Goal: Information Seeking & Learning: Learn about a topic

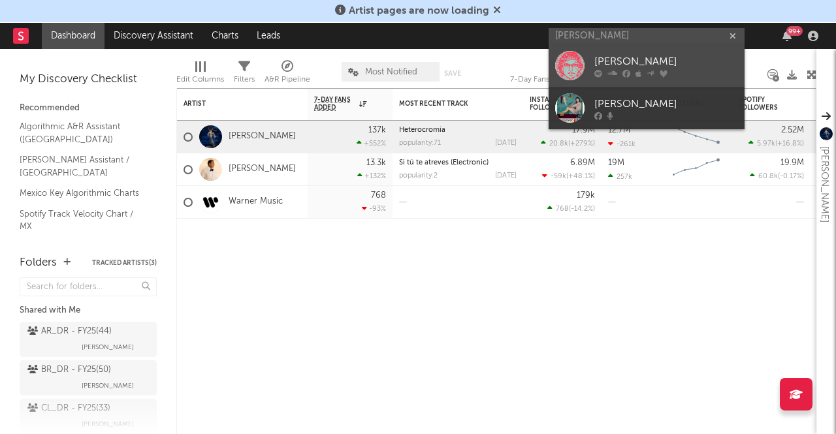
type input "[PERSON_NAME]"
click at [577, 62] on div at bounding box center [569, 65] width 29 height 29
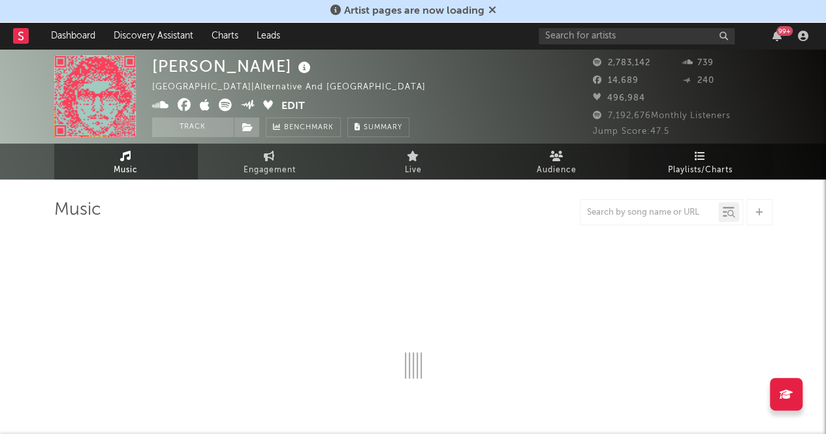
select select "6m"
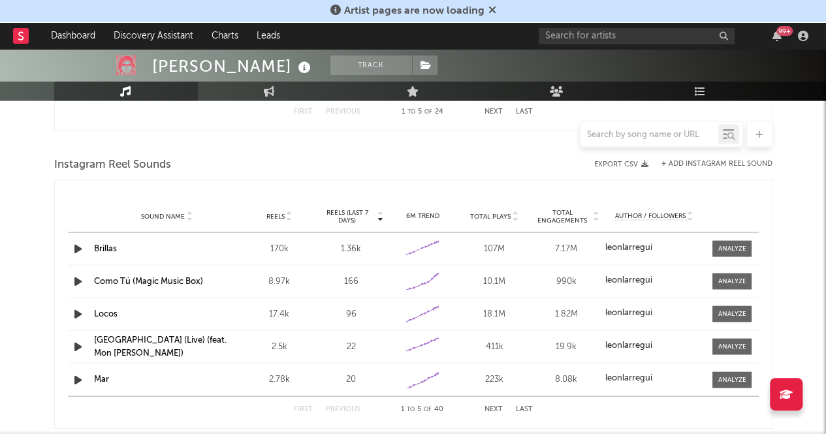
scroll to position [1153, 0]
click at [351, 213] on span "Reels (last 7 days)" at bounding box center [347, 216] width 57 height 16
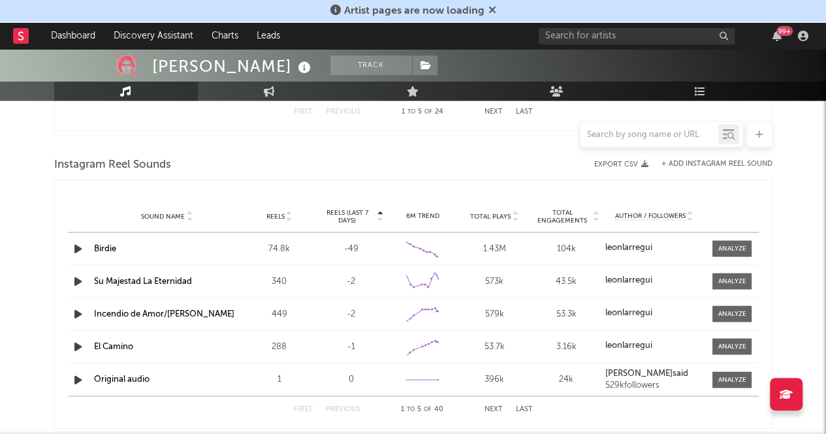
click at [353, 214] on span "Reels (last 7 days)" at bounding box center [347, 216] width 57 height 16
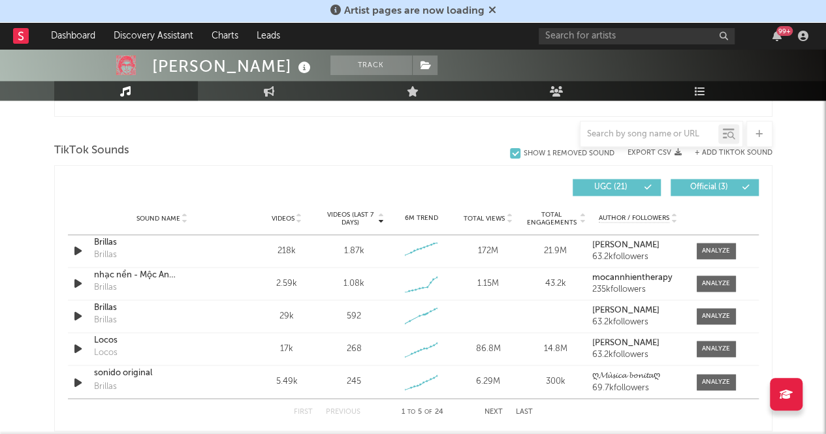
scroll to position [853, 0]
click at [353, 216] on span "Videos (last 7 days)" at bounding box center [349, 219] width 53 height 16
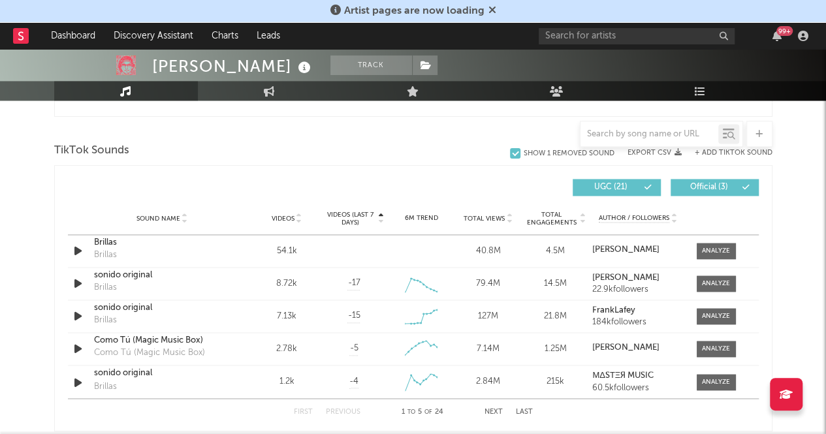
click at [354, 219] on span "Videos (last 7 days)" at bounding box center [349, 219] width 53 height 16
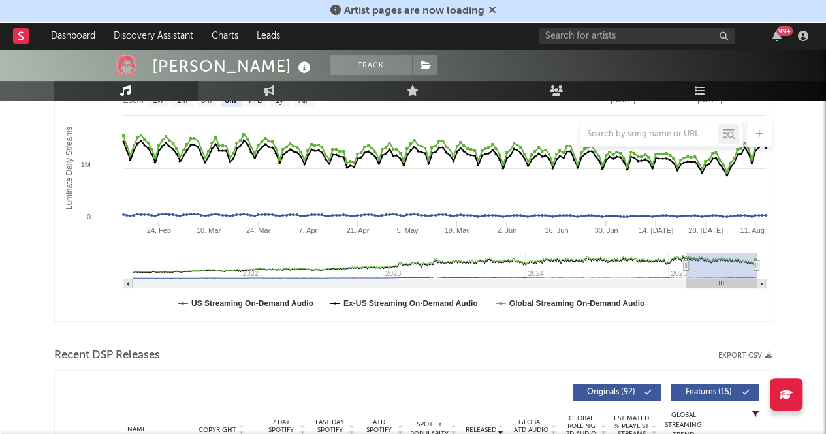
scroll to position [225, 0]
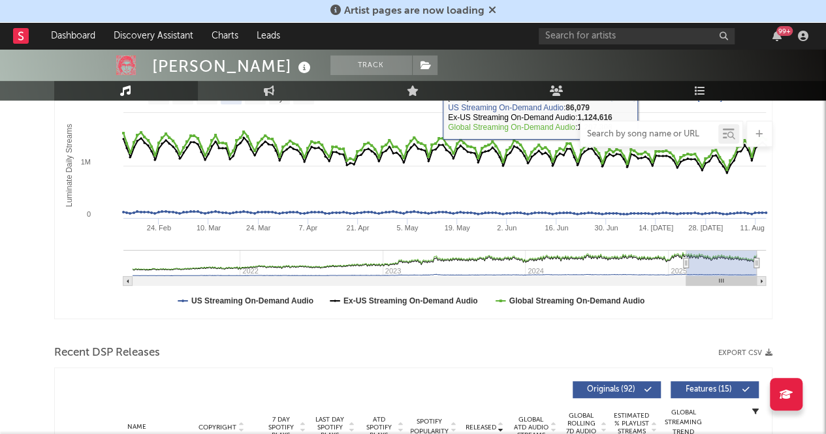
click at [648, 135] on input "text" at bounding box center [650, 134] width 138 height 10
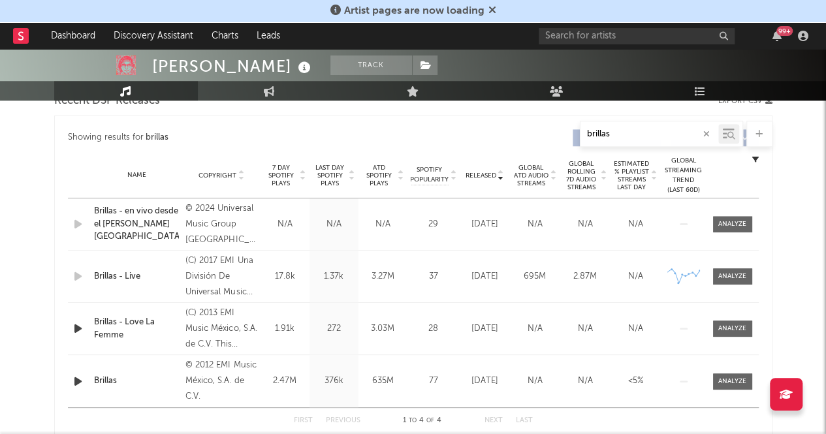
scroll to position [482, 0]
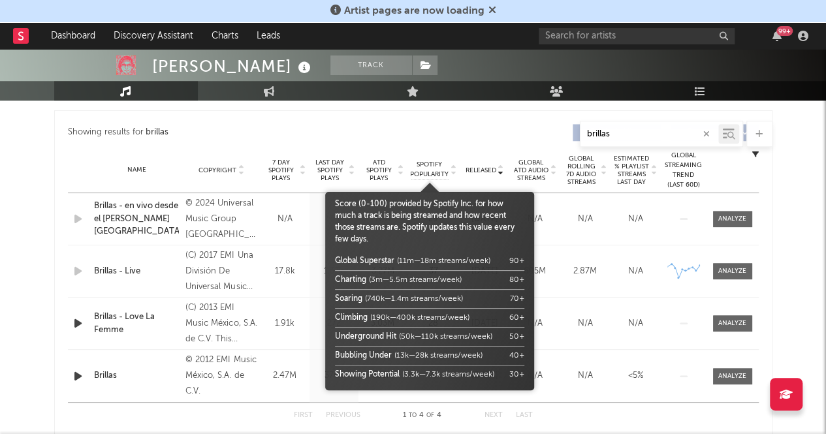
type input "brillas"
click at [435, 165] on span "Spotify Popularity" at bounding box center [429, 170] width 39 height 20
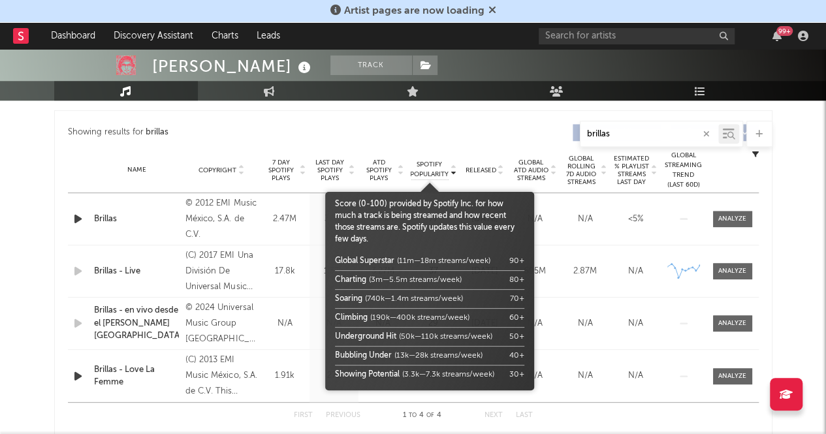
click at [630, 274] on div "Name Brillas - Live Copyright (C) 2017 EMI Una División De Universal Music Méxi…" at bounding box center [413, 272] width 691 height 52
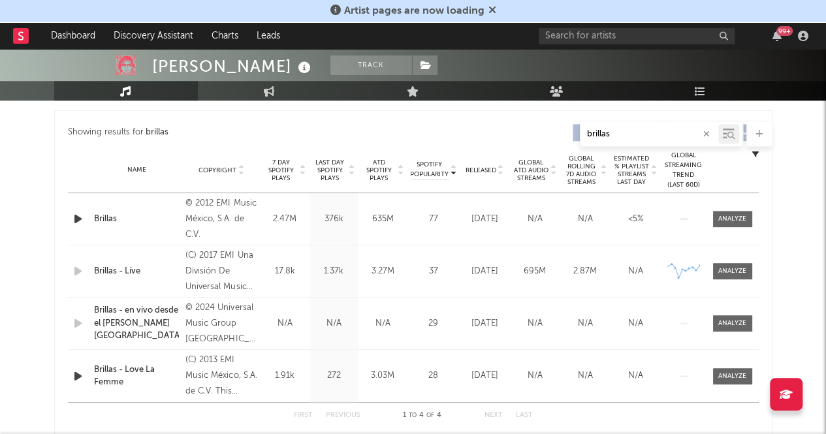
click at [726, 208] on div "Name Brillas Copyright © 2012 EMI Music México, S.A. de C.V. Label EMI México A…" at bounding box center [413, 219] width 691 height 52
click at [733, 220] on div at bounding box center [732, 219] width 28 height 10
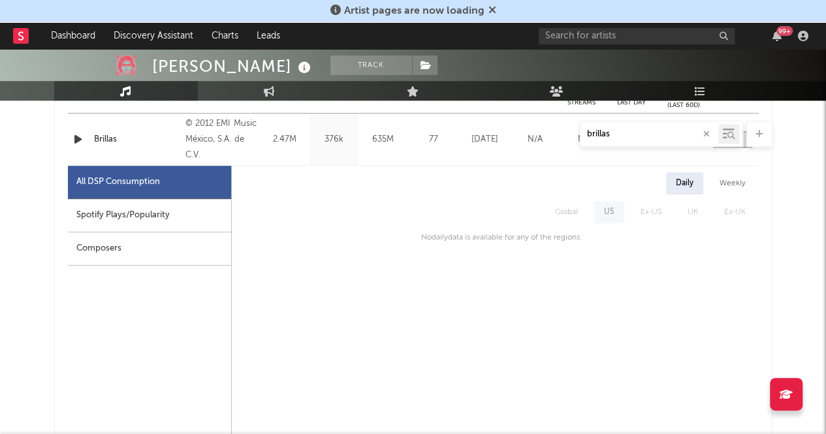
scroll to position [563, 0]
click at [202, 211] on div "Spotify Plays/Popularity" at bounding box center [149, 214] width 163 height 33
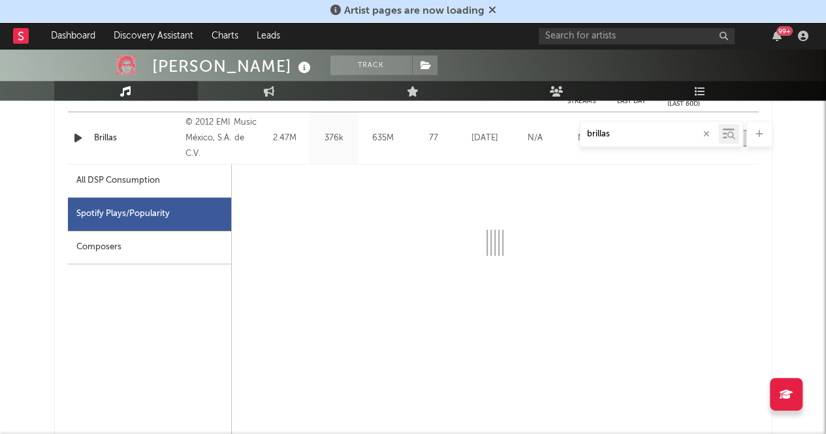
select select "6m"
select select "1w"
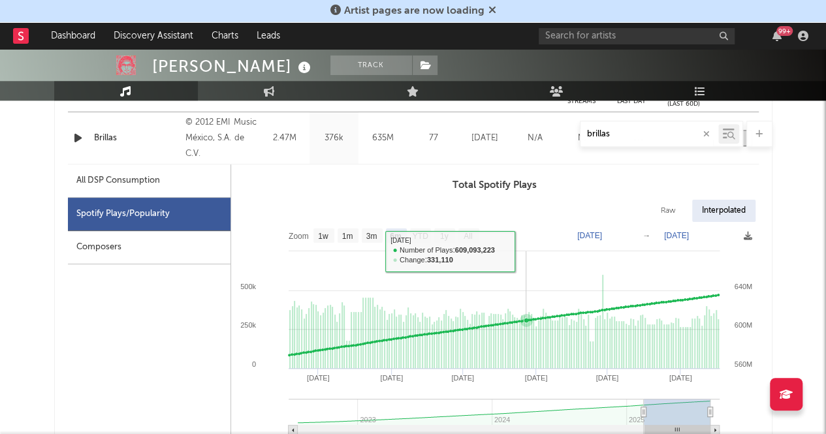
click at [528, 252] on rect at bounding box center [495, 333] width 528 height 222
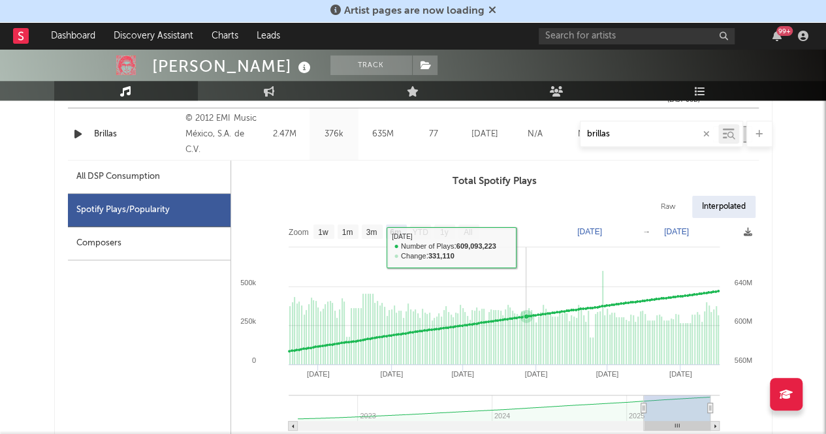
scroll to position [566, 0]
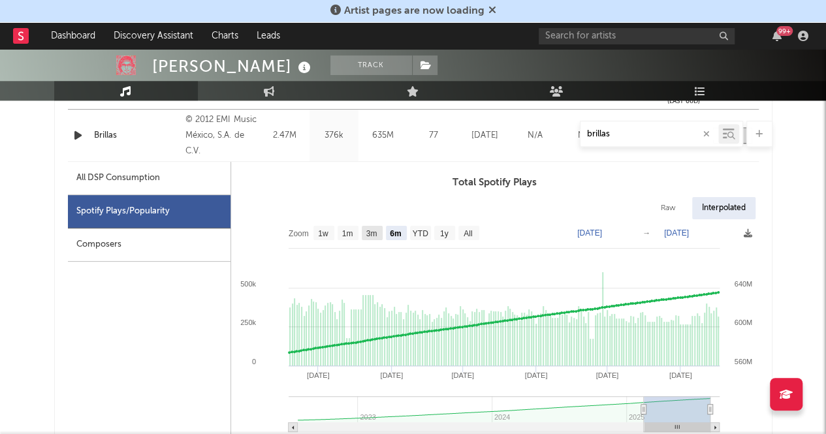
click at [381, 228] on rect at bounding box center [372, 233] width 21 height 14
select select "3m"
type input "[DATE]"
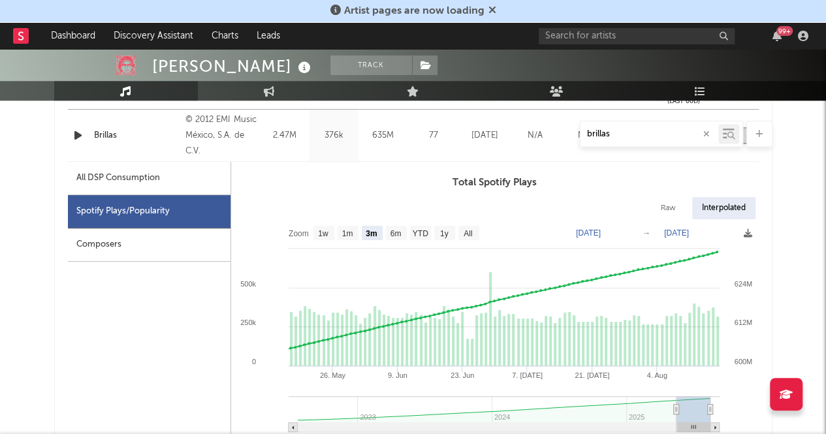
click at [171, 185] on div "All DSP Consumption" at bounding box center [149, 178] width 163 height 33
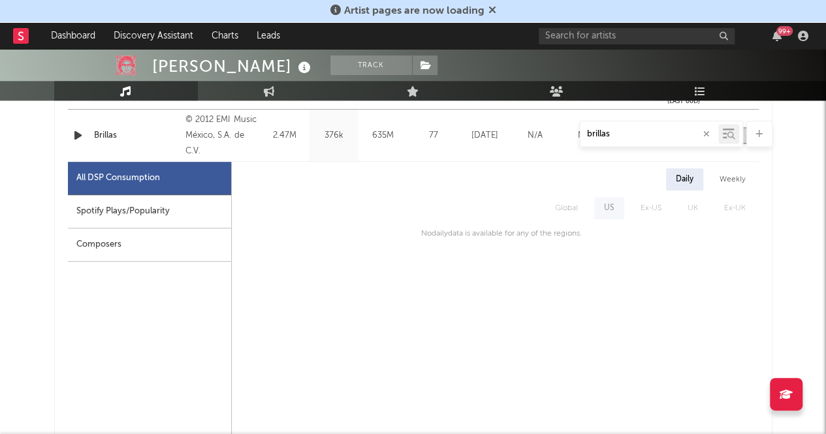
click at [706, 136] on icon "button" at bounding box center [706, 134] width 7 height 8
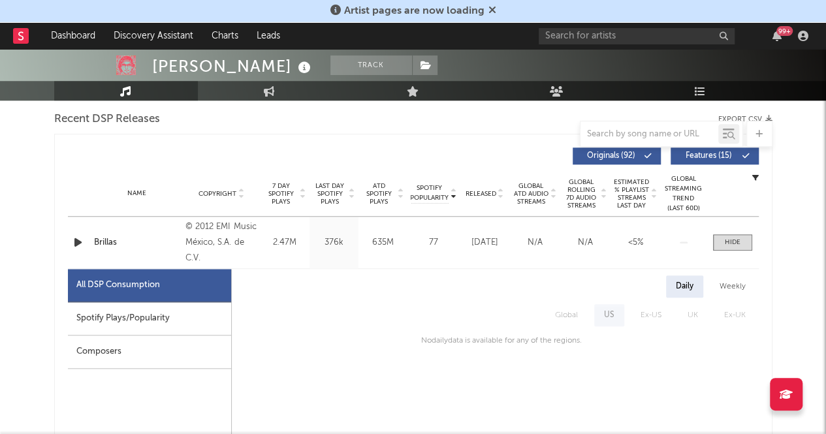
scroll to position [460, 0]
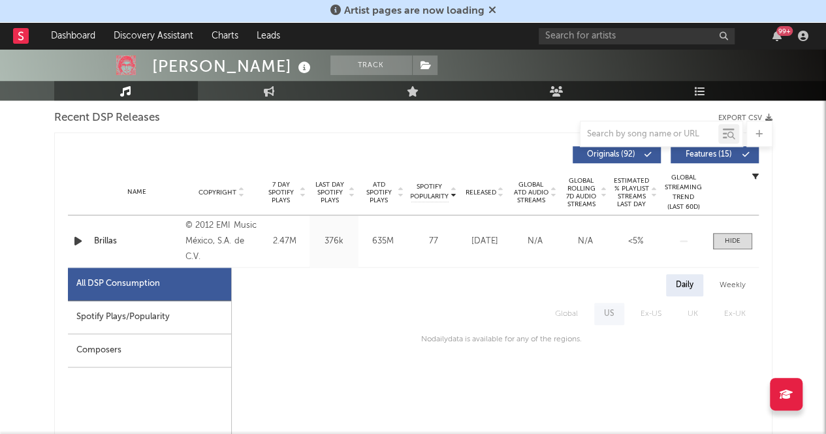
click at [730, 231] on div "Name Brillas Copyright © 2012 EMI Music México, S.A. de C.V. Label EMI México A…" at bounding box center [413, 242] width 691 height 52
click at [726, 243] on div at bounding box center [733, 241] width 16 height 10
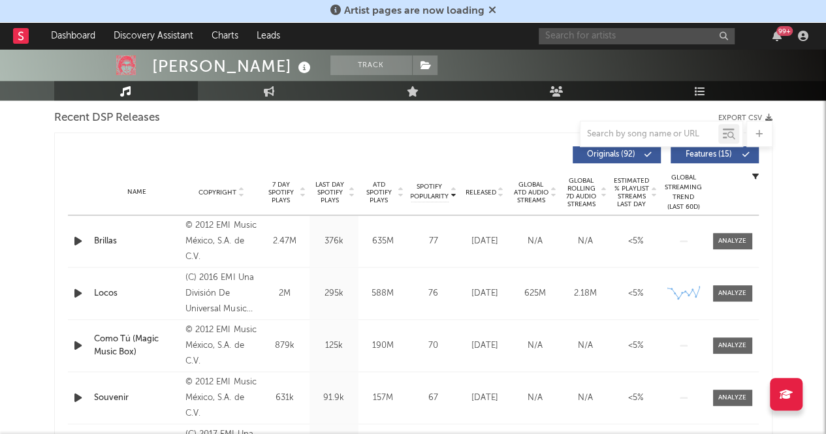
click at [584, 35] on input "text" at bounding box center [637, 36] width 196 height 16
click at [560, 33] on input "[PERSON_NAME]" at bounding box center [637, 36] width 196 height 16
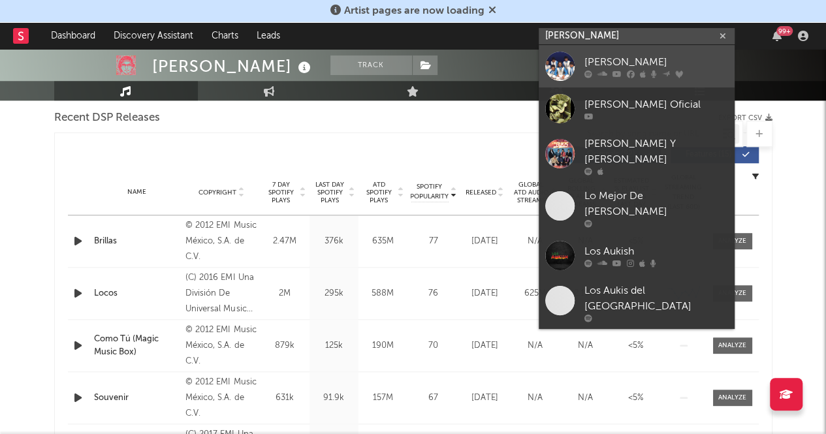
type input "[PERSON_NAME]"
click at [562, 58] on div at bounding box center [559, 66] width 29 height 29
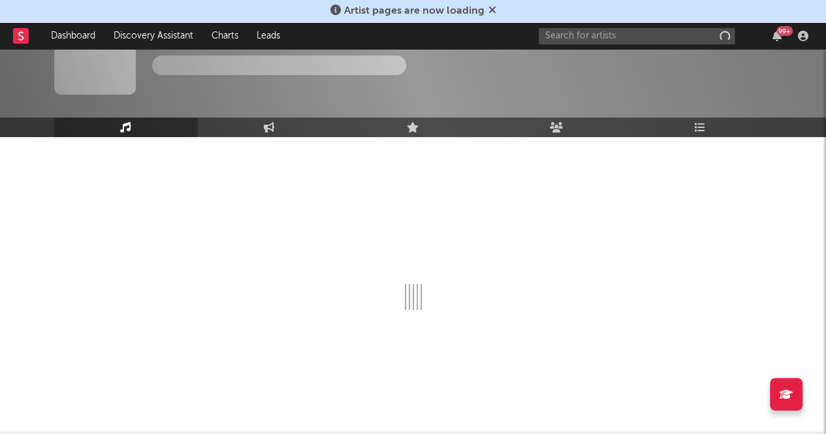
scroll to position [42, 0]
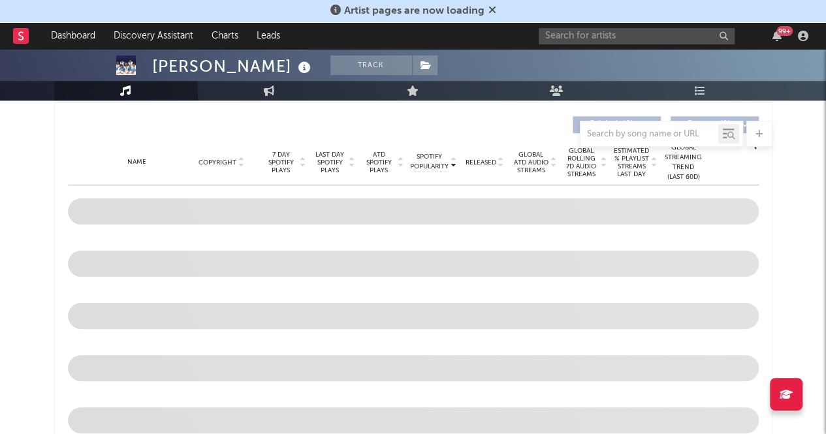
select select "6m"
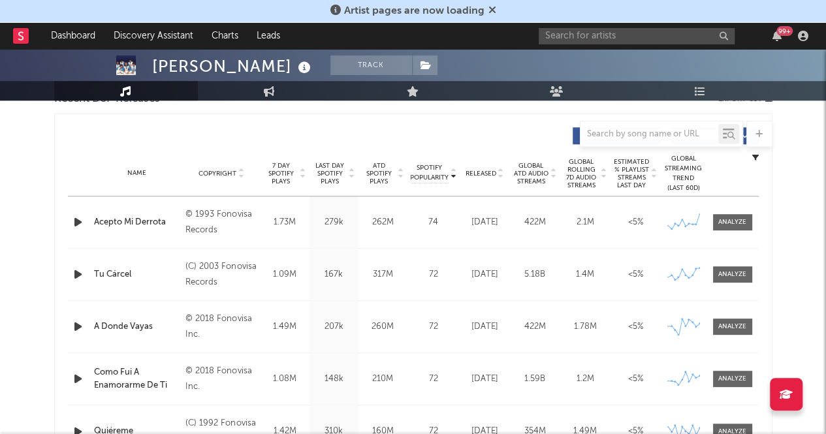
scroll to position [477, 0]
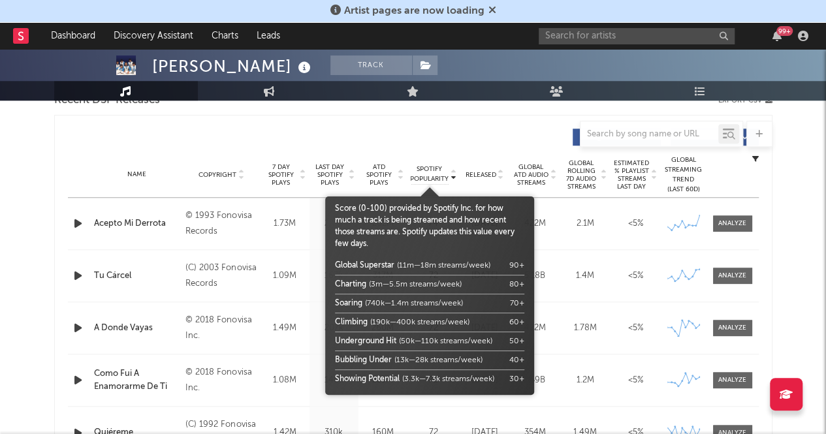
click at [432, 167] on span "Spotify Popularity" at bounding box center [429, 175] width 39 height 20
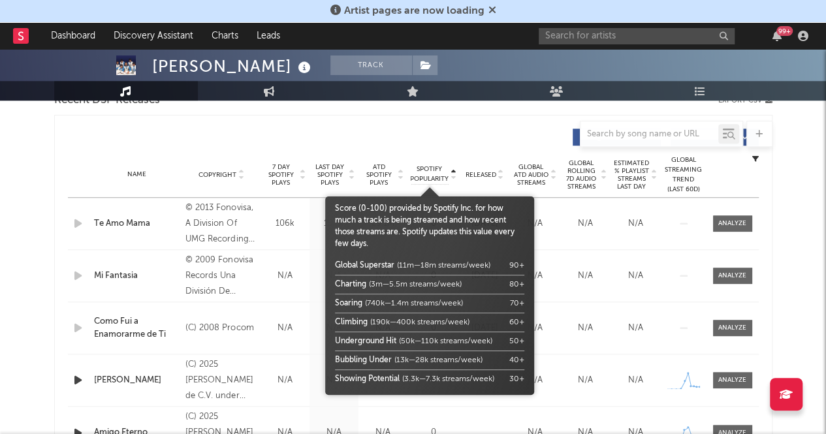
click at [432, 167] on span "Spotify Popularity" at bounding box center [429, 175] width 39 height 20
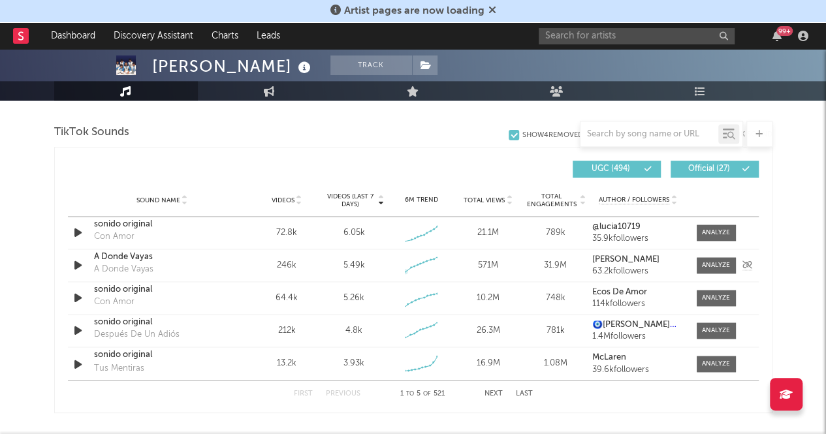
scroll to position [883, 0]
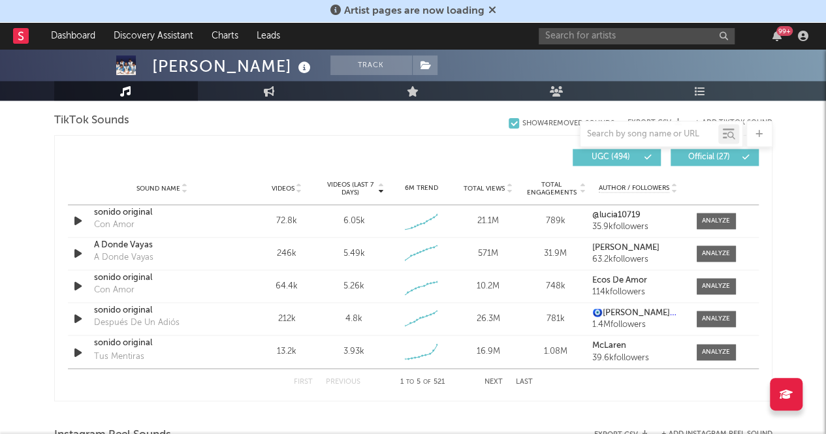
click at [350, 185] on span "Videos (last 7 days)" at bounding box center [349, 189] width 53 height 16
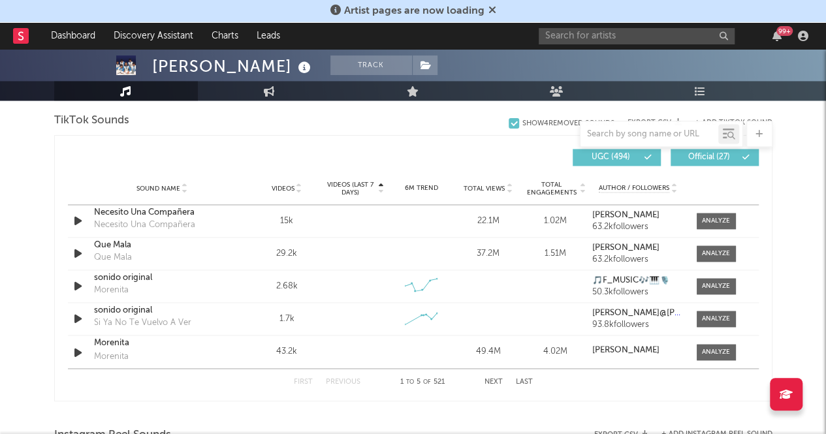
click at [350, 185] on span "Videos (last 7 days)" at bounding box center [349, 189] width 53 height 16
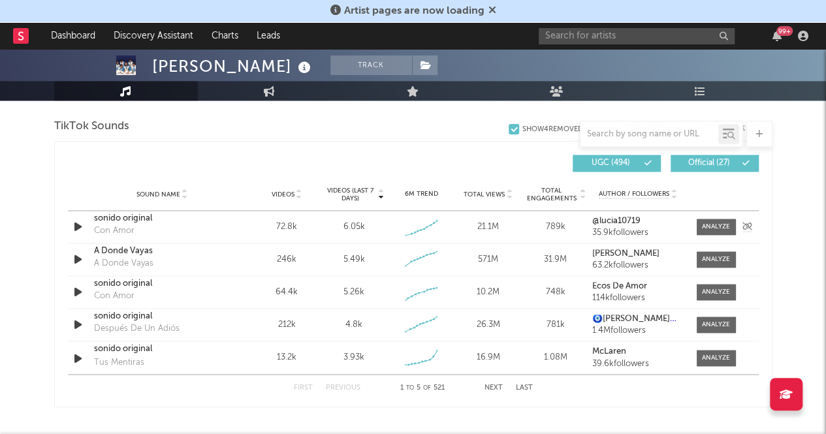
scroll to position [876, 0]
click at [703, 224] on div at bounding box center [716, 228] width 28 height 10
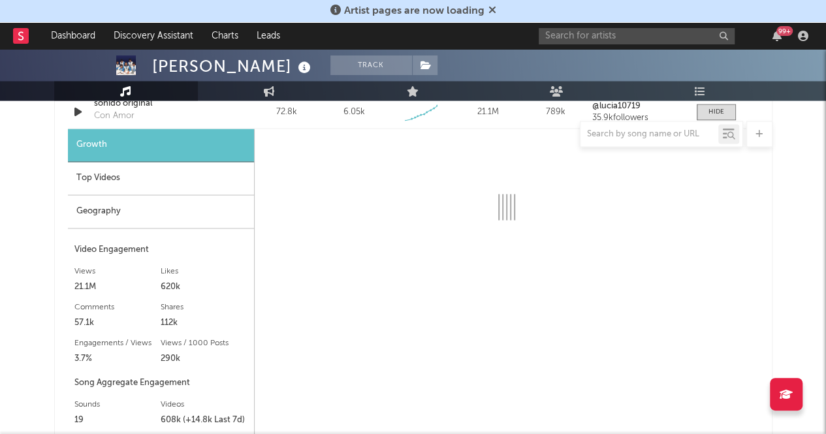
scroll to position [983, 0]
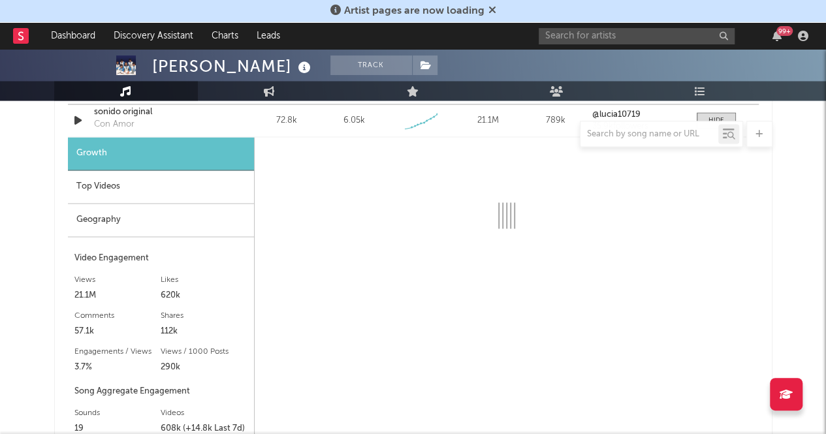
select select "6m"
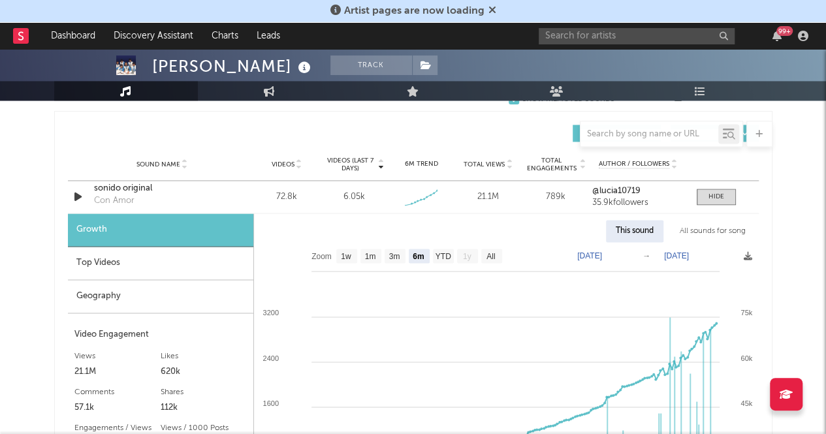
scroll to position [904, 0]
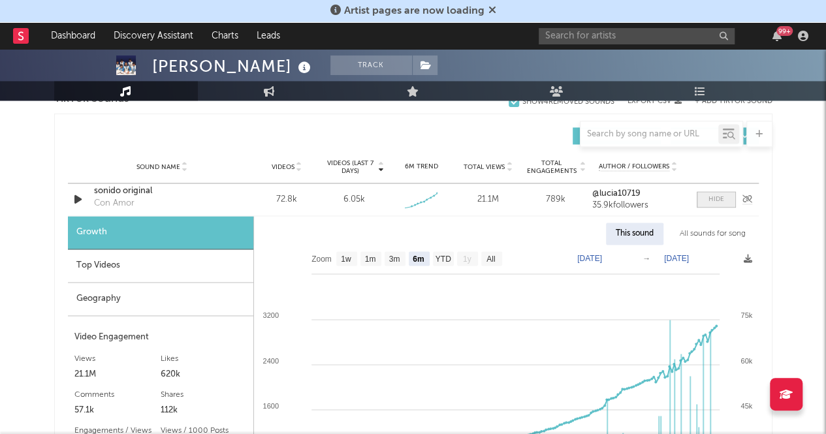
click at [705, 202] on span at bounding box center [716, 199] width 39 height 16
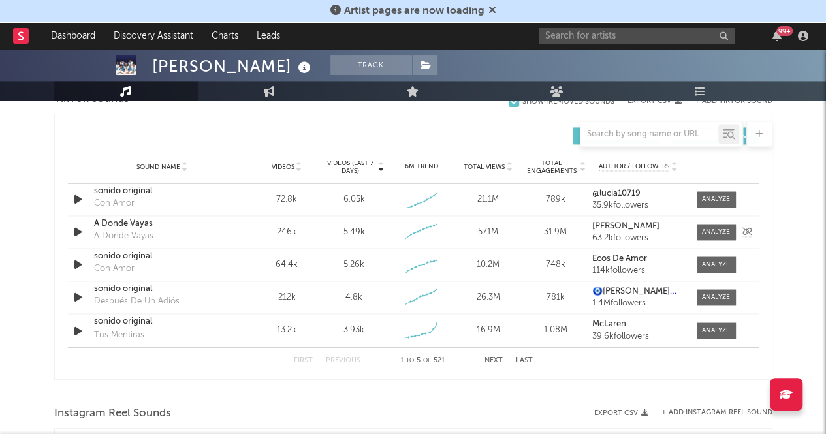
scroll to position [893, 0]
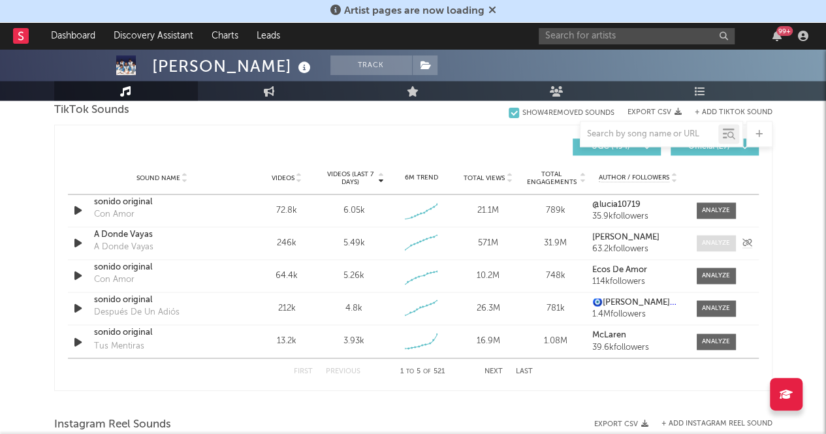
click at [709, 246] on div at bounding box center [716, 243] width 28 height 10
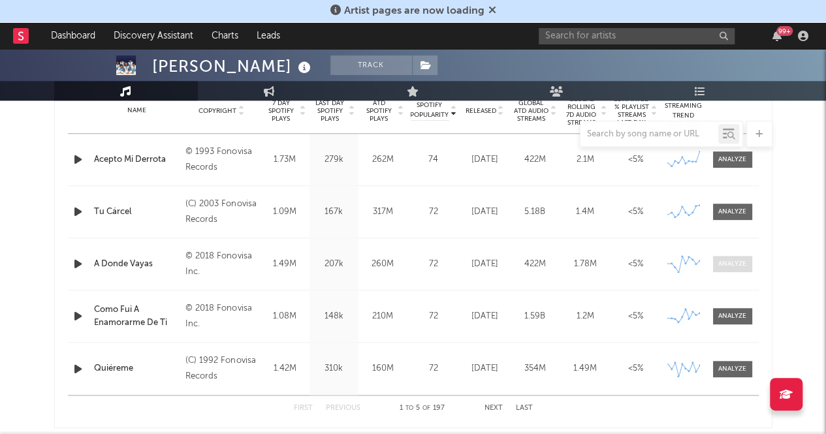
scroll to position [539, 0]
click at [721, 272] on span at bounding box center [732, 266] width 39 height 16
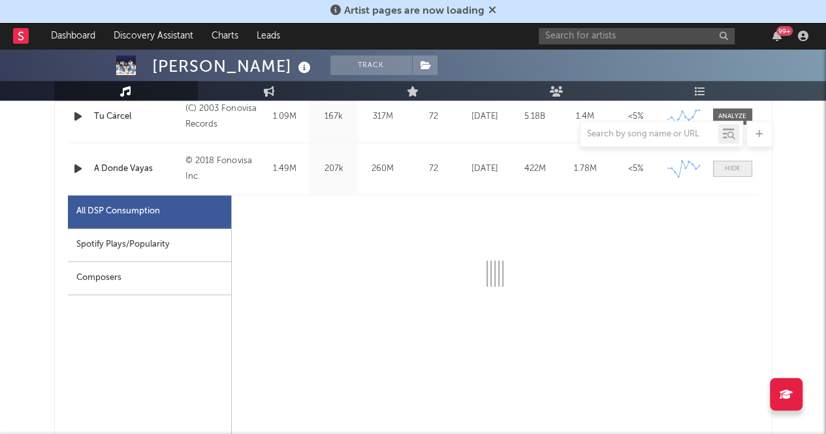
select select "6m"
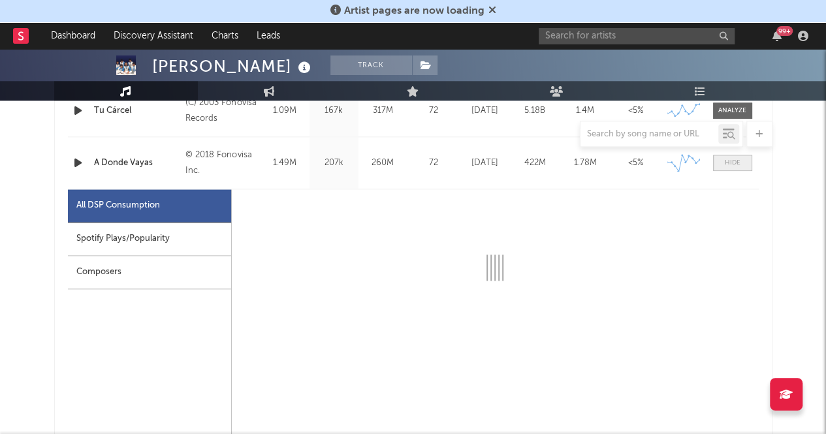
select select "6m"
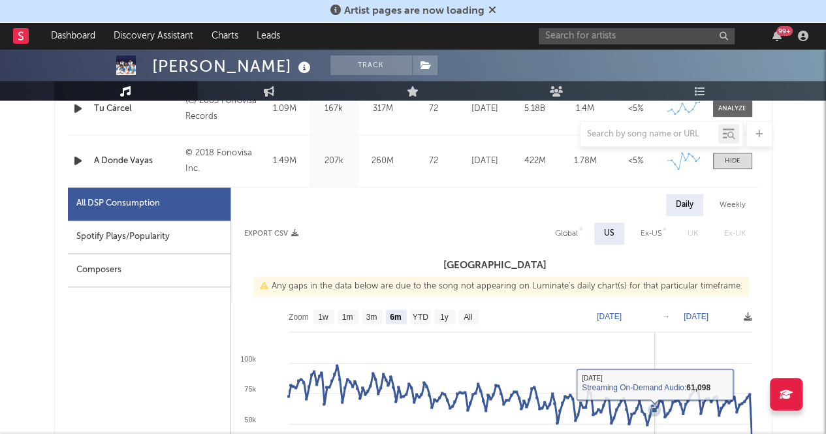
scroll to position [647, 0]
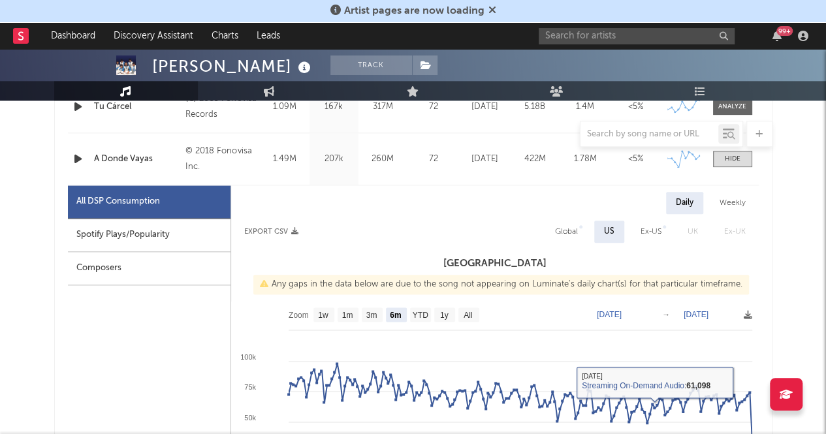
click at [570, 232] on div "Global" at bounding box center [566, 232] width 23 height 16
select select "6m"
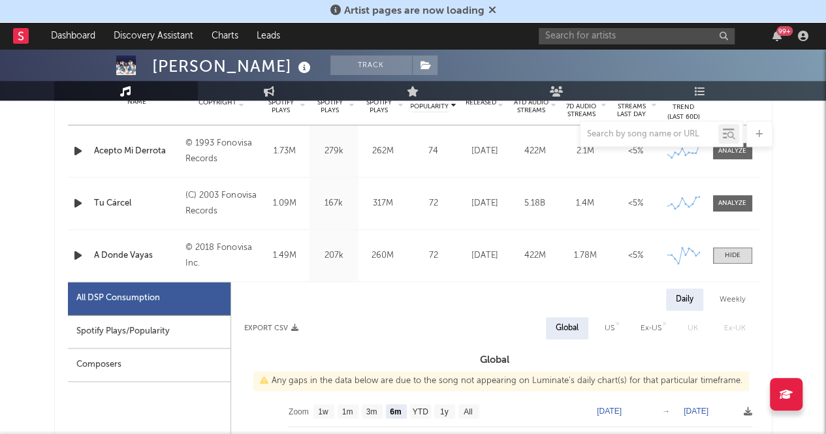
scroll to position [533, 0]
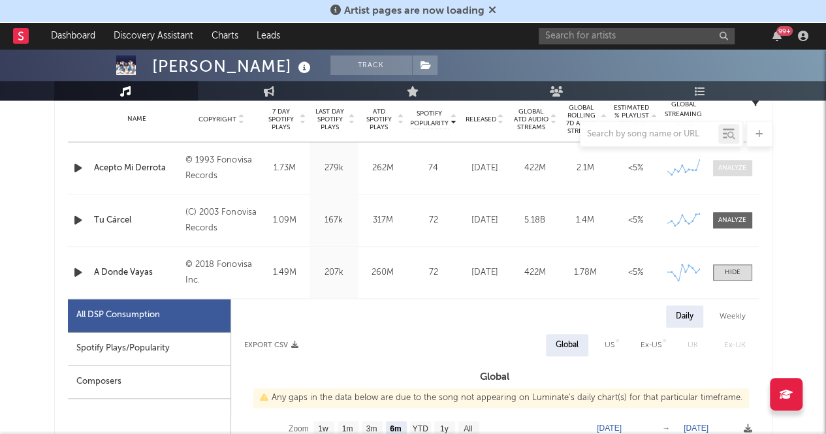
click at [729, 166] on div at bounding box center [732, 168] width 28 height 10
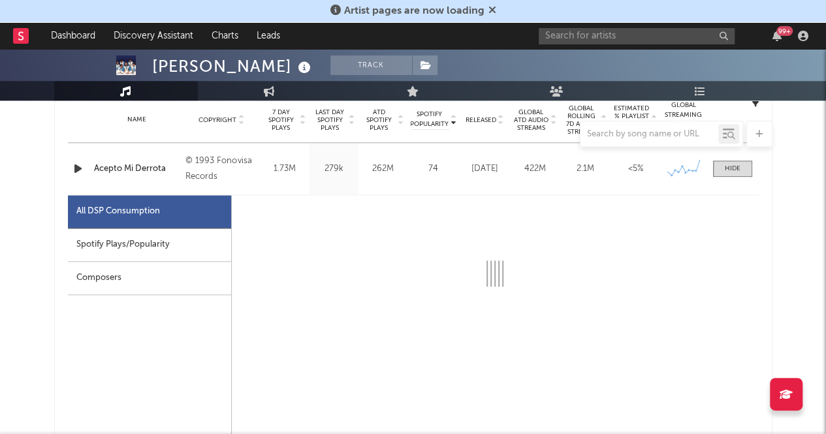
scroll to position [530, 0]
select select "6m"
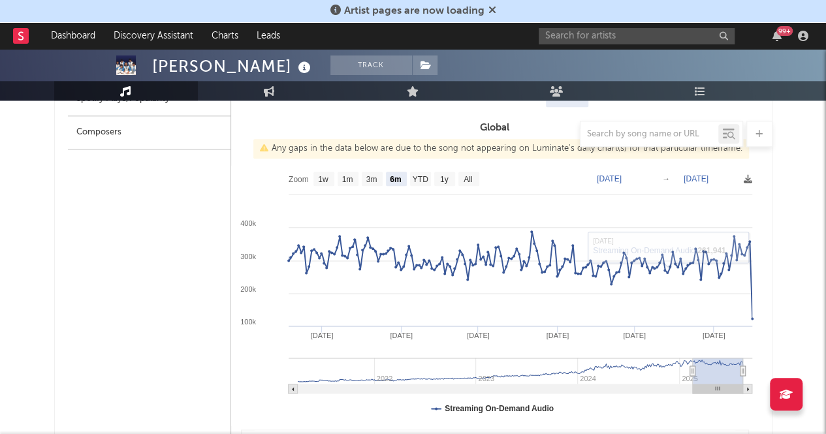
scroll to position [679, 0]
click at [368, 180] on text "3m" at bounding box center [371, 178] width 11 height 9
select select "3m"
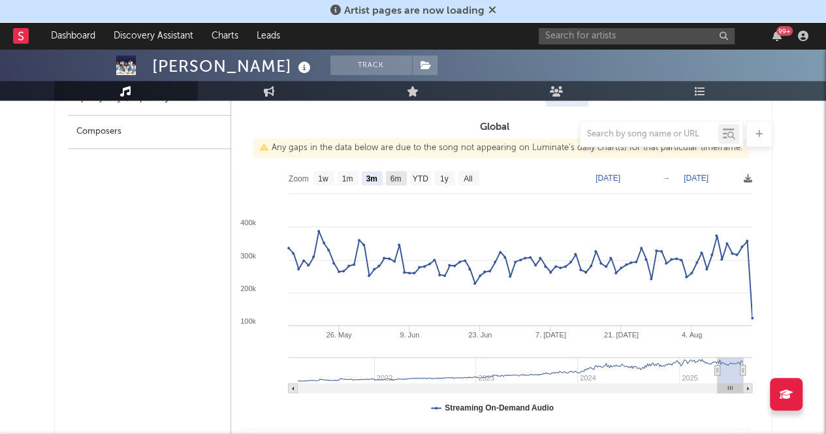
click at [404, 182] on rect at bounding box center [396, 178] width 21 height 14
select select "All"
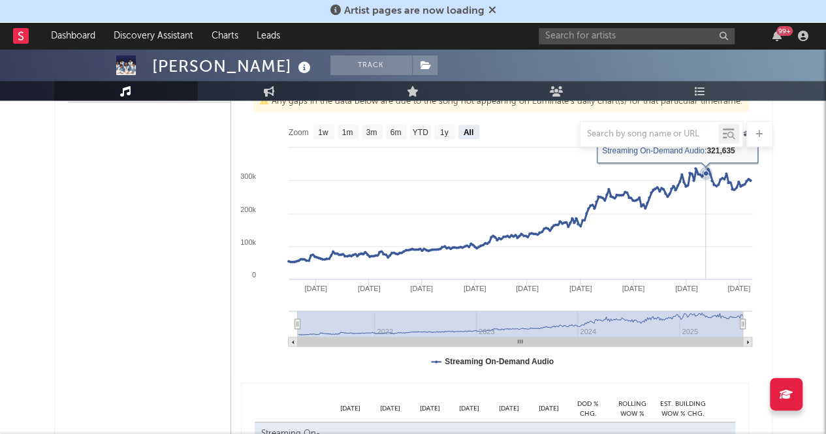
scroll to position [613, 0]
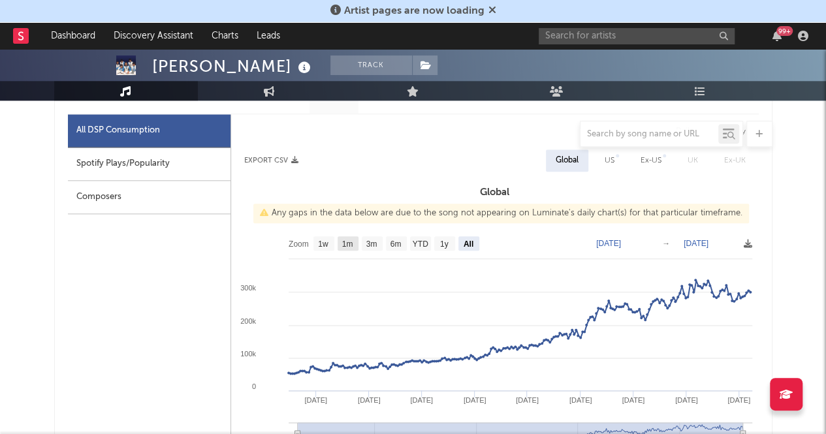
click at [347, 246] on text "1m" at bounding box center [347, 244] width 11 height 9
select select "1m"
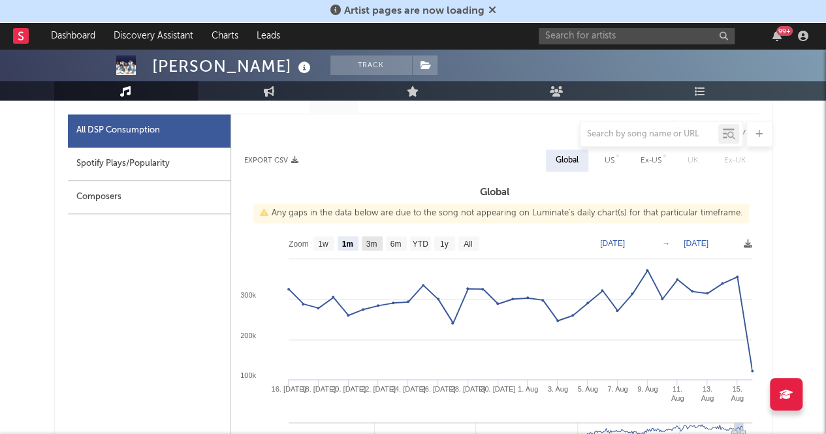
click at [368, 245] on text "3m" at bounding box center [371, 244] width 11 height 9
select select "3m"
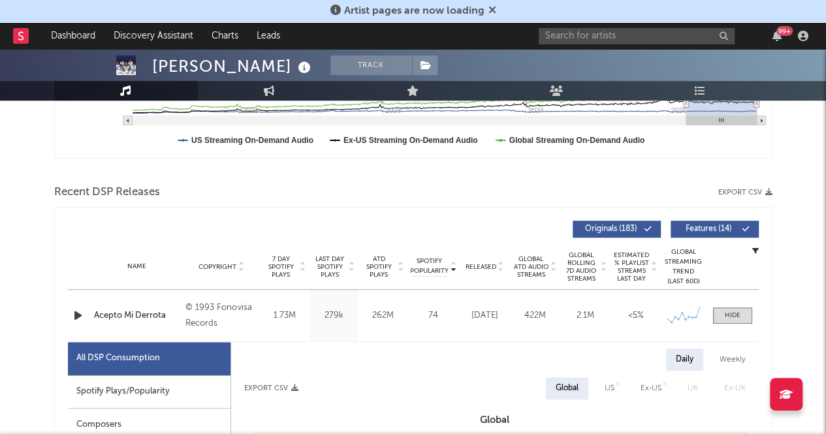
scroll to position [0, 0]
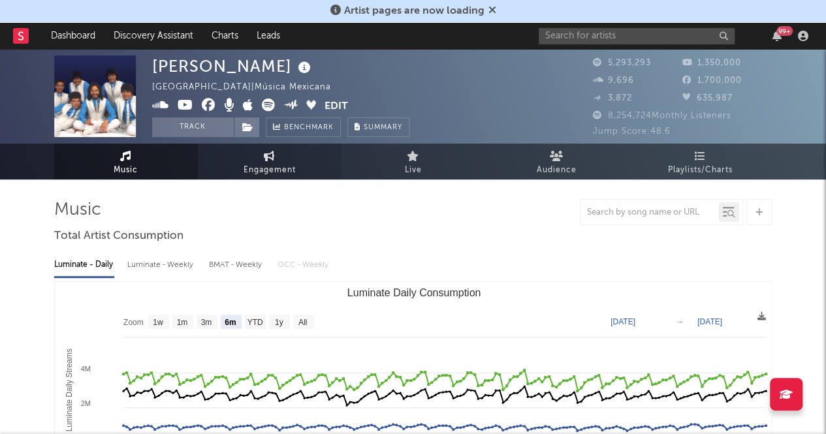
click at [235, 156] on link "Engagement" at bounding box center [270, 162] width 144 height 36
select select "1w"
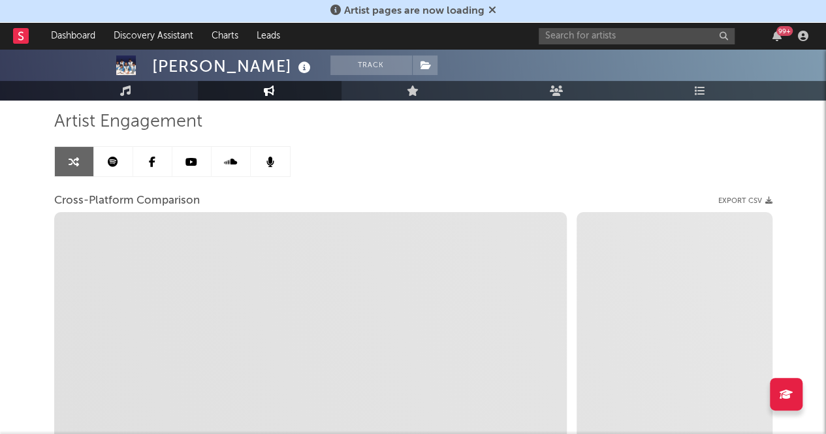
scroll to position [88, 0]
select select "1m"
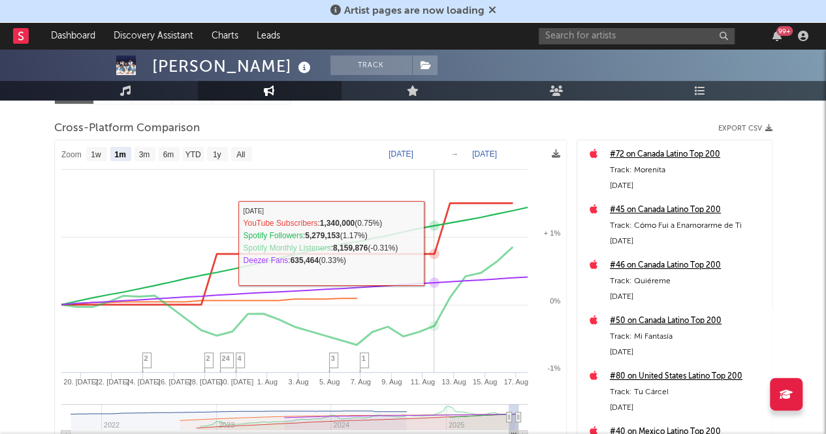
scroll to position [161, 0]
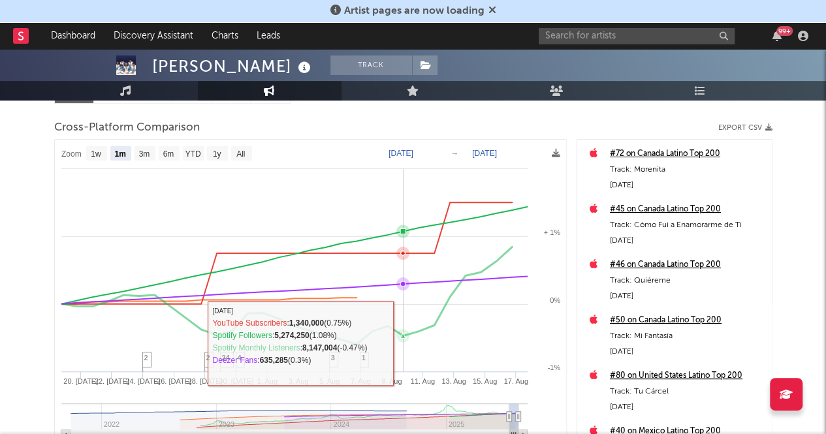
click at [402, 341] on icon at bounding box center [402, 335] width 13 height 13
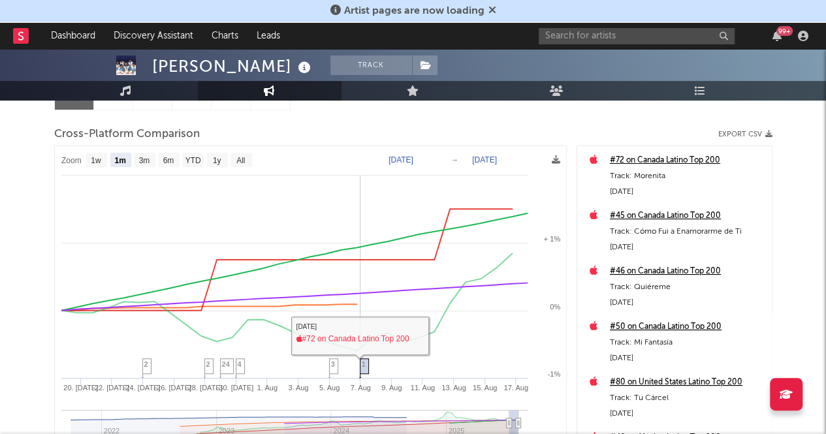
scroll to position [153, 0]
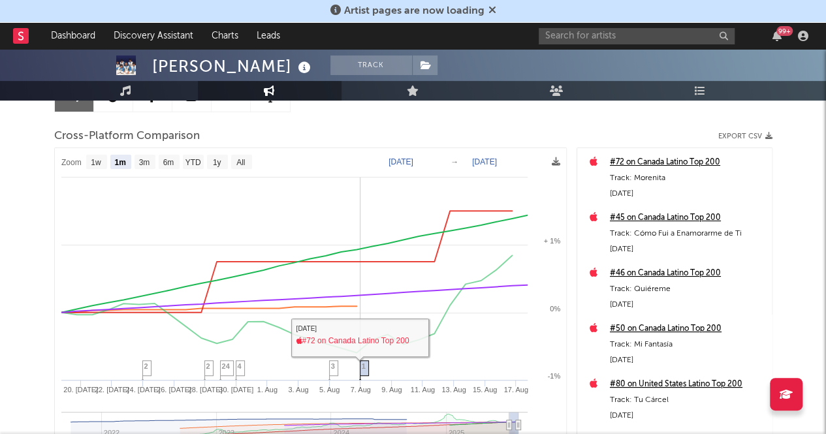
click at [362, 361] on icon at bounding box center [363, 371] width 9 height 20
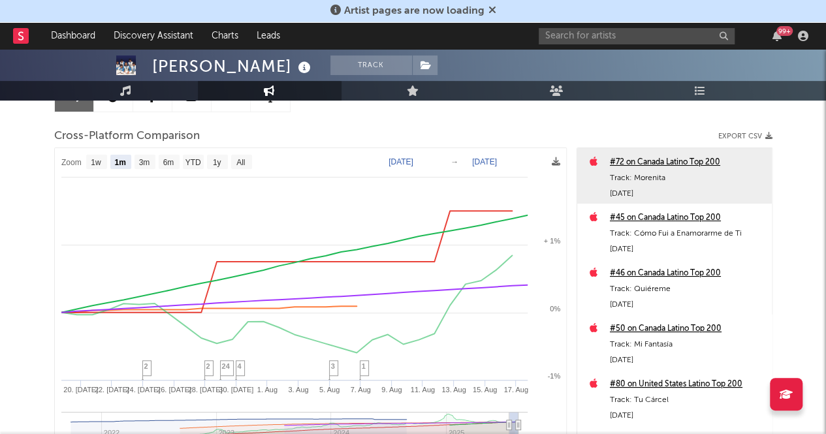
click at [705, 175] on div "Track: Morenita" at bounding box center [687, 178] width 155 height 16
click at [335, 369] on icon at bounding box center [332, 371] width 9 height 20
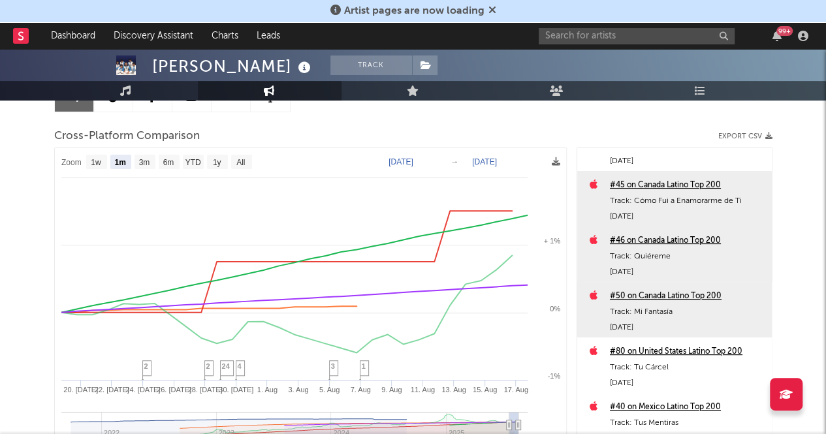
scroll to position [33, 0]
click at [238, 368] on span "4" at bounding box center [240, 366] width 4 height 8
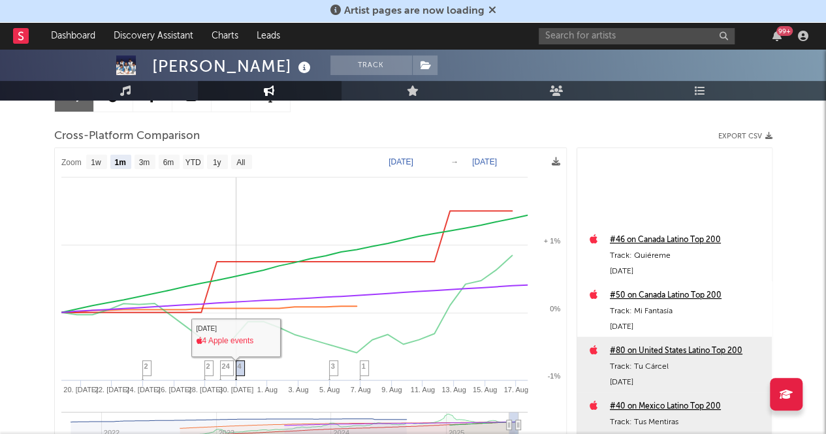
scroll to position [222, 0]
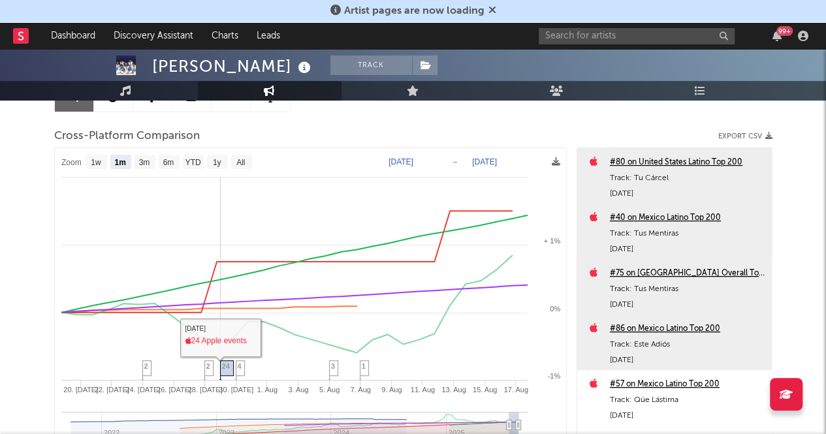
click at [226, 366] on span "24" at bounding box center [226, 366] width 8 height 8
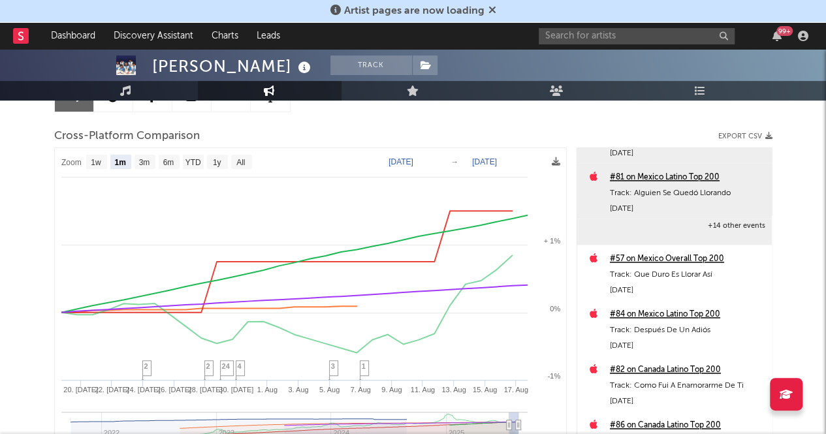
scroll to position [988, 0]
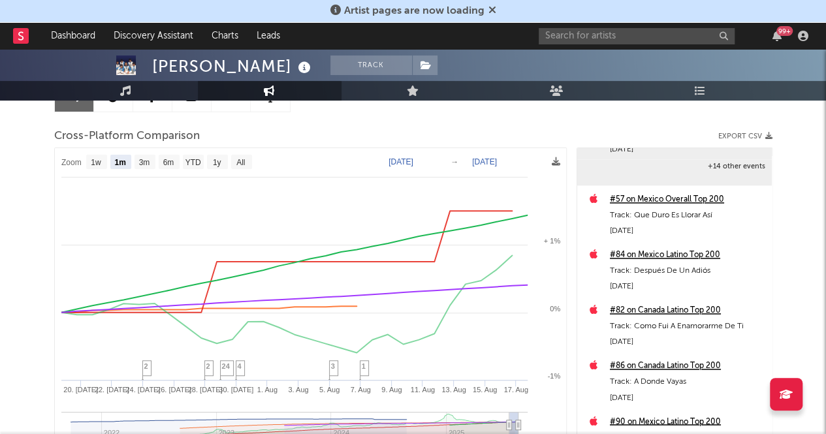
drag, startPoint x: 684, startPoint y: 297, endPoint x: 780, endPoint y: 274, distance: 98.8
click at [780, 274] on div "[PERSON_NAME] Track [GEOGRAPHIC_DATA] | Música Mexicana Edit Track Benchmark Su…" at bounding box center [413, 239] width 826 height 686
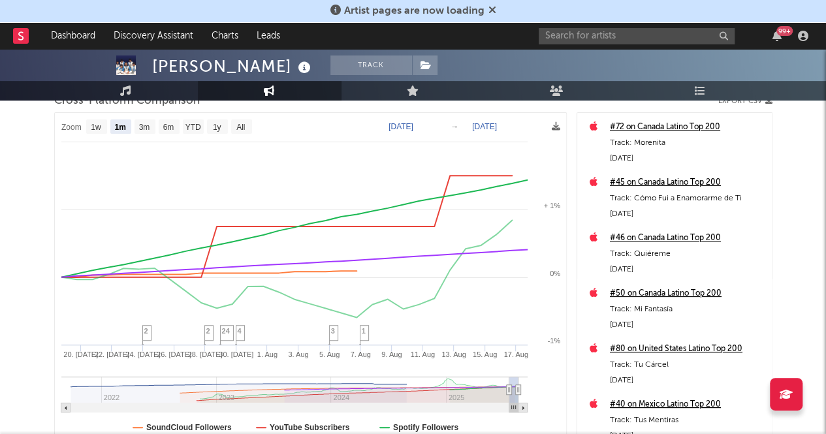
scroll to position [195, 0]
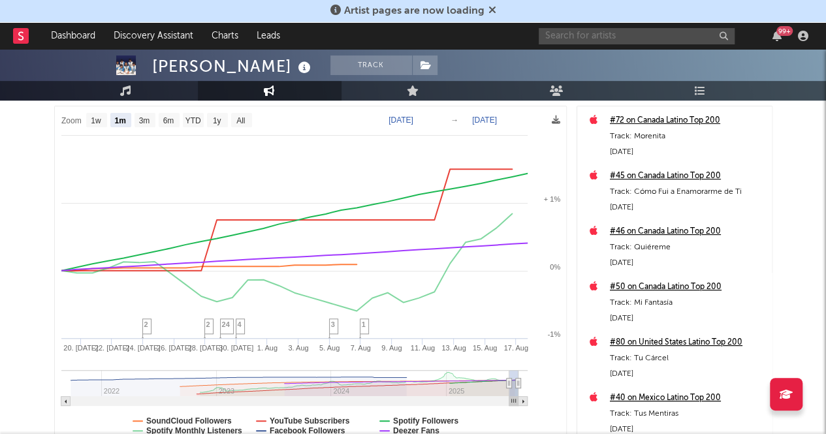
click at [558, 41] on input "text" at bounding box center [637, 36] width 196 height 16
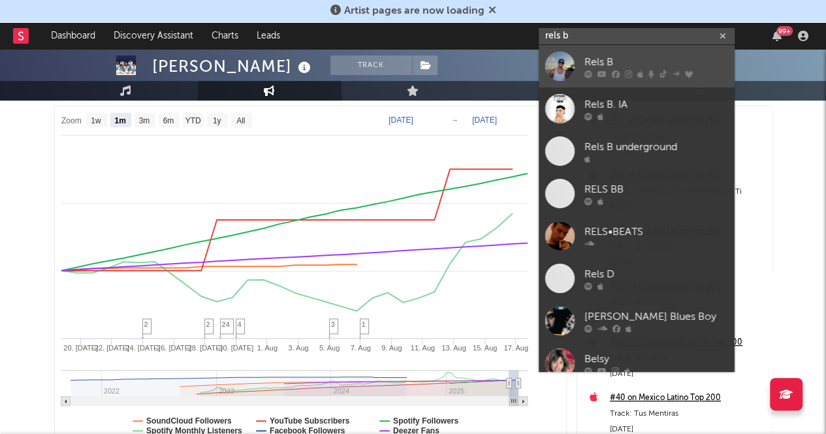
type input "rels b"
click at [549, 67] on div at bounding box center [559, 66] width 29 height 29
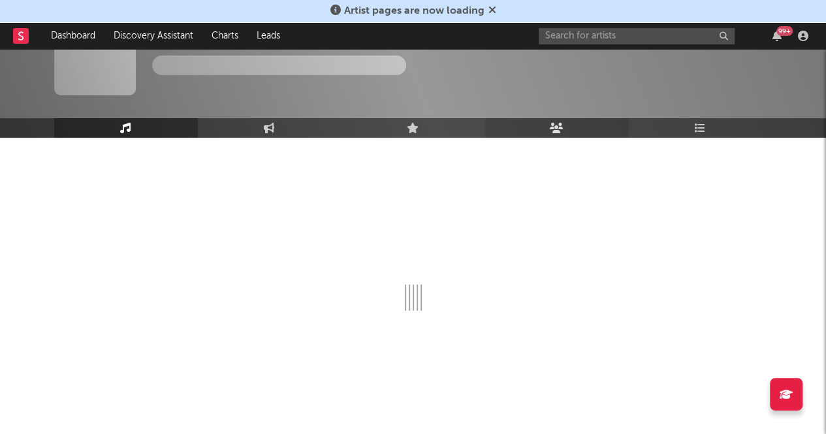
scroll to position [42, 0]
select select "6m"
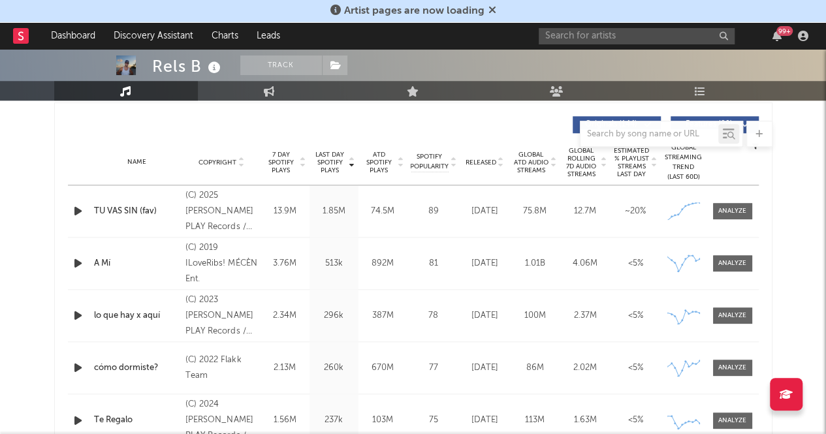
scroll to position [487, 0]
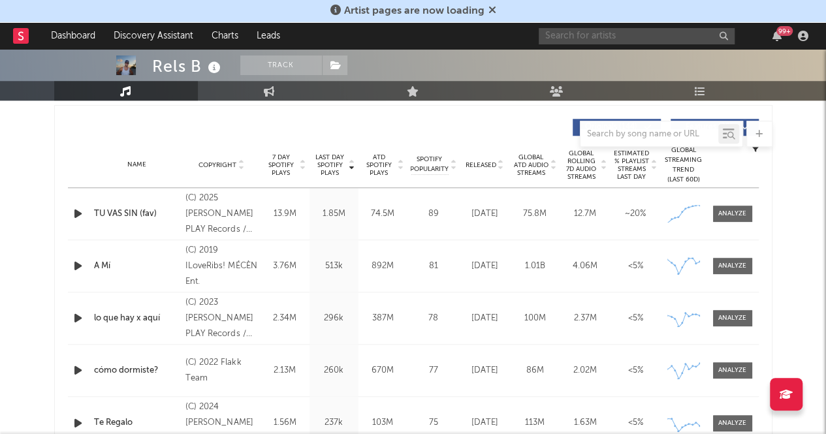
click at [583, 38] on input "text" at bounding box center [637, 36] width 196 height 16
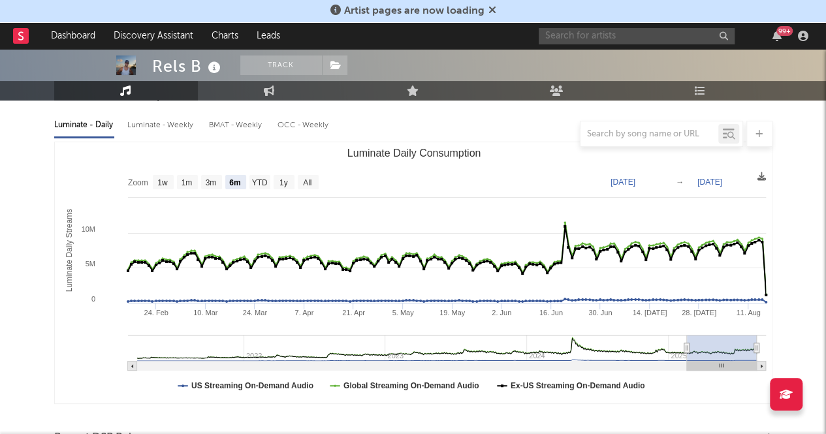
scroll to position [0, 0]
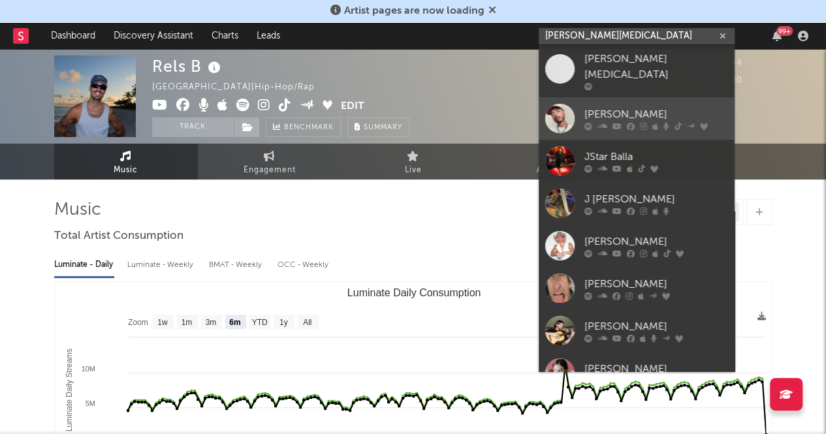
type input "[PERSON_NAME][MEDICAL_DATA]"
click at [562, 111] on div at bounding box center [559, 118] width 29 height 29
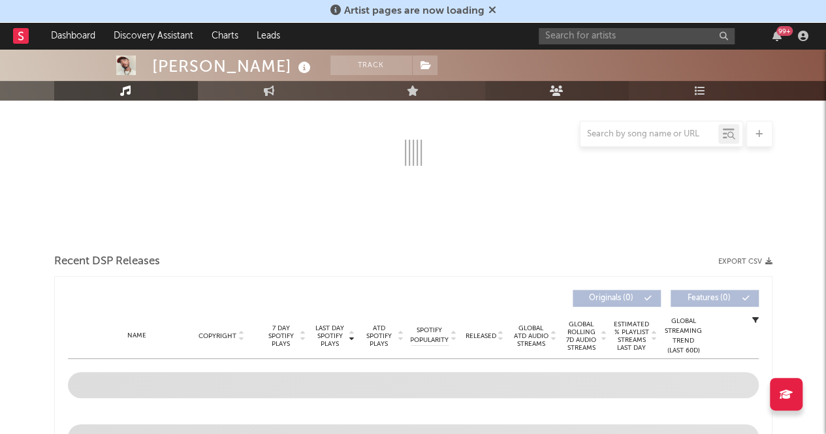
select select "6m"
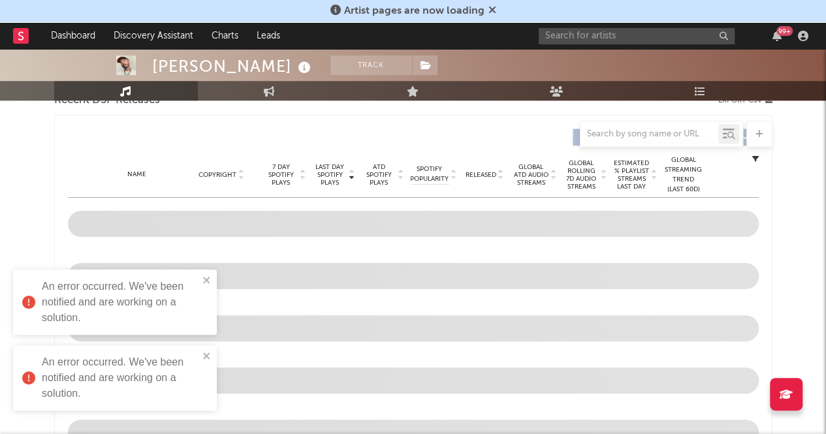
scroll to position [477, 0]
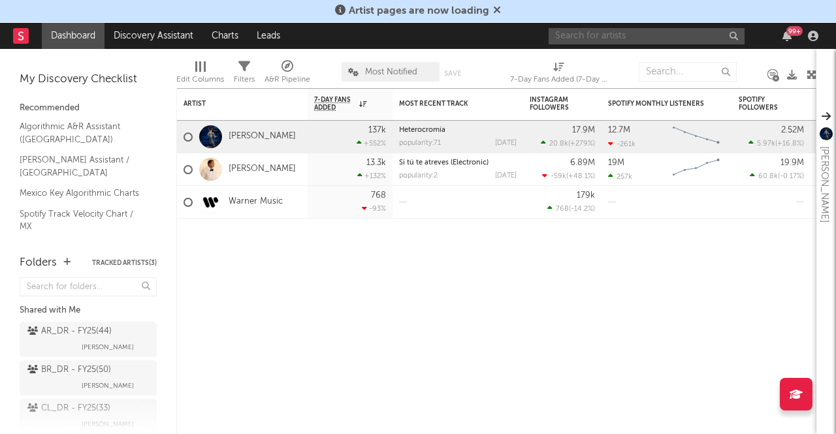
click at [662, 37] on input "text" at bounding box center [647, 36] width 196 height 16
type input "S"
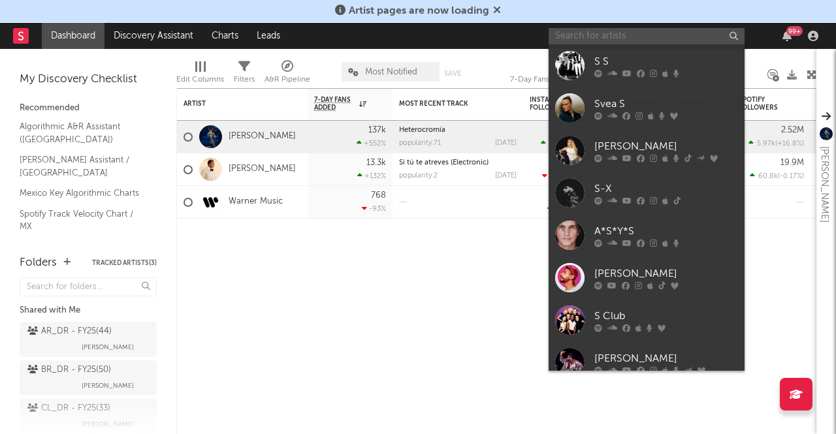
click at [581, 39] on input "text" at bounding box center [647, 36] width 196 height 16
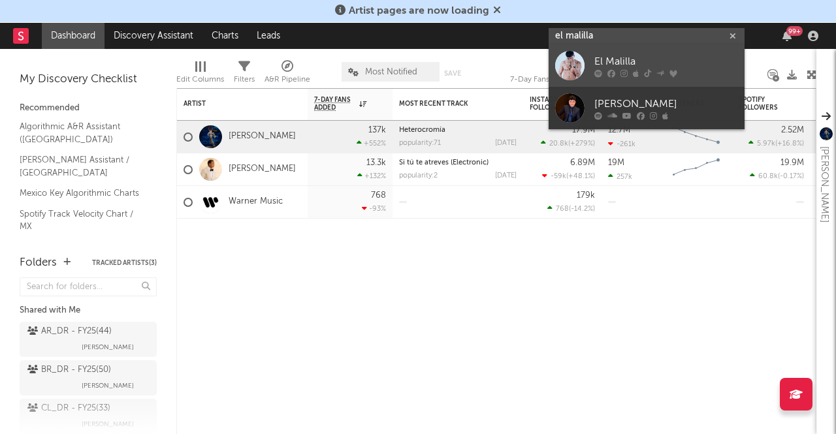
type input "el malilla"
click at [566, 63] on div at bounding box center [569, 65] width 29 height 29
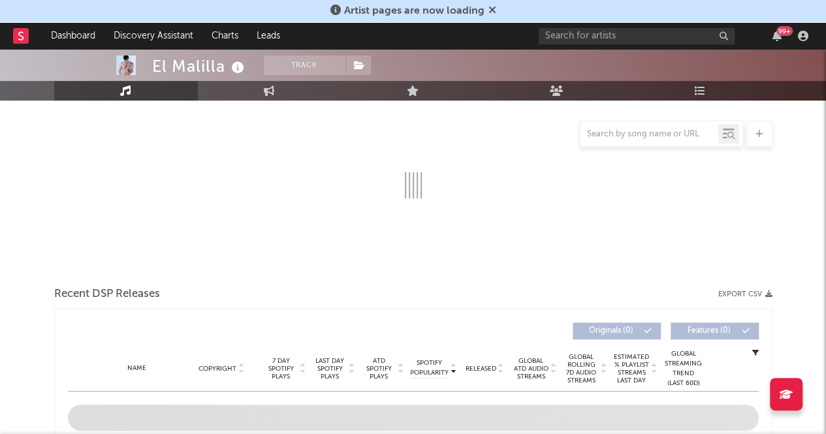
select select "6m"
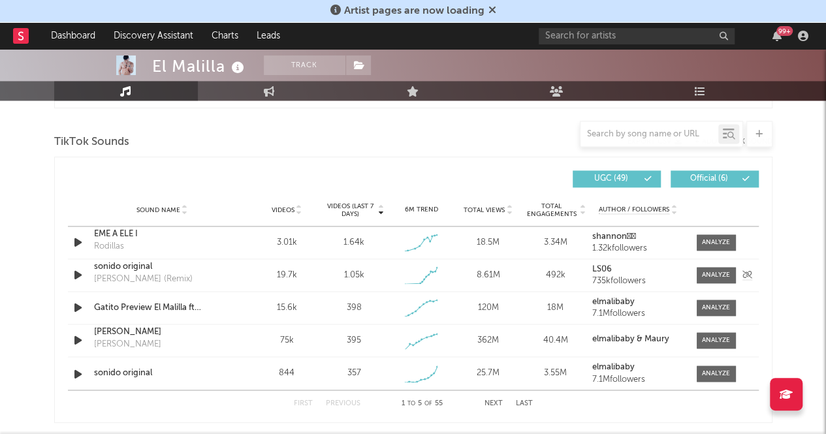
scroll to position [858, 0]
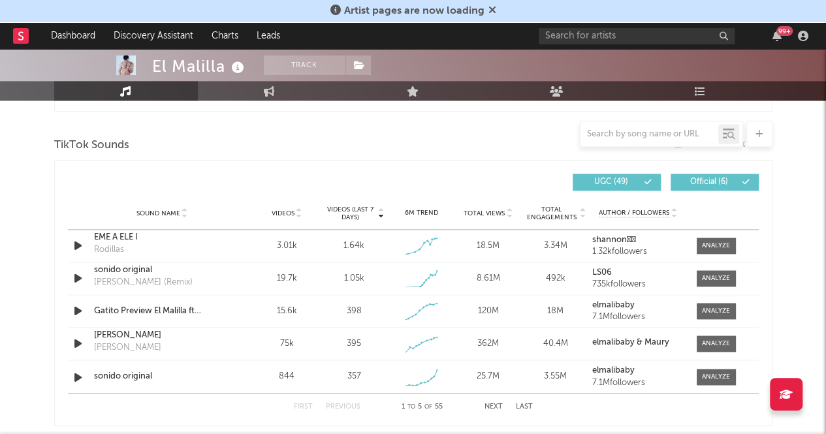
click at [358, 214] on span "Videos (last 7 days)" at bounding box center [349, 214] width 53 height 16
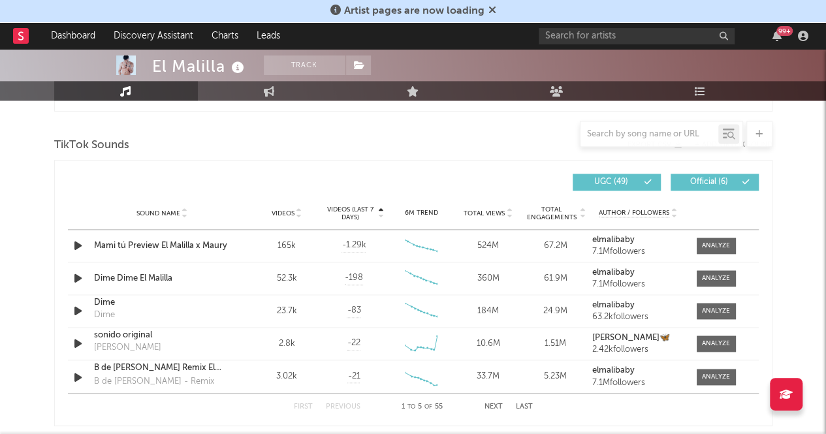
click at [358, 214] on span "Videos (last 7 days)" at bounding box center [349, 214] width 53 height 16
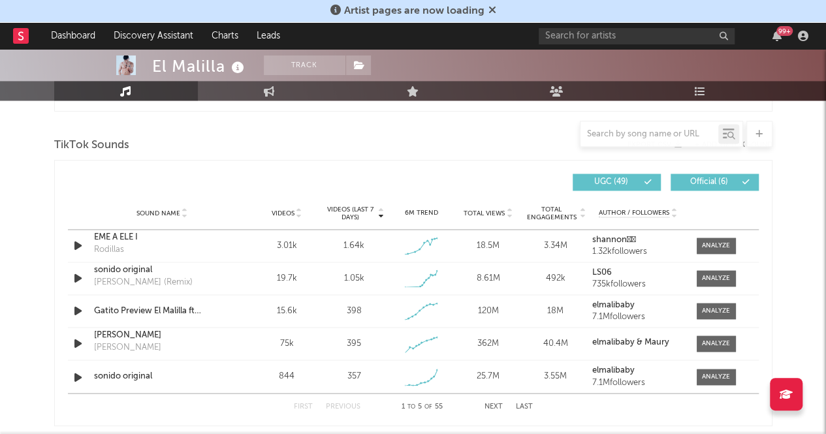
click at [358, 214] on span "Videos (last 7 days)" at bounding box center [349, 214] width 53 height 16
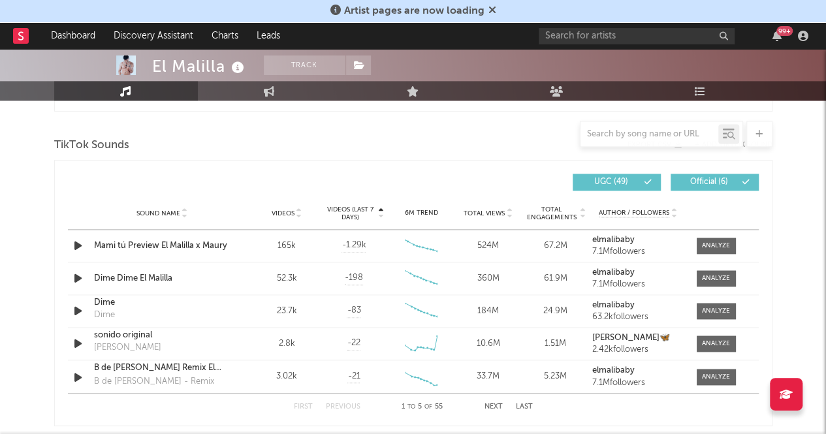
click at [358, 214] on span "Videos (last 7 days)" at bounding box center [349, 214] width 53 height 16
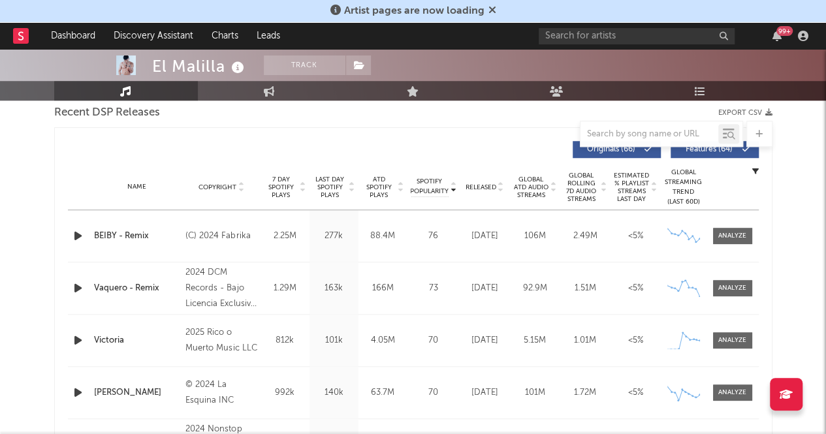
scroll to position [469, 0]
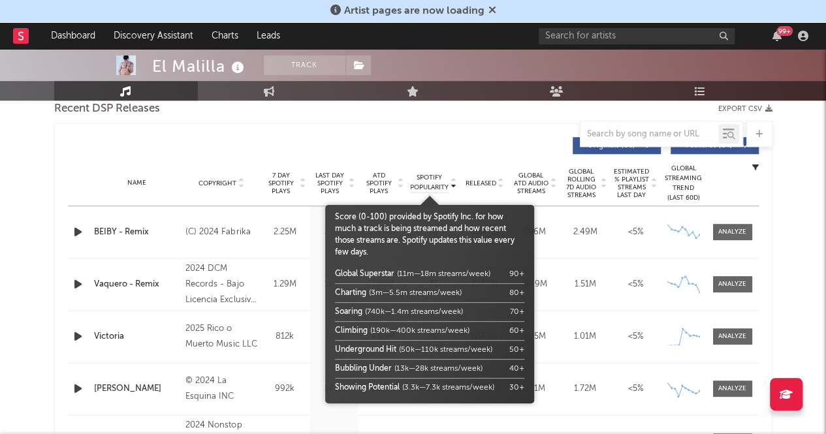
click at [421, 186] on span "Spotify Popularity" at bounding box center [429, 183] width 39 height 20
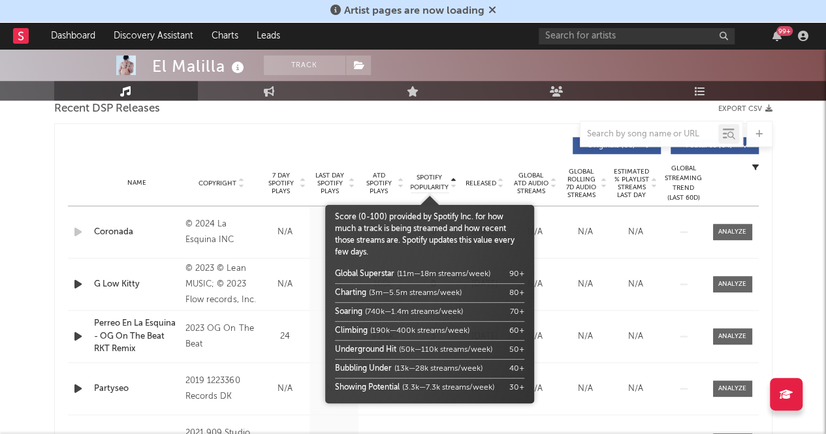
click at [421, 186] on span "Spotify Popularity" at bounding box center [429, 183] width 39 height 20
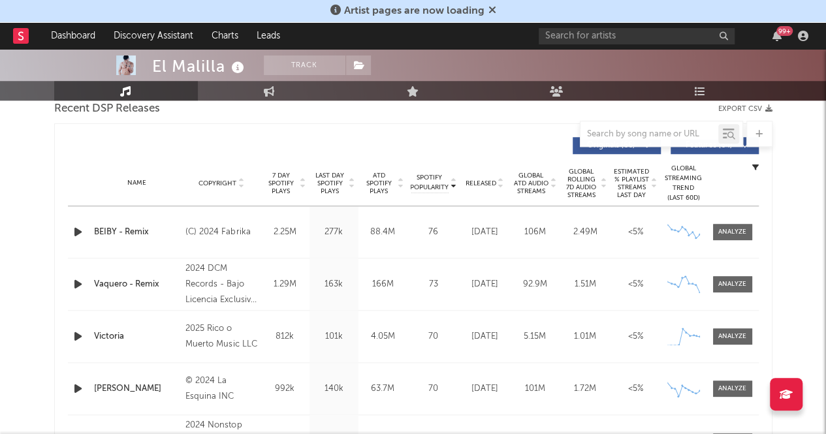
click at [281, 185] on span "7 Day Spotify Plays" at bounding box center [281, 184] width 35 height 24
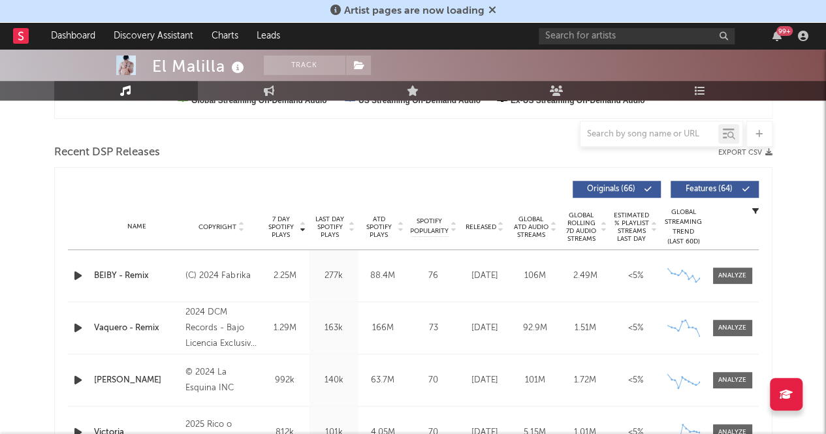
scroll to position [426, 0]
click at [684, 225] on div "Global Streaming Trend (Last 60D)" at bounding box center [683, 226] width 39 height 39
click at [675, 242] on div "Global Streaming Trend (Last 60D)" at bounding box center [683, 226] width 39 height 39
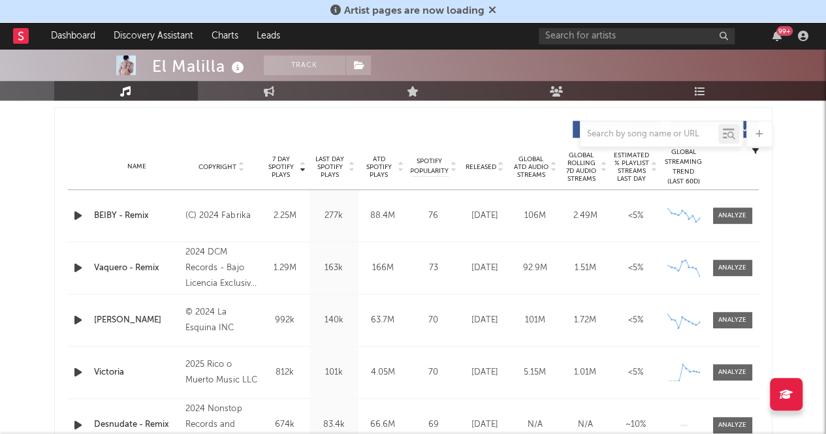
scroll to position [476, 0]
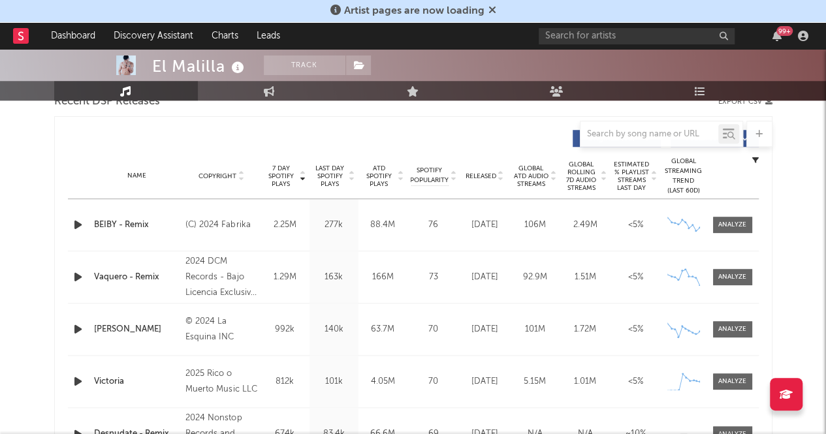
click at [679, 191] on div "Global Streaming Trend (Last 60D)" at bounding box center [683, 176] width 39 height 39
click at [687, 182] on div "Global Streaming Trend (Last 60D)" at bounding box center [683, 176] width 39 height 39
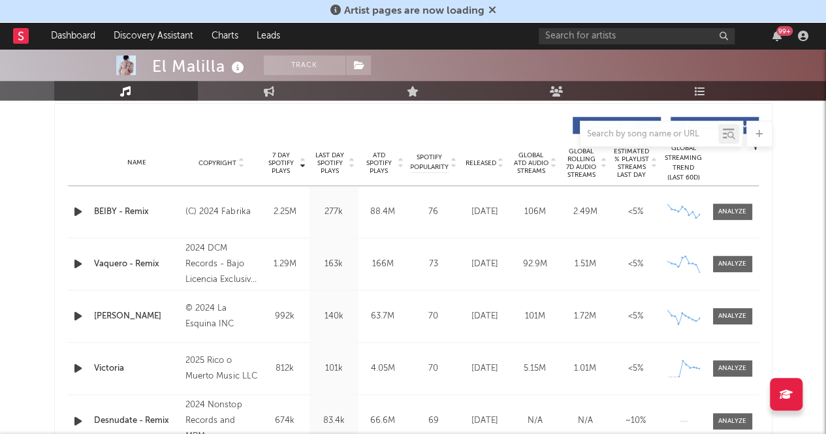
scroll to position [488, 0]
click at [285, 172] on span "7 Day Spotify Plays" at bounding box center [281, 165] width 35 height 24
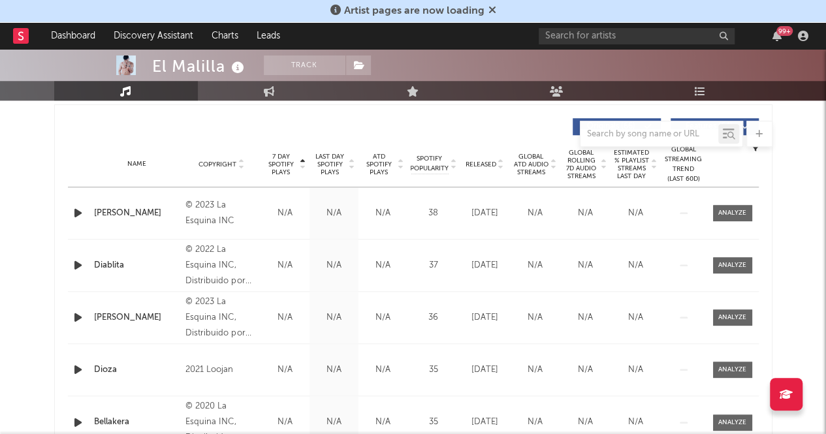
click at [285, 172] on span "7 Day Spotify Plays" at bounding box center [281, 165] width 35 height 24
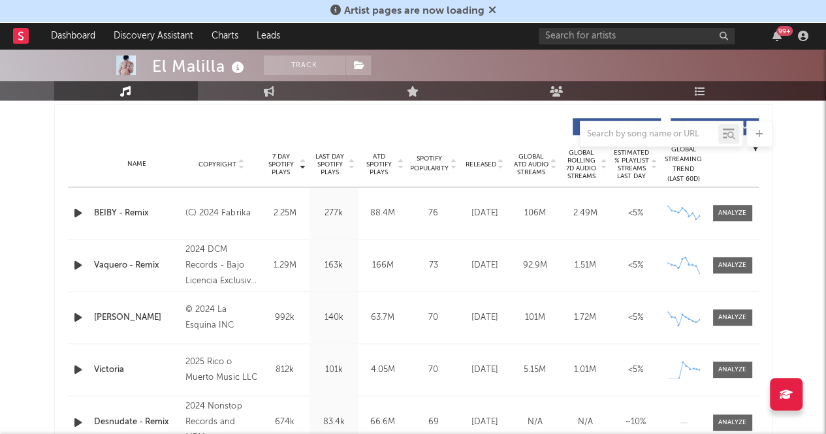
click at [324, 161] on span "Last Day Spotify Plays" at bounding box center [330, 165] width 35 height 24
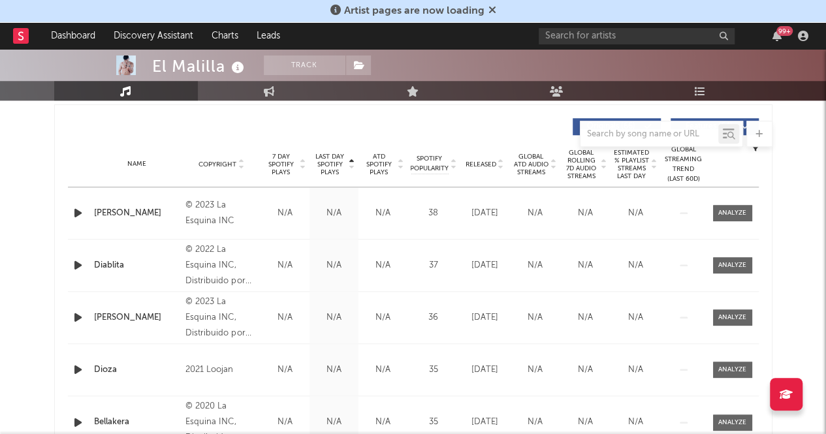
click at [324, 161] on span "Last Day Spotify Plays" at bounding box center [330, 165] width 35 height 24
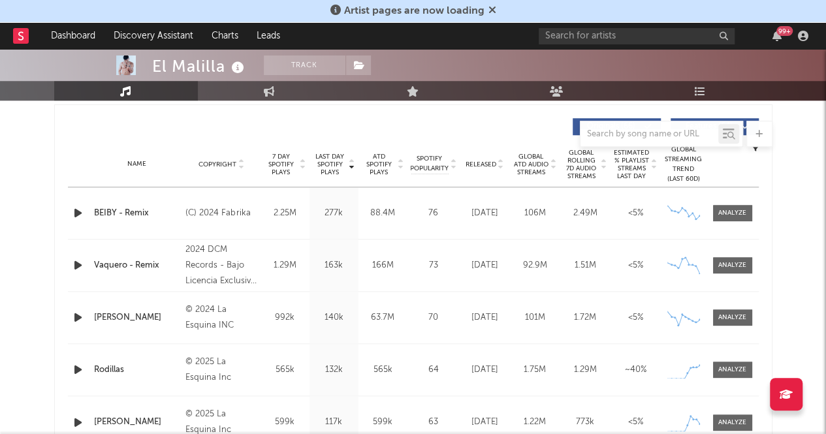
click at [277, 164] on span "7 Day Spotify Plays" at bounding box center [281, 165] width 35 height 24
click at [369, 170] on span "ATD Spotify Plays" at bounding box center [379, 165] width 35 height 24
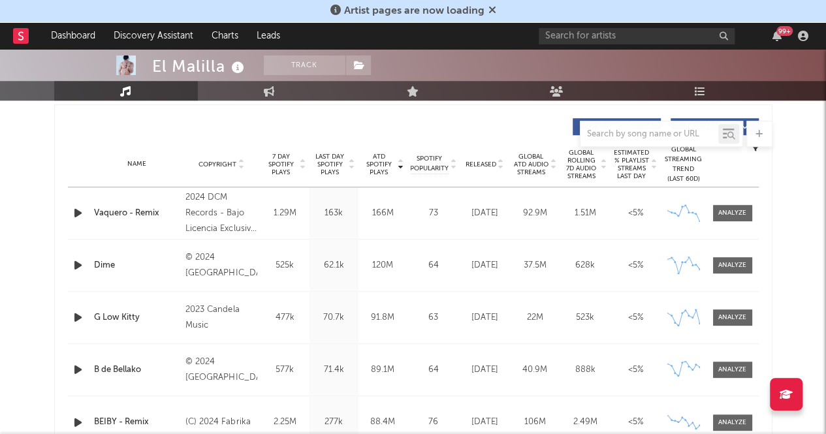
click at [369, 170] on span "ATD Spotify Plays" at bounding box center [379, 165] width 35 height 24
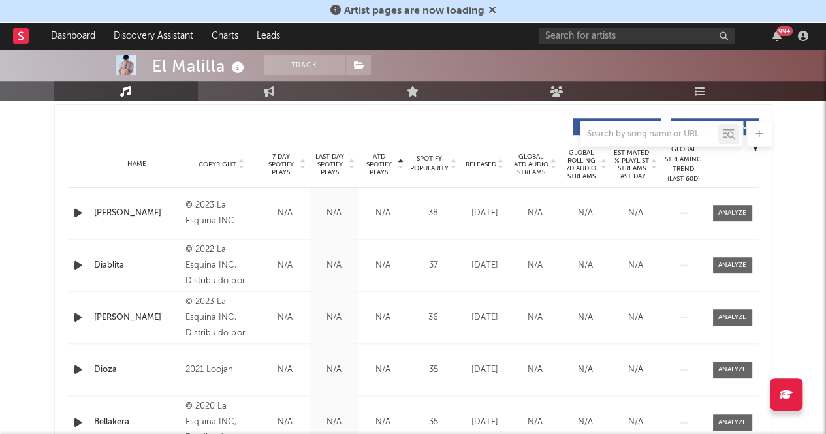
click at [257, 156] on div "Name Copyright Label Album Names Composer Names 7 Day Spotify Plays Last Day Sp…" at bounding box center [413, 165] width 691 height 46
click at [276, 167] on span "7 Day Spotify Plays" at bounding box center [281, 165] width 35 height 24
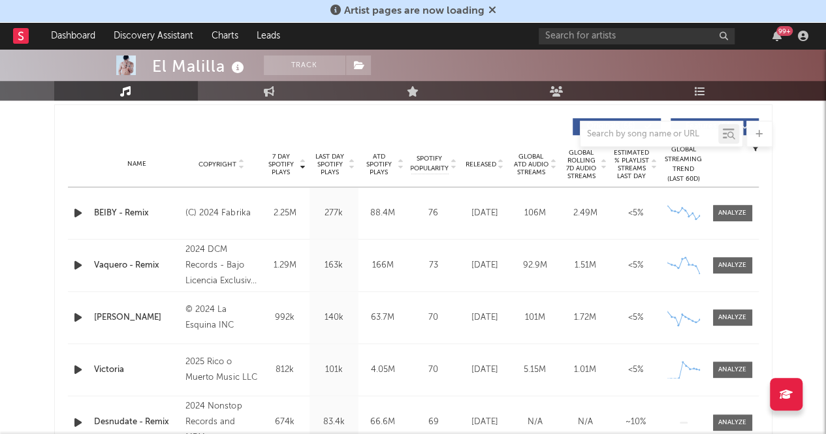
click at [438, 173] on div "Spotify Popularity" at bounding box center [429, 164] width 39 height 20
click at [434, 166] on span "Spotify Popularity" at bounding box center [429, 164] width 39 height 20
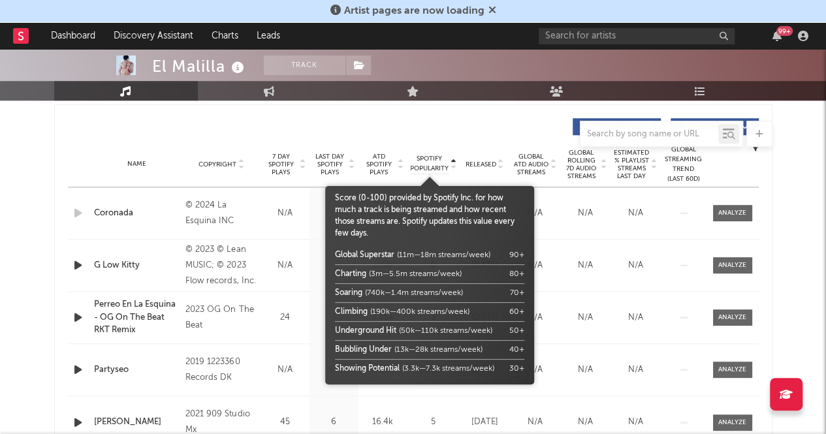
click at [433, 166] on span "Spotify Popularity" at bounding box center [429, 164] width 39 height 20
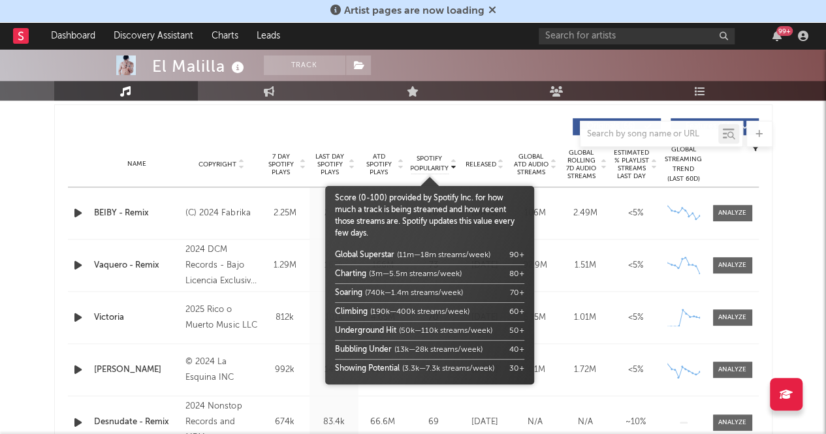
click at [435, 170] on span "Spotify Popularity" at bounding box center [429, 164] width 39 height 20
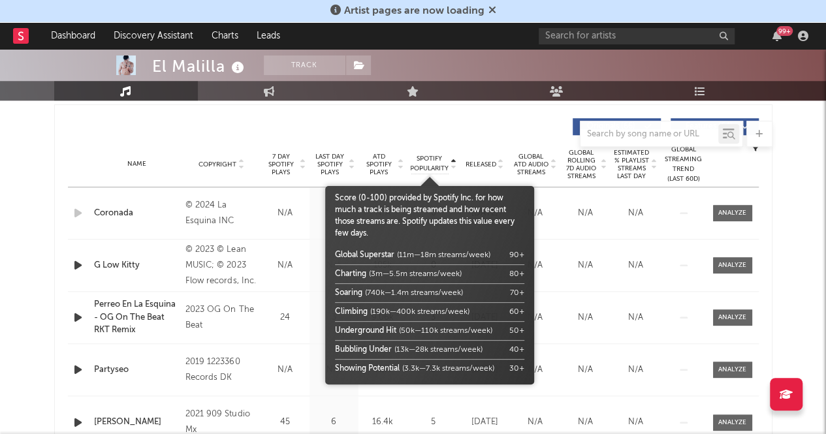
click at [435, 170] on span "Spotify Popularity" at bounding box center [429, 164] width 39 height 20
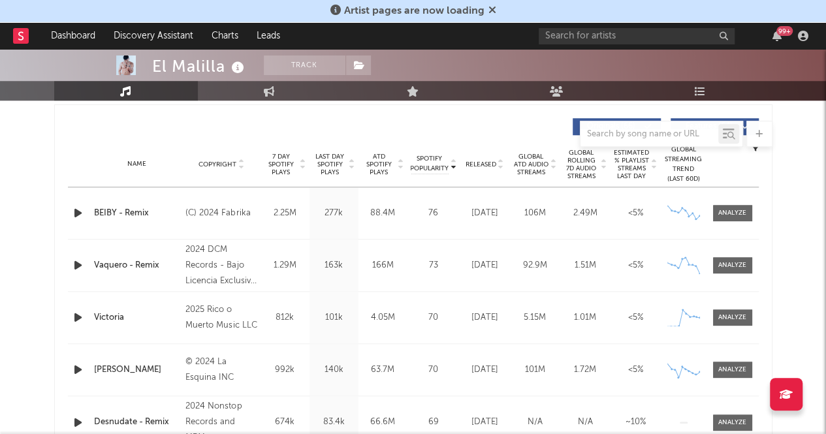
click at [490, 168] on div "Released" at bounding box center [485, 164] width 44 height 10
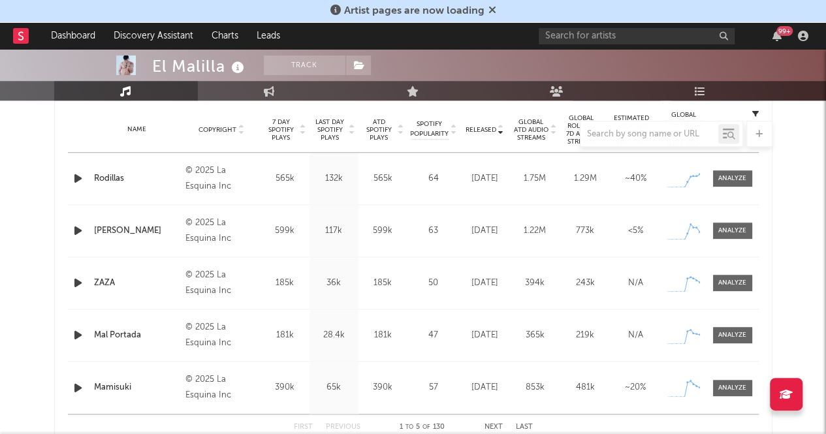
scroll to position [522, 0]
click at [570, 138] on div at bounding box center [413, 134] width 718 height 26
click at [566, 140] on div at bounding box center [413, 134] width 718 height 26
click at [375, 129] on div at bounding box center [413, 134] width 718 height 26
click at [278, 126] on div at bounding box center [413, 134] width 718 height 26
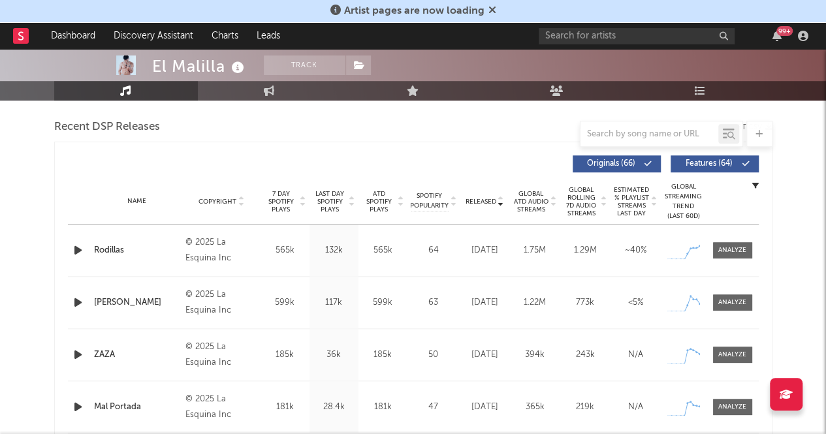
scroll to position [451, 0]
click at [555, 203] on icon at bounding box center [554, 203] width 7 height 5
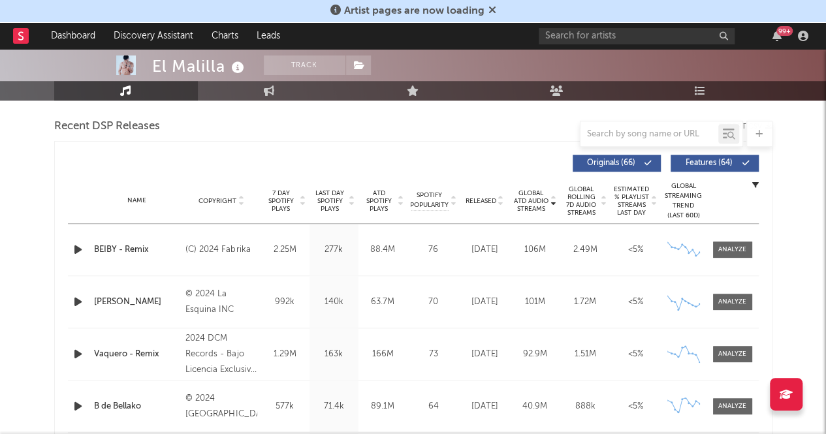
click at [675, 207] on div "Global Streaming Trend (Last 60D)" at bounding box center [683, 201] width 39 height 39
click at [601, 203] on icon at bounding box center [604, 203] width 7 height 5
click at [601, 196] on icon at bounding box center [604, 198] width 7 height 5
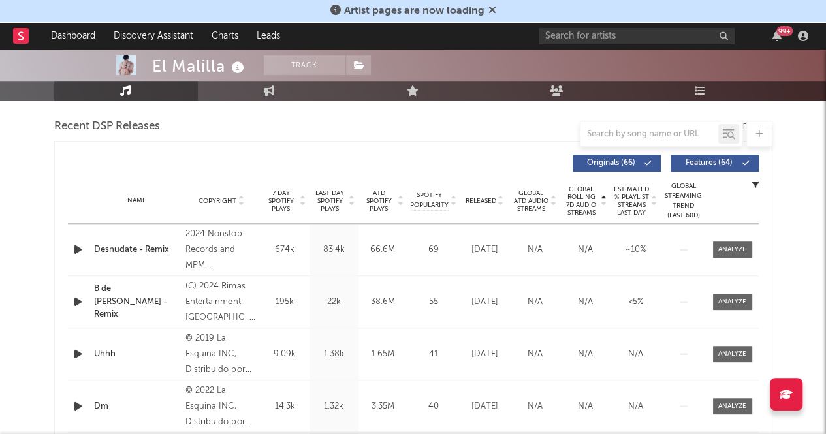
click at [602, 204] on icon at bounding box center [604, 203] width 7 height 5
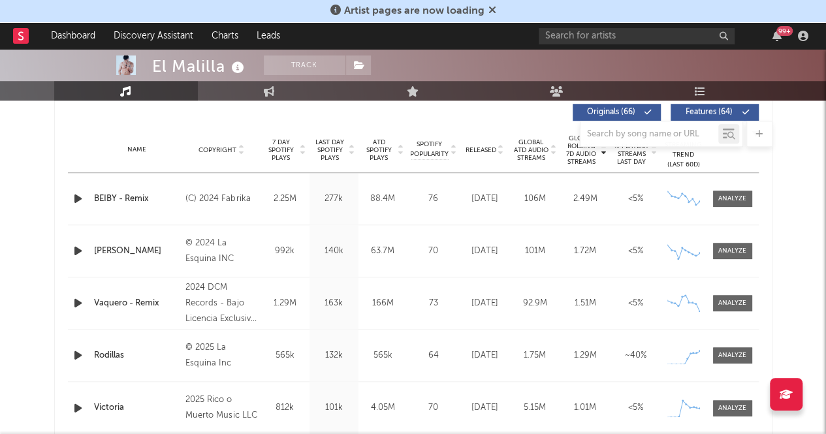
scroll to position [502, 0]
click at [616, 39] on input "text" at bounding box center [637, 36] width 196 height 16
click at [590, 36] on input "gabito ballesteros" at bounding box center [637, 36] width 196 height 16
click at [608, 37] on input "gabito ballesteros" at bounding box center [637, 36] width 196 height 16
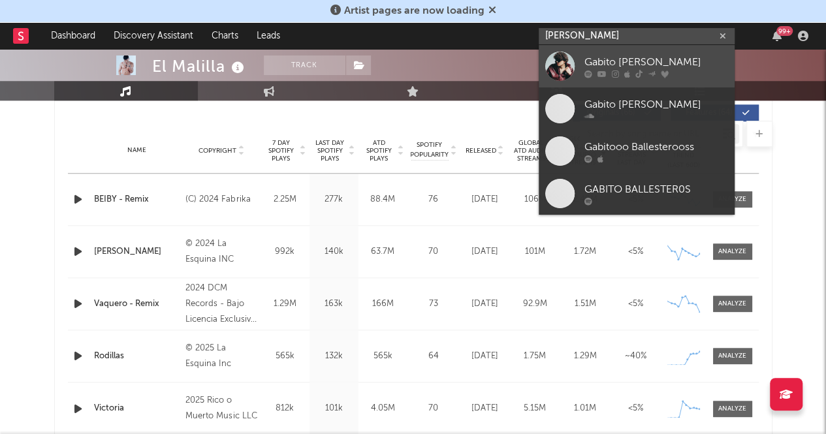
type input "gabito ballesteros"
click at [541, 72] on link "Gabito [PERSON_NAME]" at bounding box center [637, 66] width 196 height 42
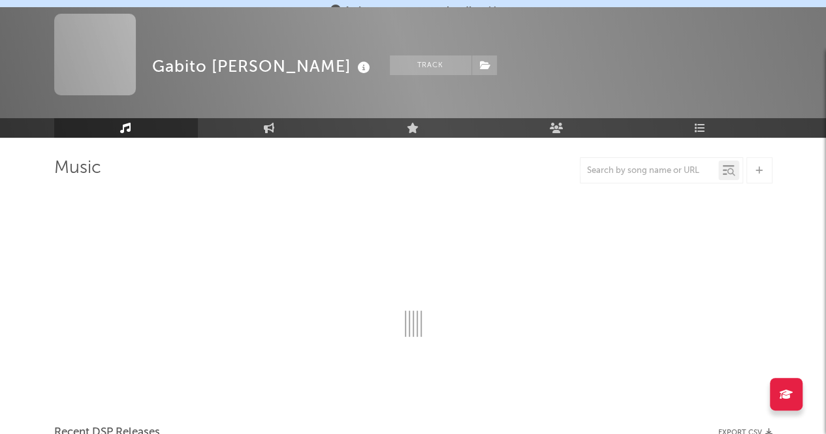
scroll to position [502, 0]
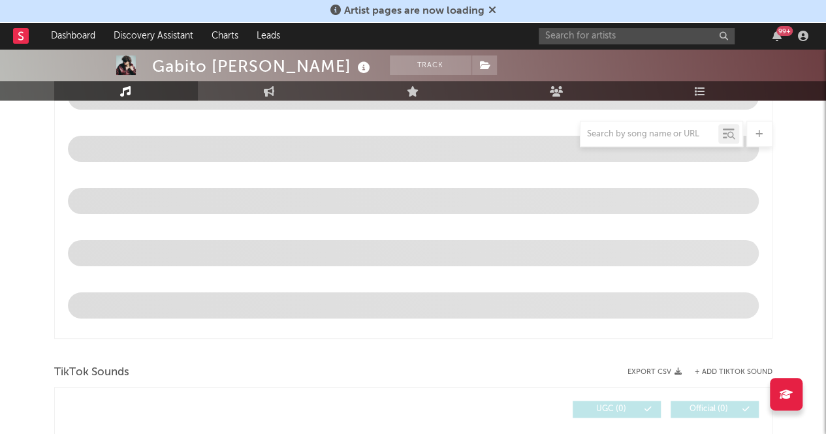
select select "6m"
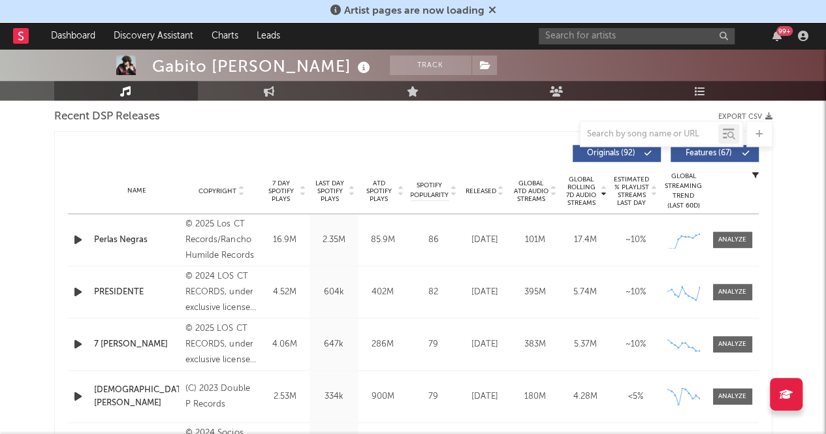
scroll to position [451, 0]
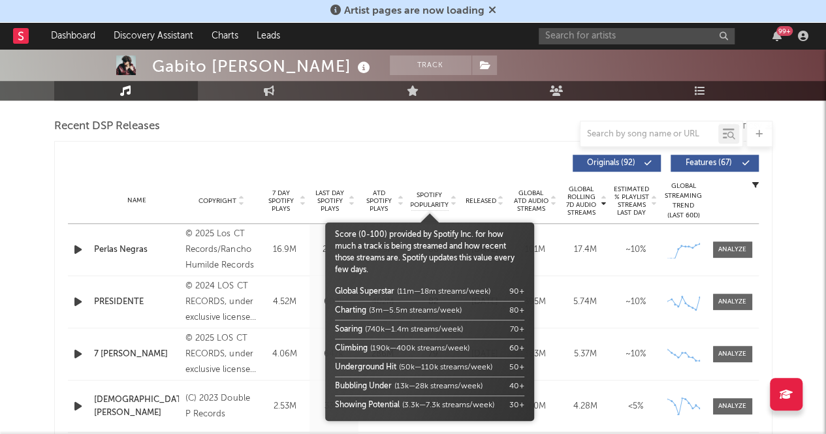
click at [431, 208] on span "Spotify Popularity" at bounding box center [429, 201] width 39 height 20
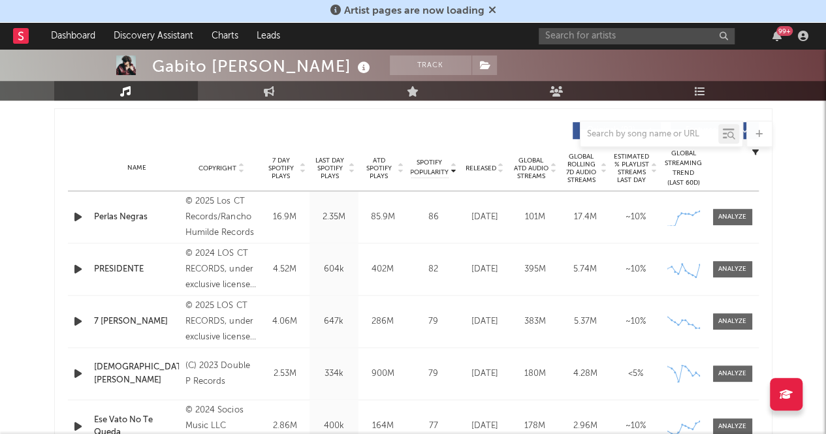
scroll to position [485, 0]
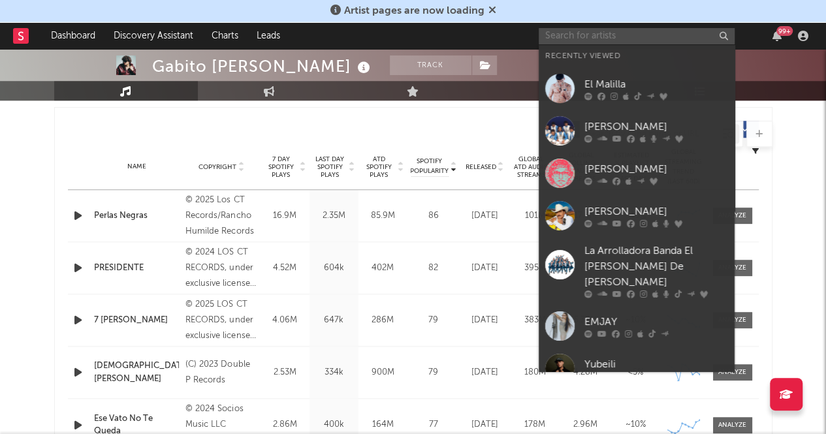
click at [564, 39] on input "text" at bounding box center [637, 36] width 196 height 16
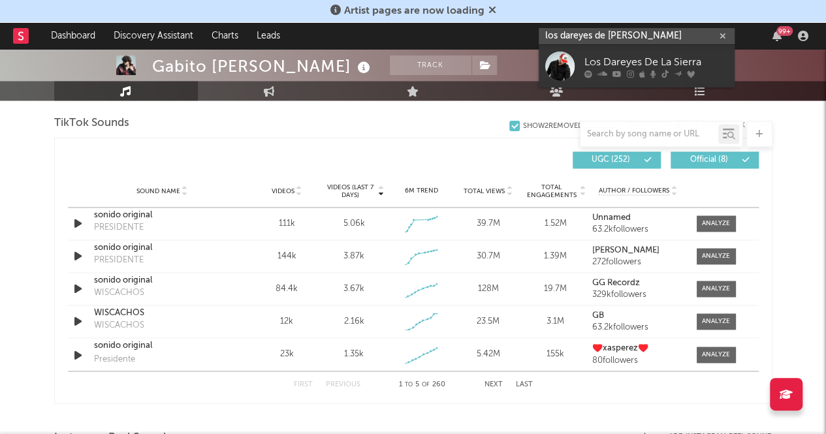
scroll to position [882, 0]
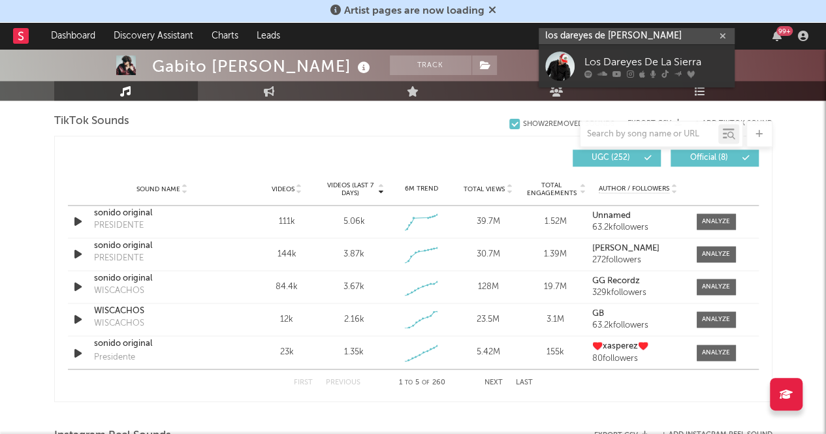
type input "los dareyes de la sier"
click at [420, 189] on div "6M Trend" at bounding box center [421, 189] width 61 height 10
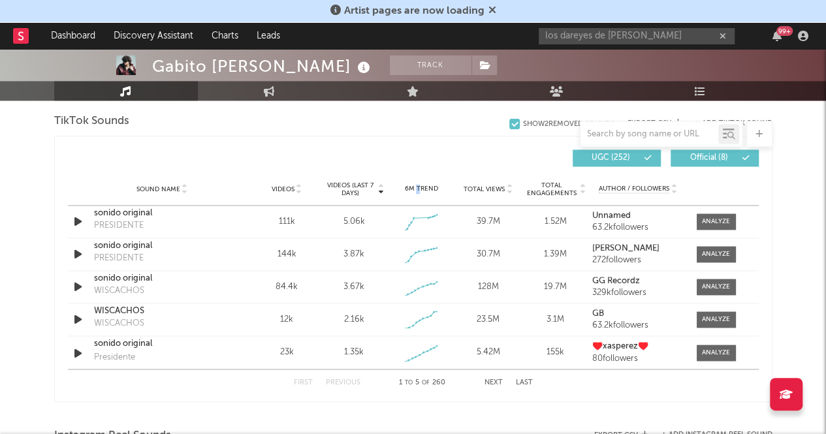
click at [379, 189] on icon at bounding box center [380, 186] width 7 height 5
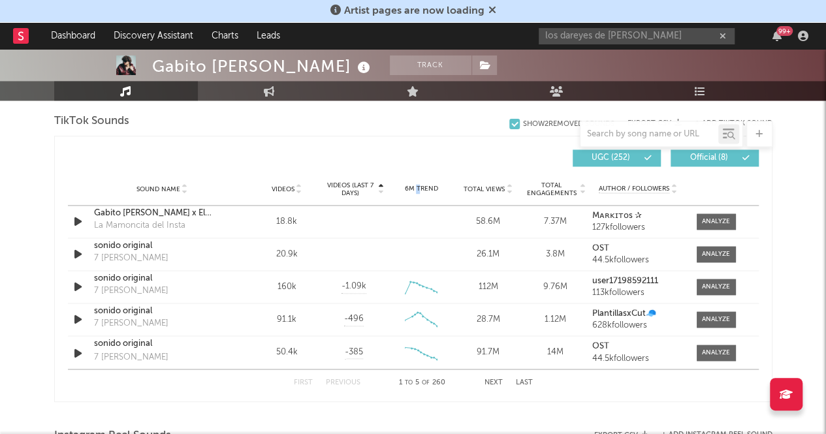
click at [379, 189] on icon at bounding box center [380, 191] width 7 height 5
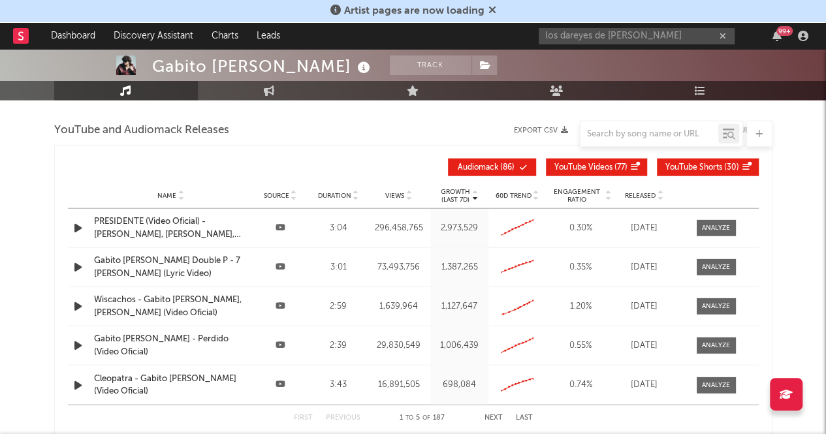
scroll to position [1486, 0]
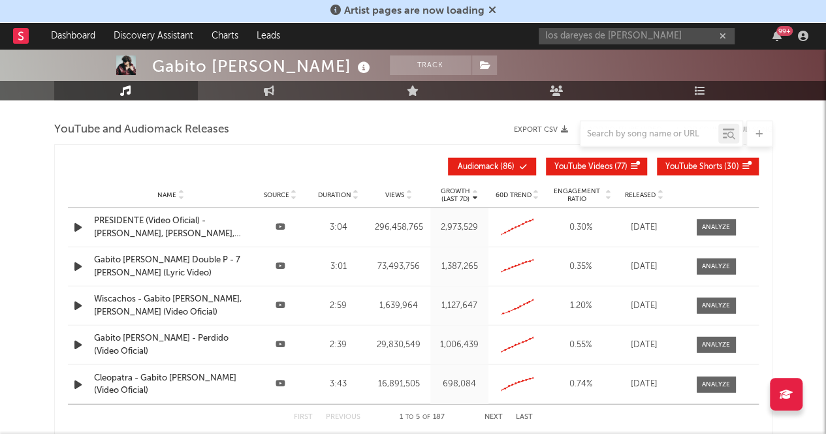
click at [533, 190] on icon at bounding box center [536, 192] width 7 height 5
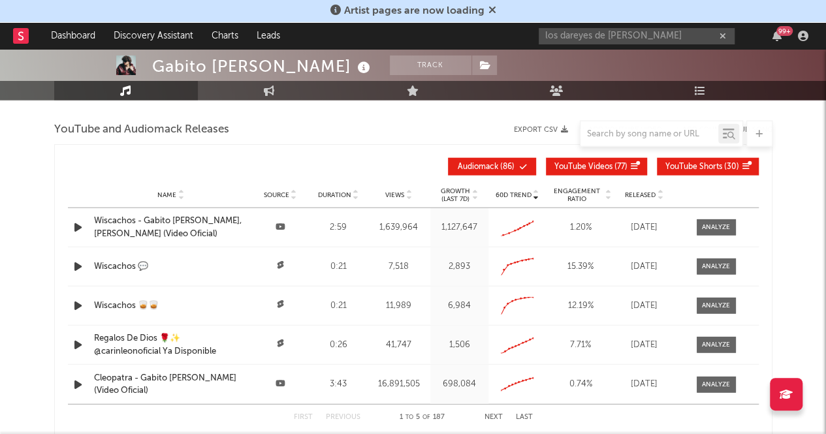
click at [535, 190] on icon at bounding box center [536, 192] width 7 height 5
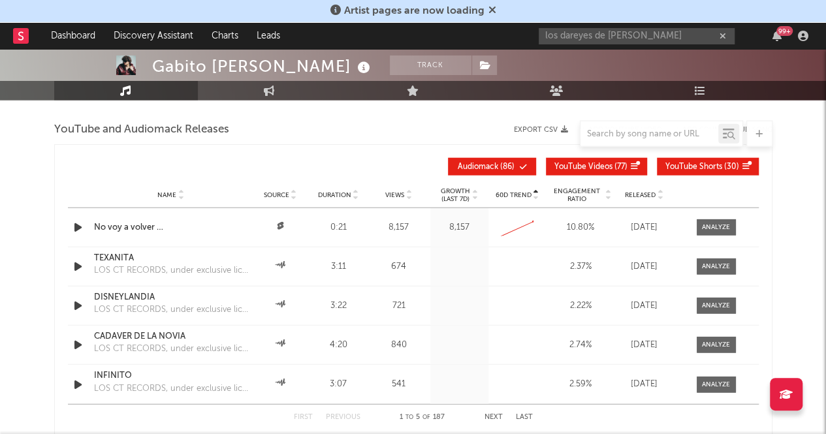
click at [536, 195] on icon at bounding box center [536, 197] width 7 height 5
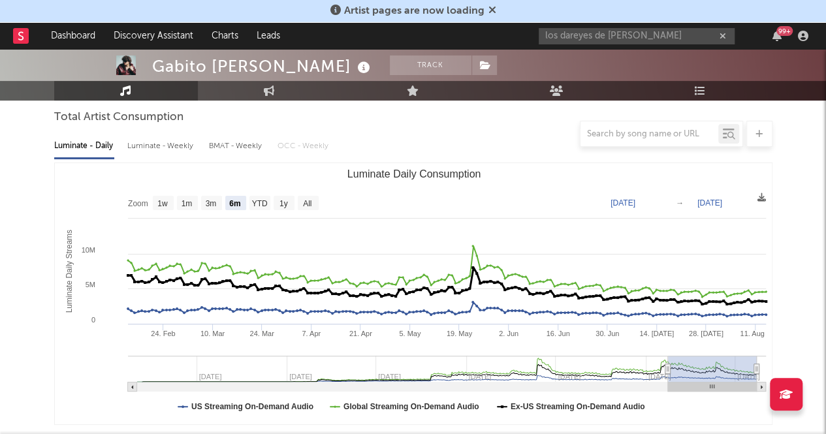
scroll to position [118, 0]
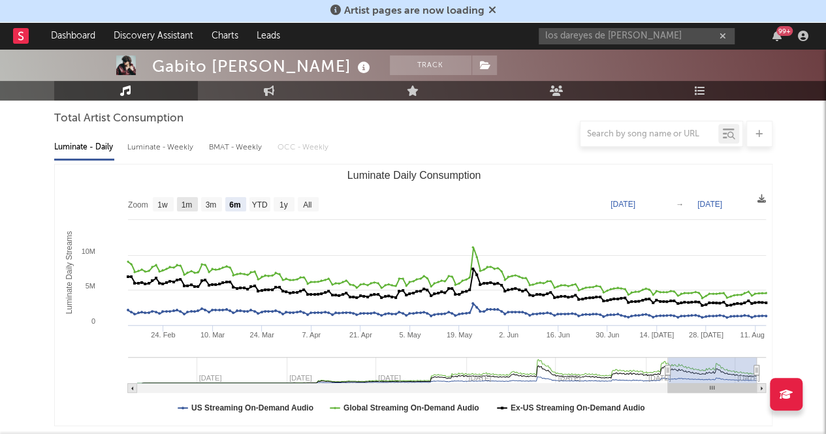
click at [187, 202] on text "1m" at bounding box center [186, 204] width 11 height 9
select select "1m"
type input "2025-07-14"
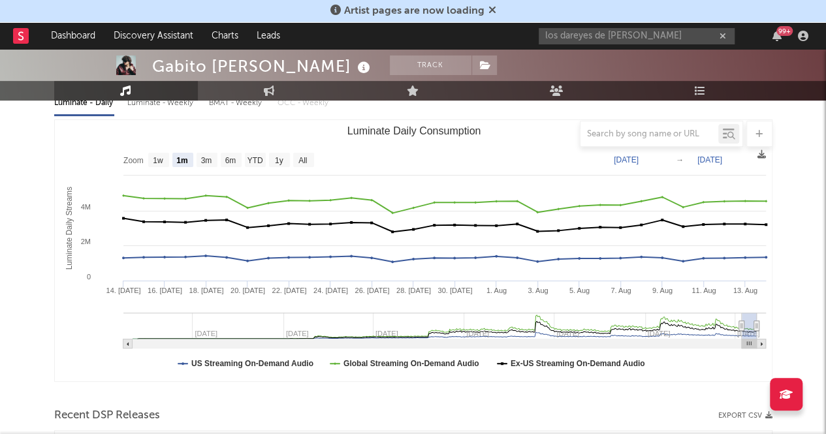
scroll to position [161, 0]
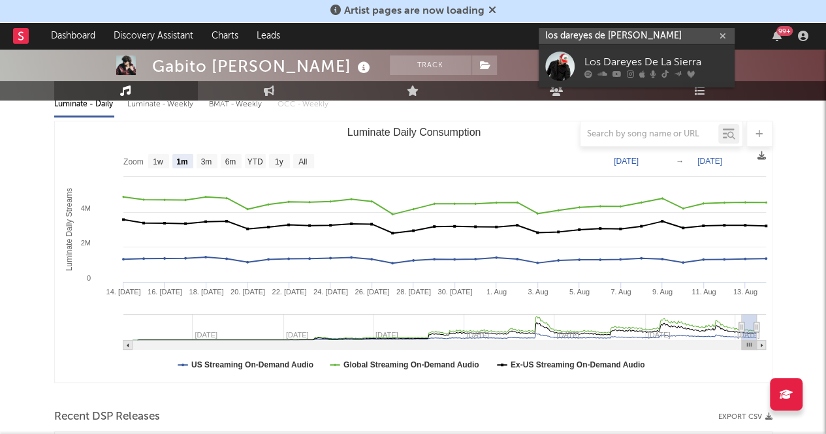
drag, startPoint x: 641, startPoint y: 35, endPoint x: 364, endPoint y: -11, distance: 280.7
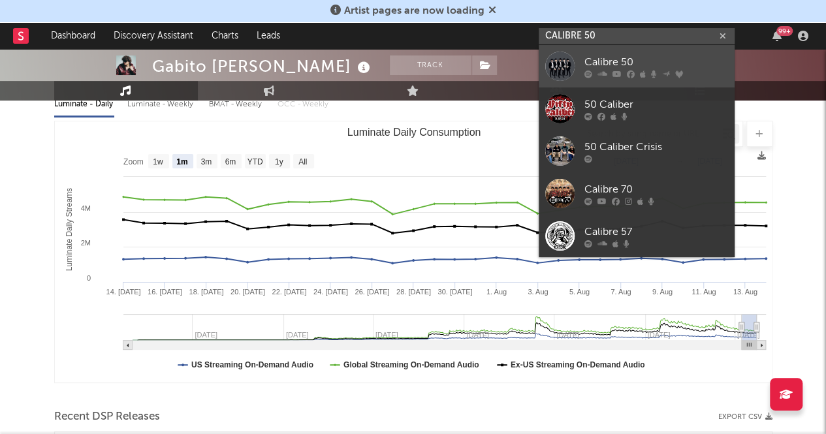
type input "CALIBRE 50"
click at [553, 69] on div at bounding box center [559, 66] width 29 height 29
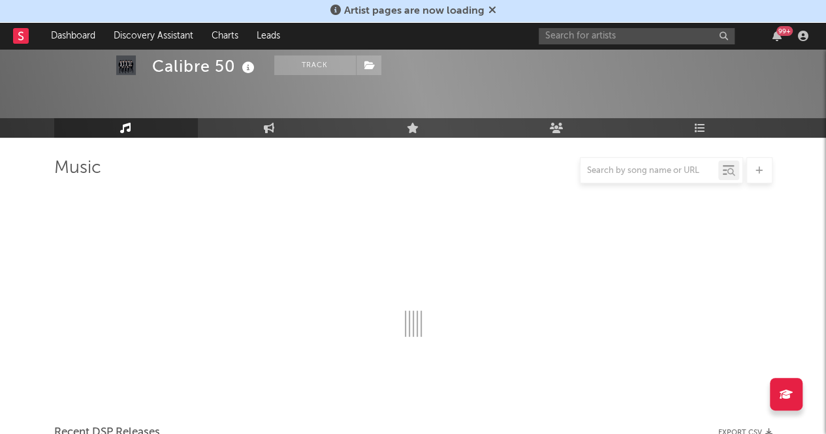
scroll to position [161, 0]
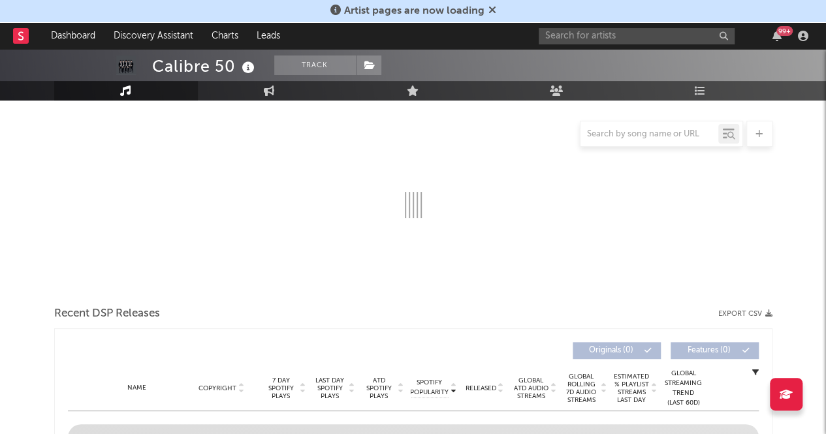
click at [82, 152] on div at bounding box center [413, 141] width 718 height 153
select select "6m"
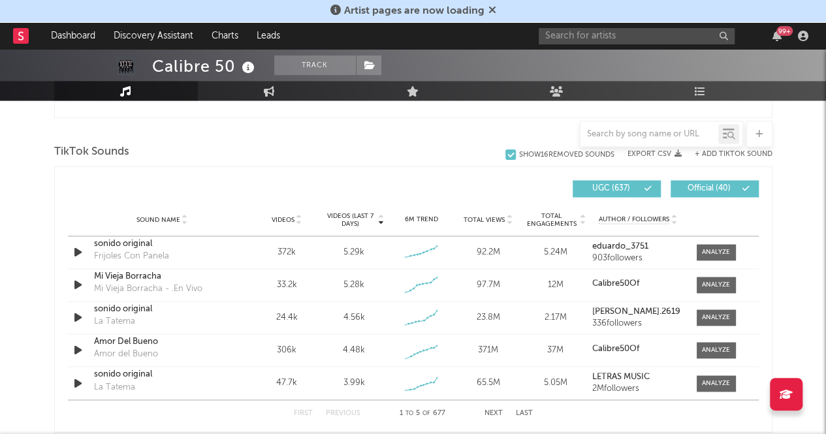
scroll to position [829, 0]
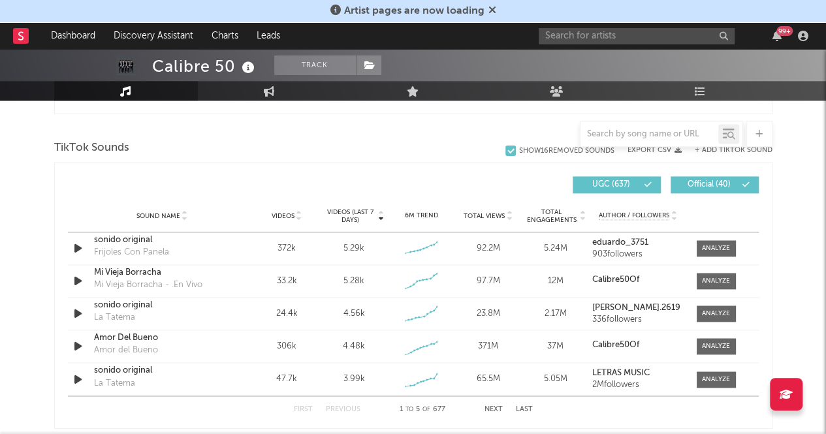
click at [345, 212] on span "Videos (last 7 days)" at bounding box center [349, 216] width 53 height 16
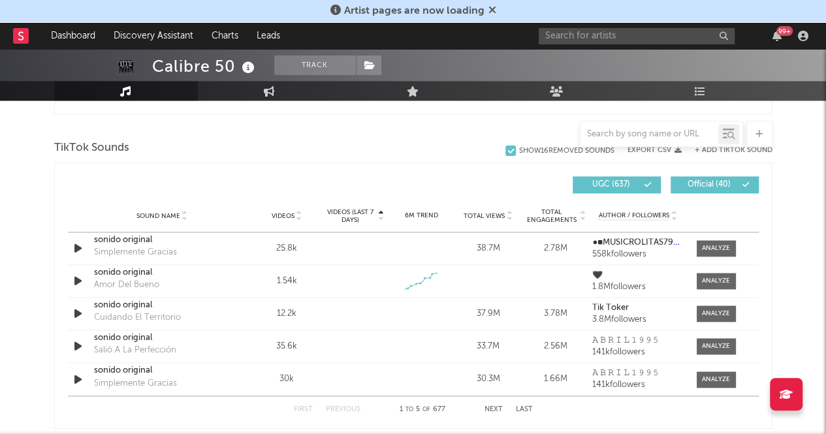
click at [345, 212] on span "Videos (last 7 days)" at bounding box center [349, 216] width 53 height 16
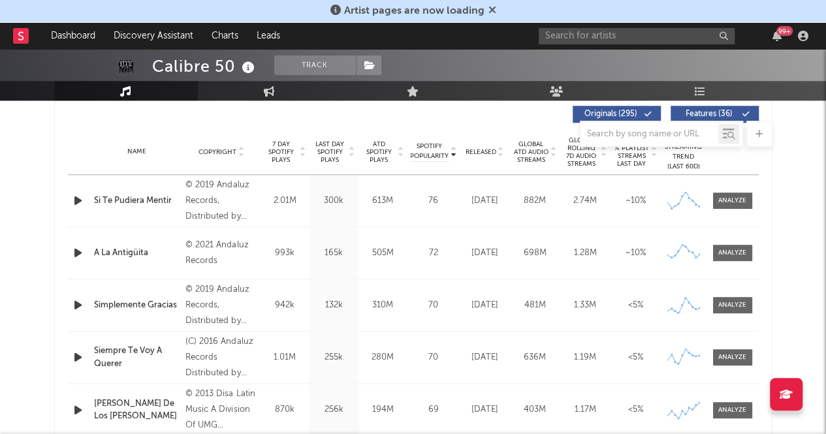
scroll to position [500, 0]
click at [609, 131] on input "text" at bounding box center [650, 134] width 138 height 10
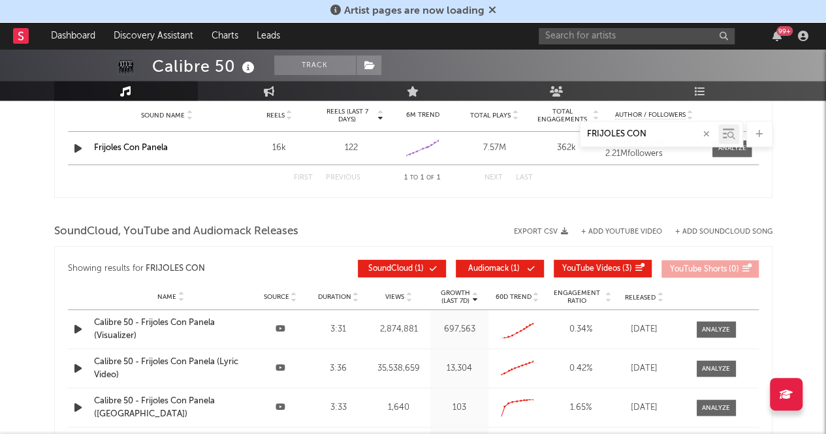
scroll to position [1061, 0]
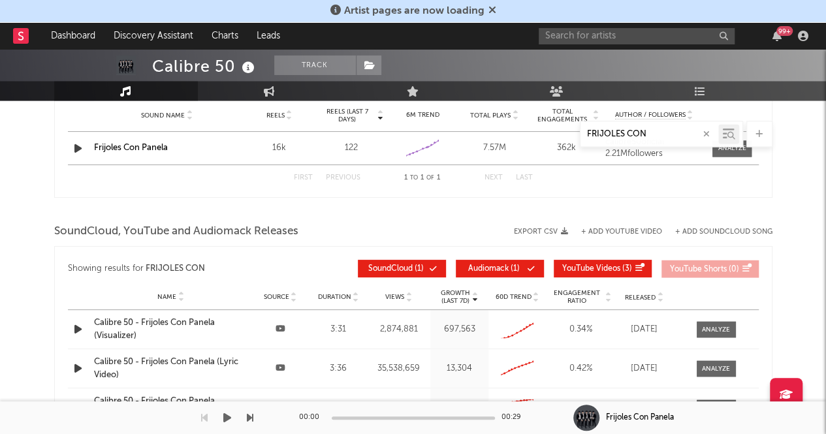
type input "FRIJOLES CON"
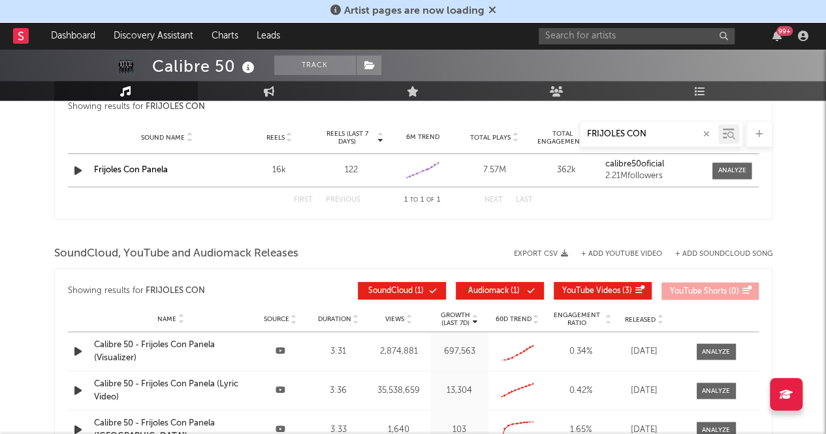
scroll to position [1034, 0]
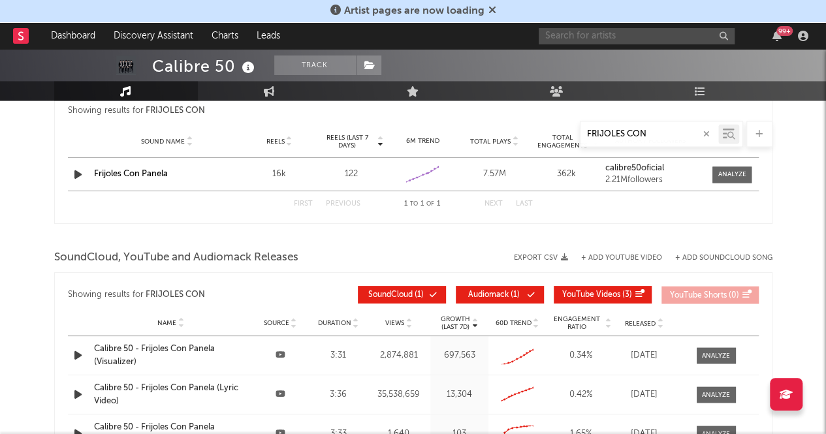
click at [590, 37] on input "text" at bounding box center [637, 36] width 196 height 16
click at [594, 31] on input "LARREGUI" at bounding box center [637, 36] width 196 height 16
click at [599, 39] on input "LARREGUI" at bounding box center [637, 36] width 196 height 16
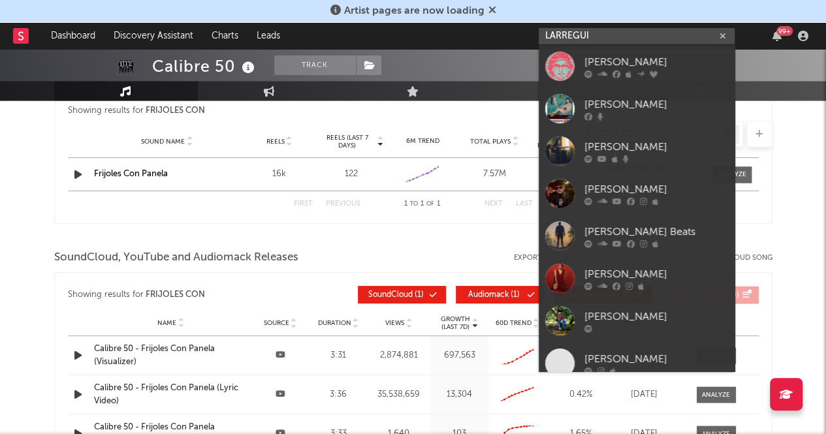
click at [599, 39] on input "LARREGUI" at bounding box center [637, 36] width 196 height 16
click at [597, 39] on input "LARREGUI" at bounding box center [637, 36] width 196 height 16
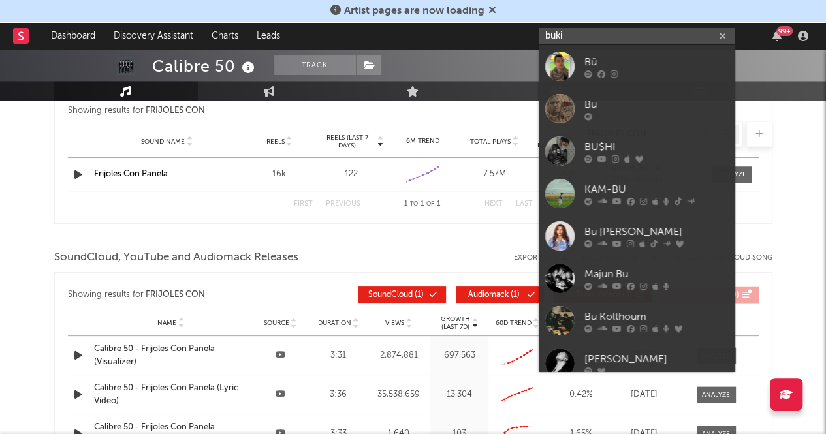
click at [585, 32] on input "buki" at bounding box center [637, 36] width 196 height 16
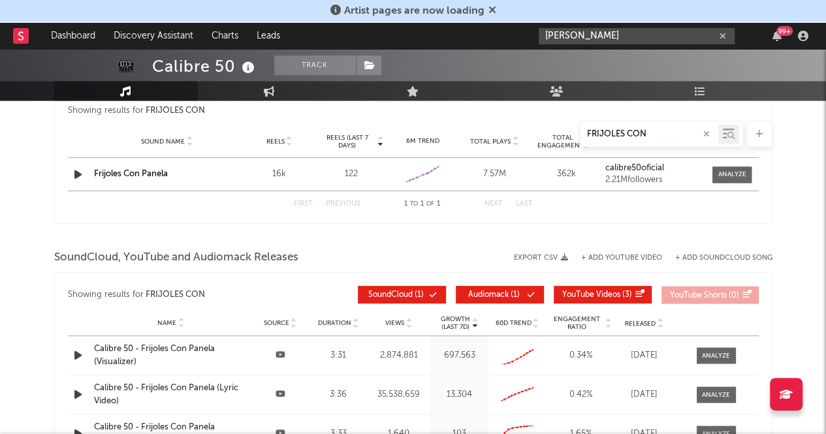
type input "LOS BUKIS"
click at [571, 28] on div "LOS BUKIS 99 +" at bounding box center [676, 36] width 274 height 26
click at [566, 35] on input "LOS BUKIS" at bounding box center [637, 36] width 196 height 16
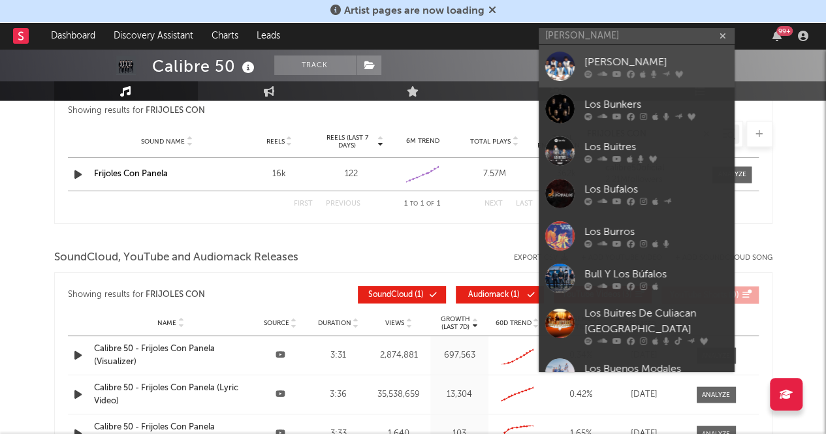
click at [561, 56] on div at bounding box center [559, 66] width 29 height 29
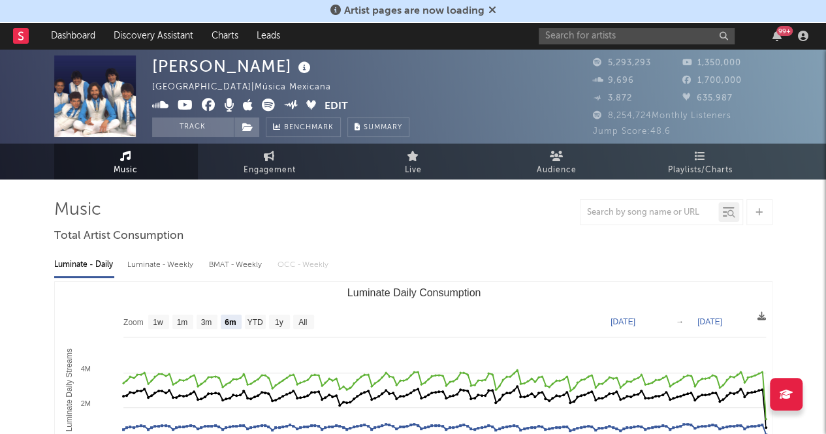
click at [534, 221] on div at bounding box center [413, 212] width 718 height 26
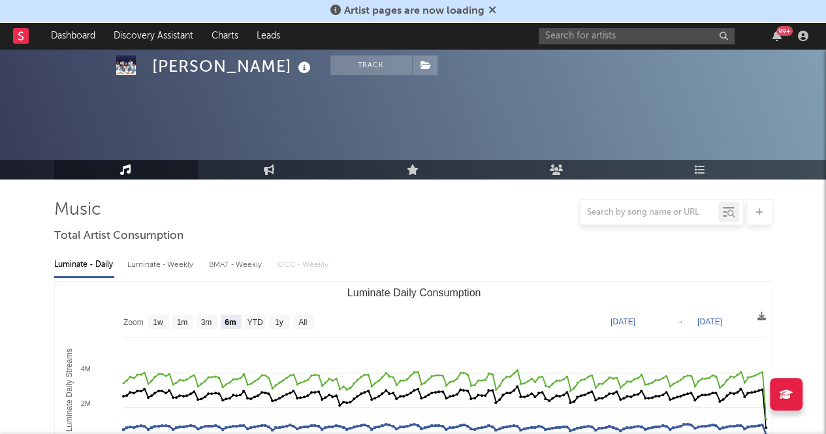
scroll to position [146, 0]
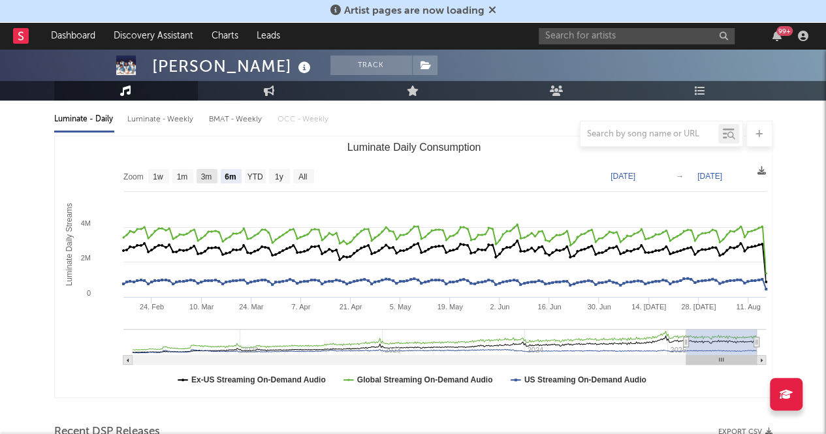
click at [202, 174] on text "3m" at bounding box center [205, 176] width 11 height 9
select select "3m"
type input "[DATE]"
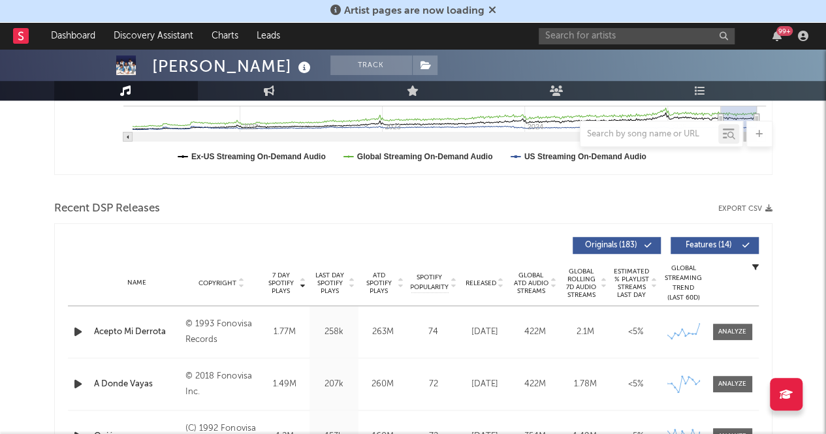
scroll to position [0, 0]
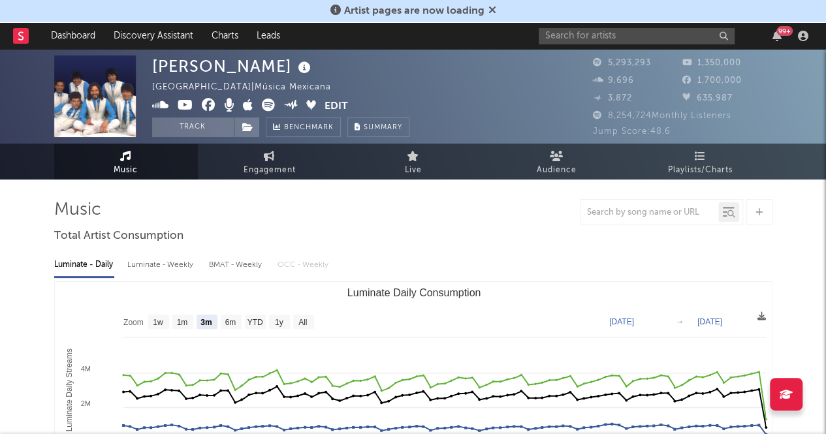
click at [583, 44] on div "99 +" at bounding box center [676, 36] width 274 height 26
click at [584, 42] on input "text" at bounding box center [637, 36] width 196 height 16
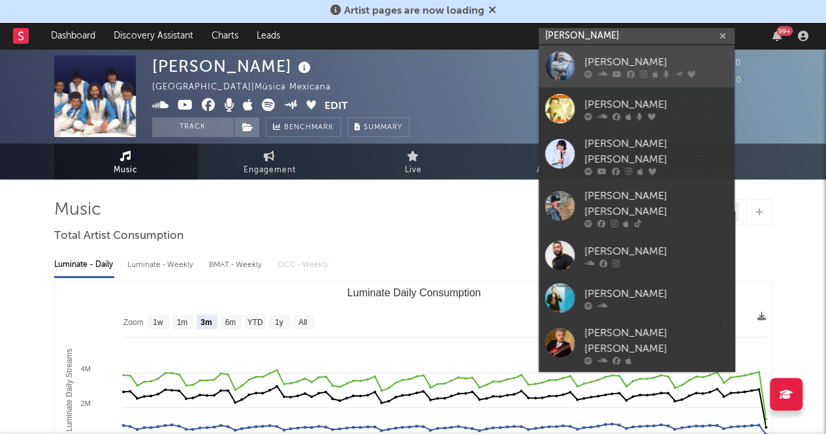
type input "MARCO ANTONIO"
click at [556, 56] on div at bounding box center [559, 66] width 29 height 29
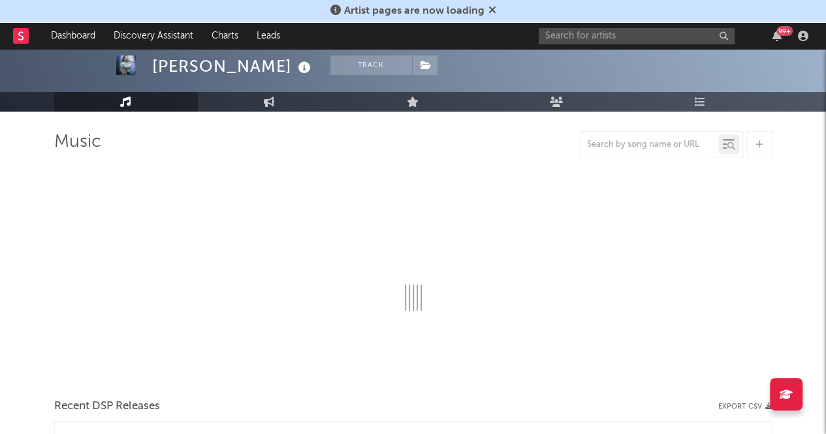
scroll to position [67, 0]
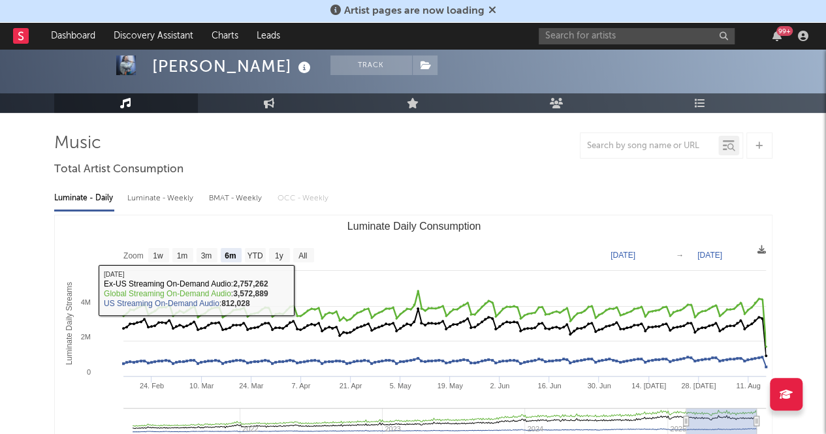
click at [445, 150] on div at bounding box center [413, 146] width 718 height 26
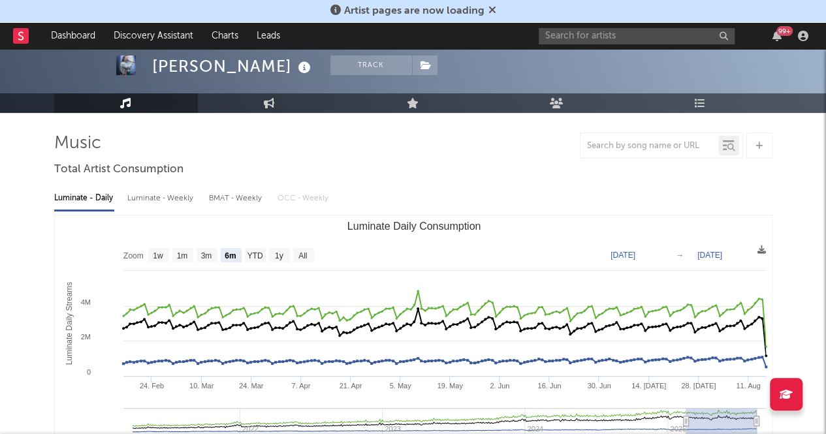
click at [183, 246] on rect "Luminate Daily Consumption" at bounding box center [414, 346] width 718 height 261
click at [184, 251] on text "1m" at bounding box center [181, 255] width 11 height 9
select select "1m"
type input "[DATE]"
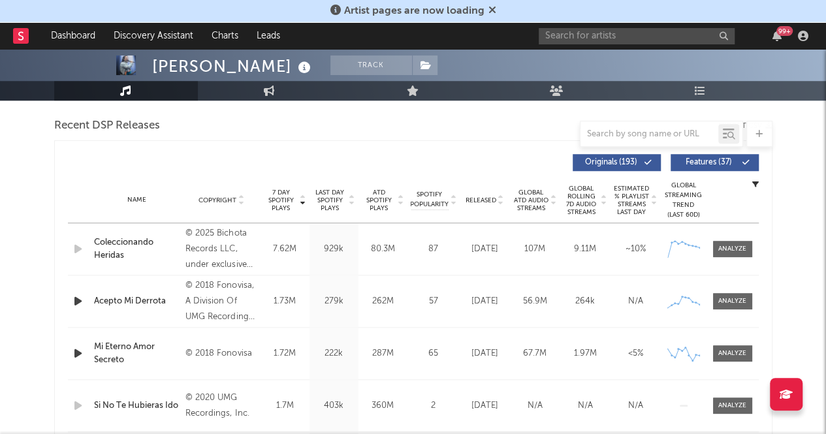
scroll to position [453, 0]
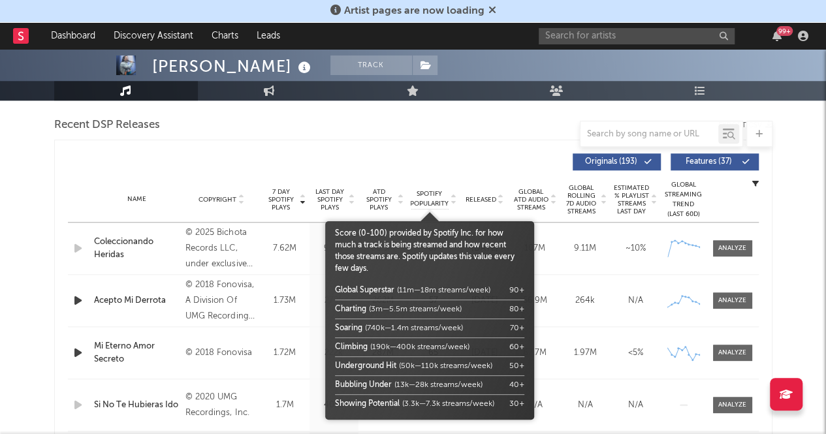
click at [431, 199] on span "Spotify Popularity" at bounding box center [429, 199] width 39 height 20
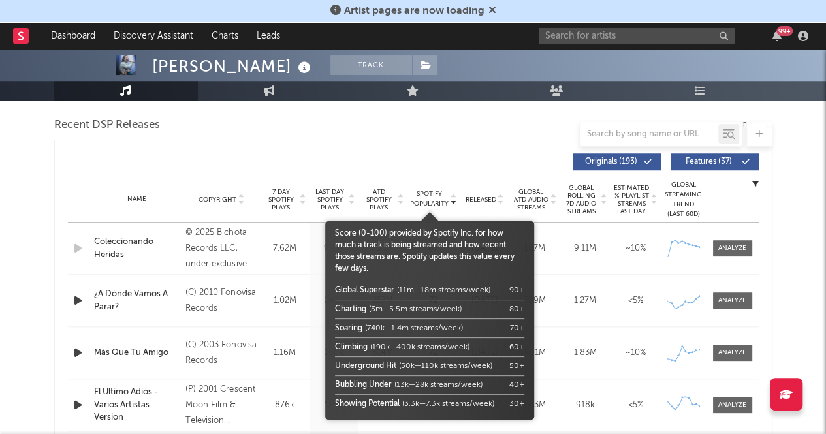
click at [431, 199] on span "Spotify Popularity" at bounding box center [429, 199] width 39 height 20
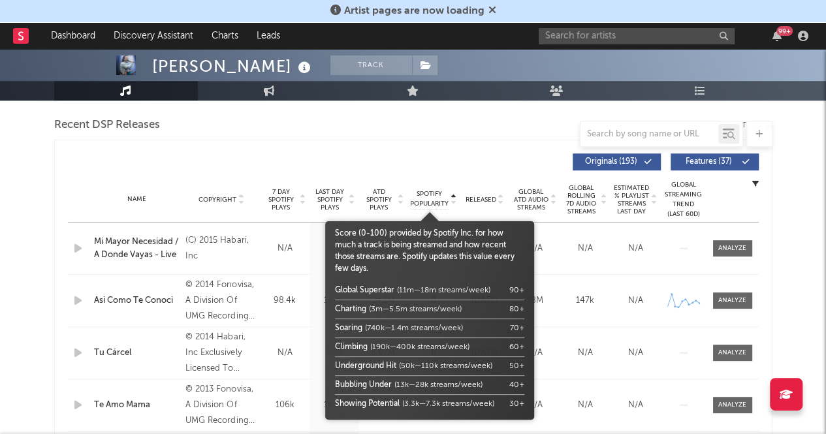
click at [431, 199] on span "Spotify Popularity" at bounding box center [429, 199] width 39 height 20
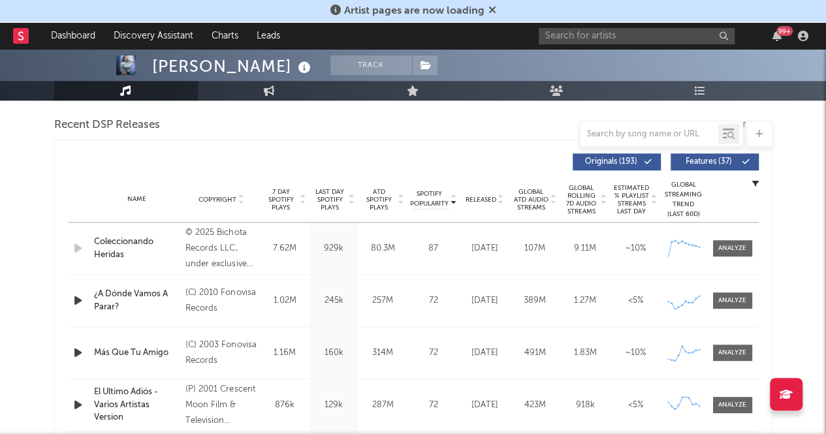
click at [276, 197] on span "7 Day Spotify Plays" at bounding box center [281, 200] width 35 height 24
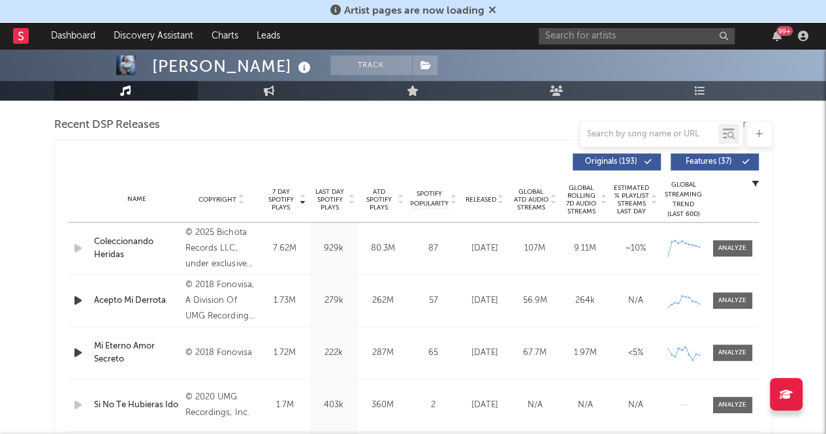
click at [276, 197] on span "7 Day Spotify Plays" at bounding box center [281, 200] width 35 height 24
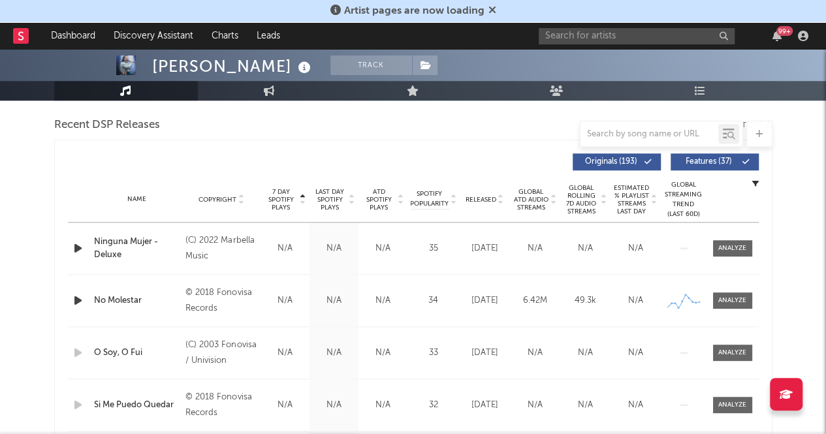
click at [276, 198] on span "7 Day Spotify Plays" at bounding box center [281, 200] width 35 height 24
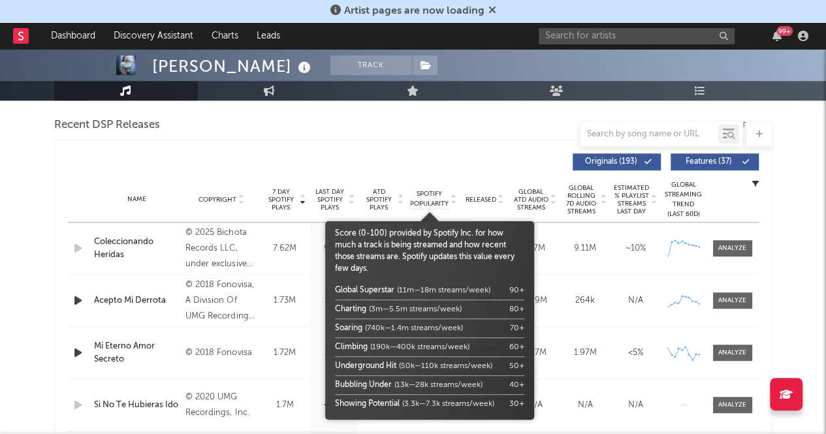
click at [430, 199] on span "Spotify Popularity" at bounding box center [429, 199] width 39 height 20
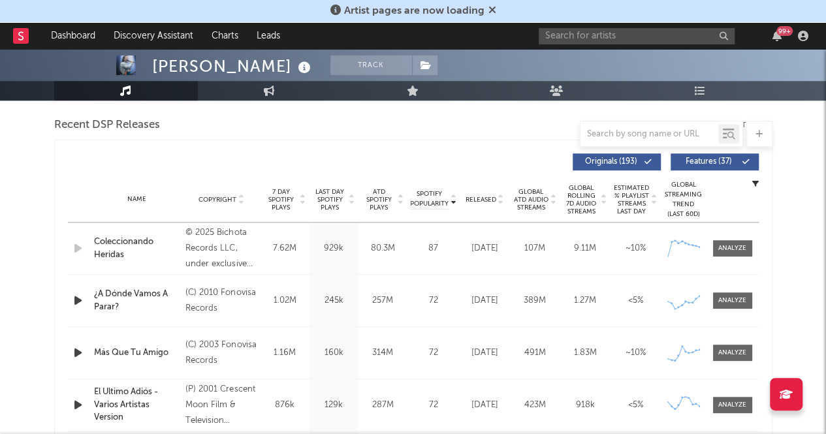
click at [64, 184] on div "Spotify Popularity Copyright 7 Day Spotify Plays Last Day Spotify Plays ATD Spo…" at bounding box center [413, 328] width 718 height 377
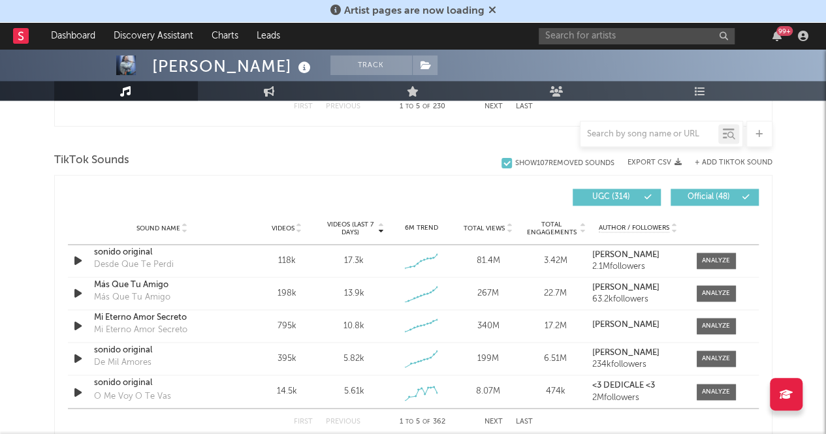
scroll to position [855, 0]
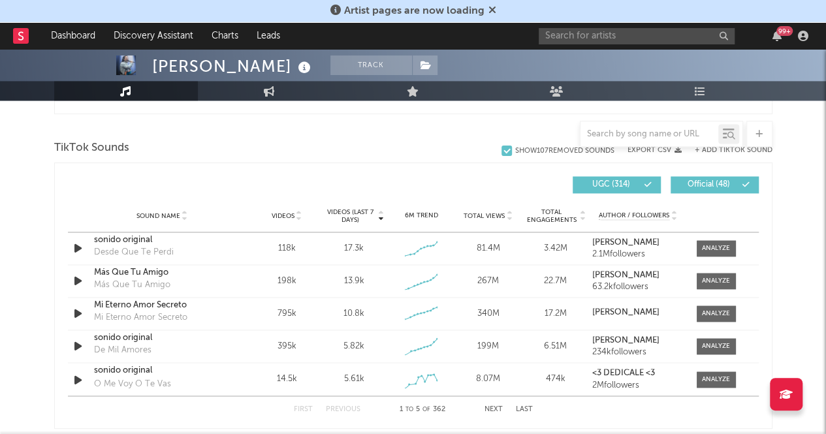
drag, startPoint x: 332, startPoint y: 221, endPoint x: 183, endPoint y: 179, distance: 154.6
click at [183, 179] on div at bounding box center [240, 184] width 345 height 17
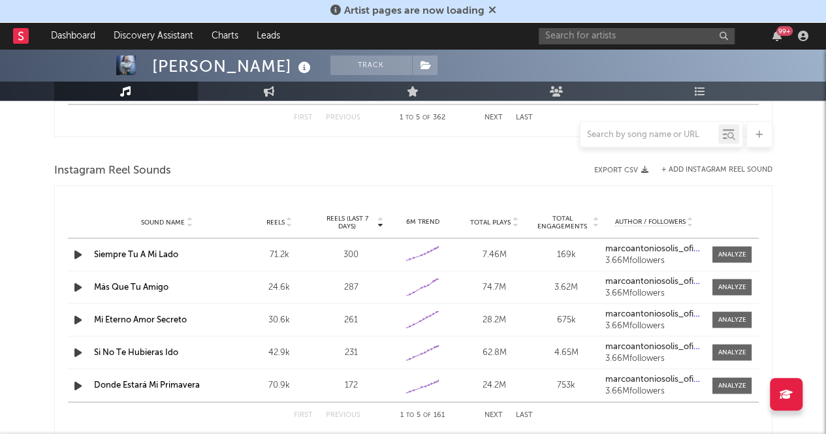
scroll to position [1148, 0]
click at [744, 254] on div at bounding box center [732, 254] width 28 height 10
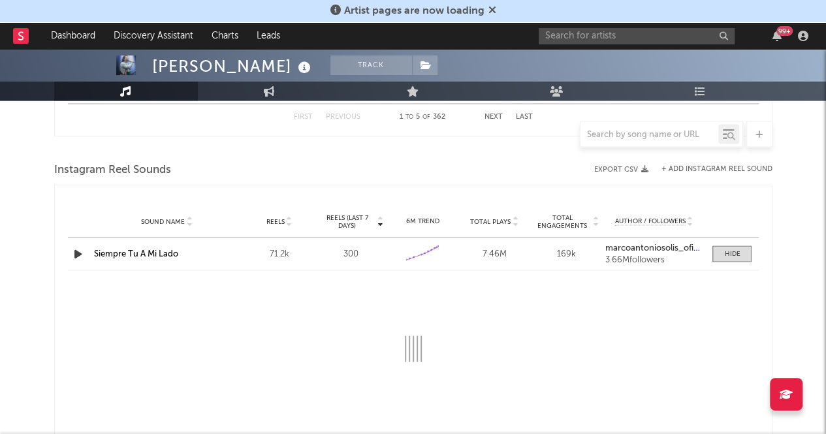
select select "6m"
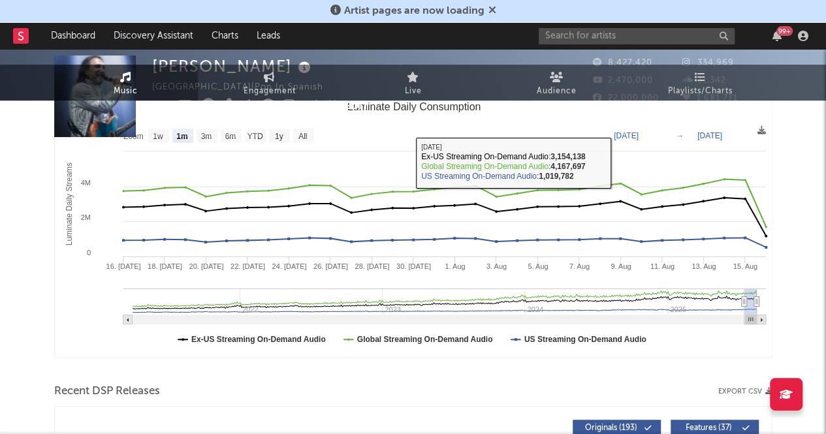
scroll to position [0, 0]
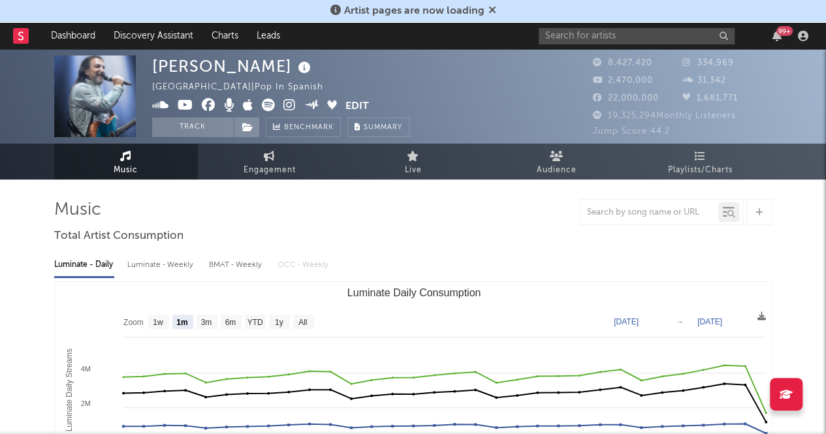
click at [404, 216] on div at bounding box center [413, 212] width 718 height 26
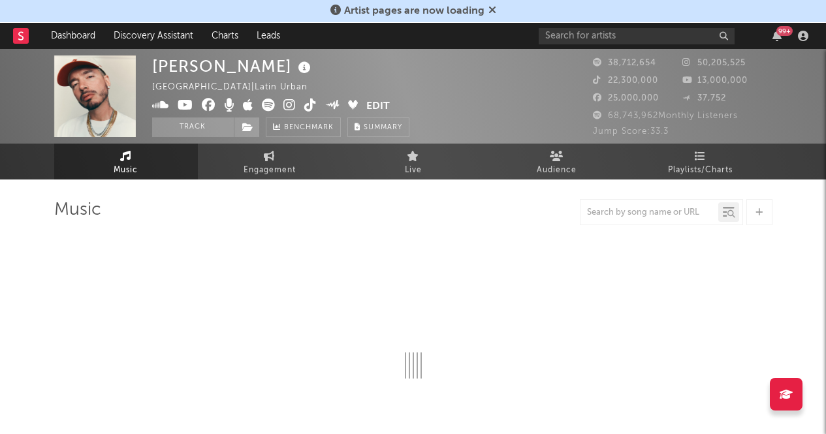
select select "6m"
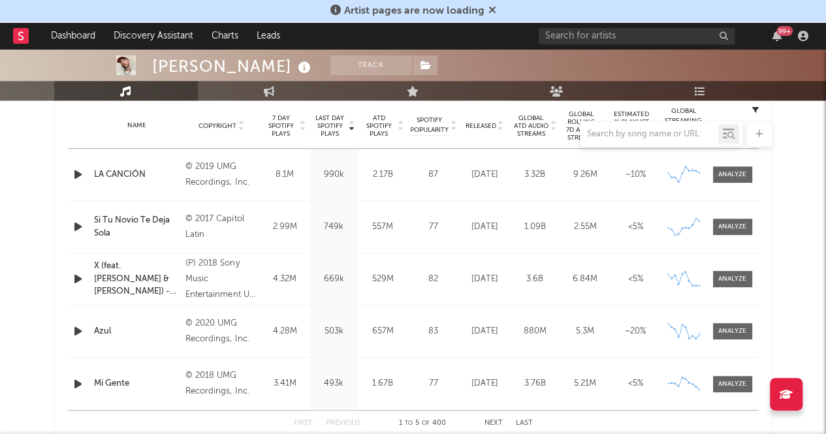
scroll to position [494, 0]
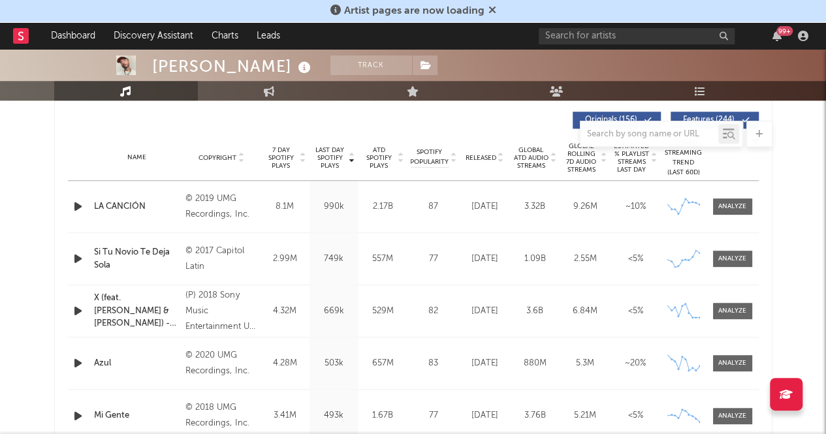
click at [281, 159] on span "7 Day Spotify Plays" at bounding box center [281, 158] width 35 height 24
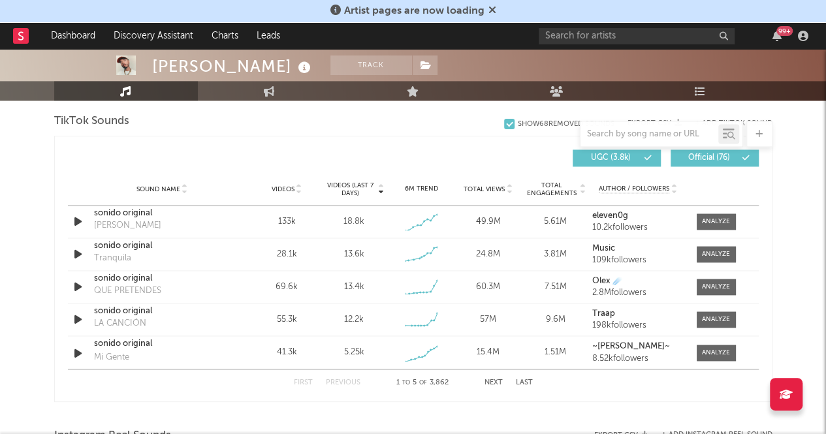
scroll to position [882, 0]
click at [344, 182] on span "Videos (last 7 days)" at bounding box center [349, 190] width 53 height 16
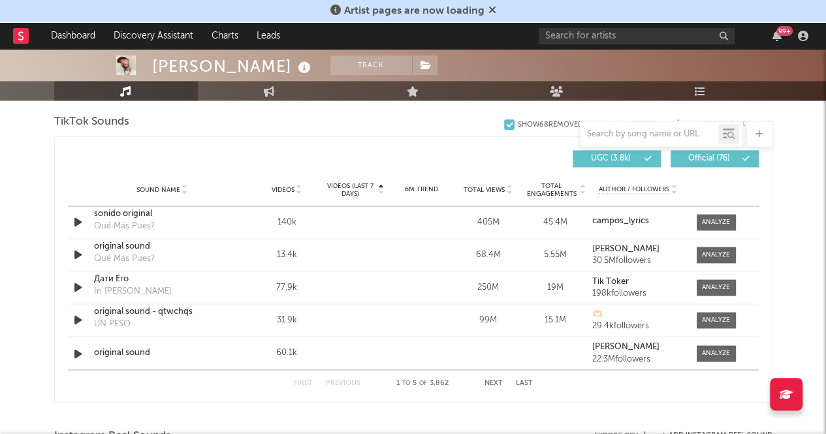
click at [344, 183] on span "Videos (last 7 days)" at bounding box center [349, 190] width 53 height 16
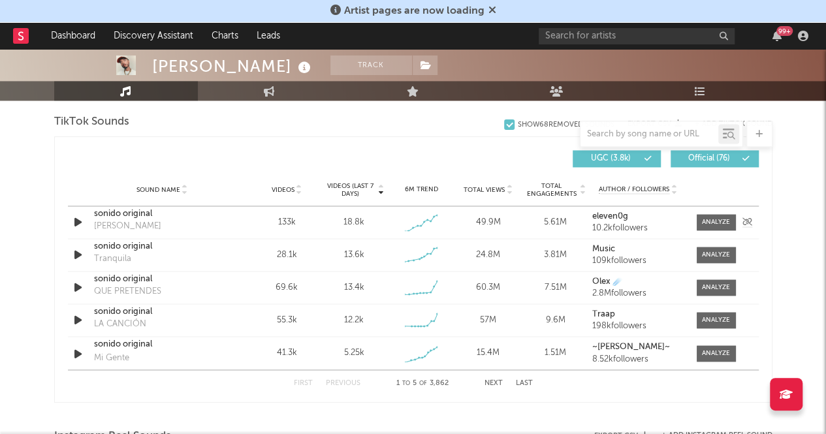
click at [76, 220] on icon "button" at bounding box center [78, 222] width 14 height 16
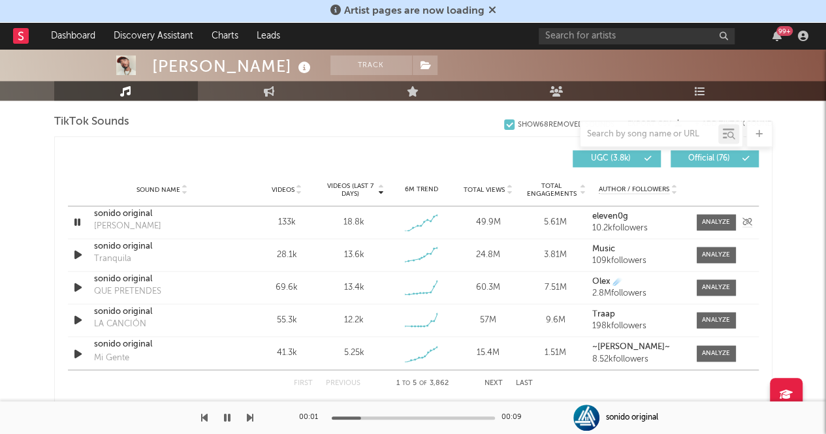
click at [76, 221] on icon "button" at bounding box center [77, 222] width 12 height 16
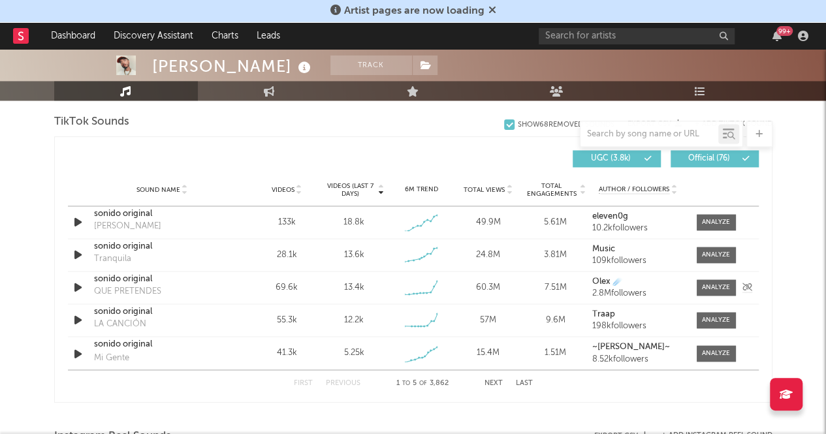
click at [80, 285] on icon "button" at bounding box center [78, 288] width 14 height 16
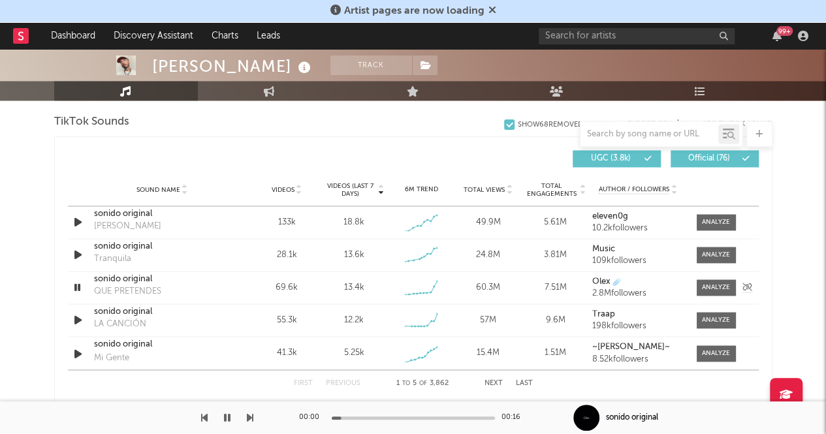
click at [78, 283] on icon "button" at bounding box center [77, 288] width 12 height 16
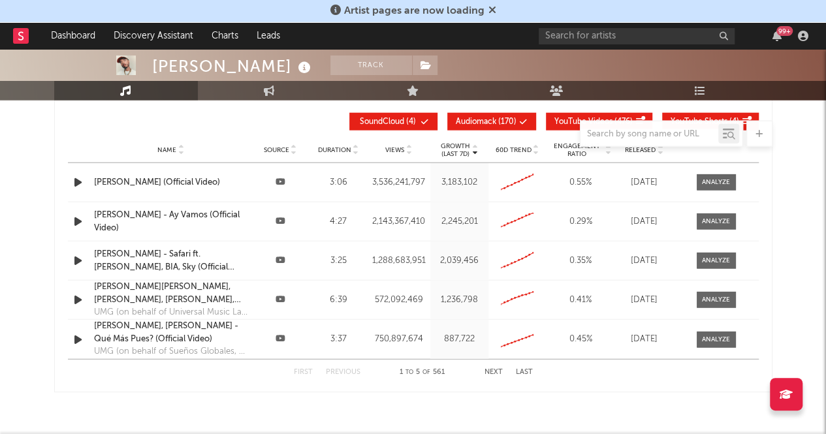
scroll to position [1529, 0]
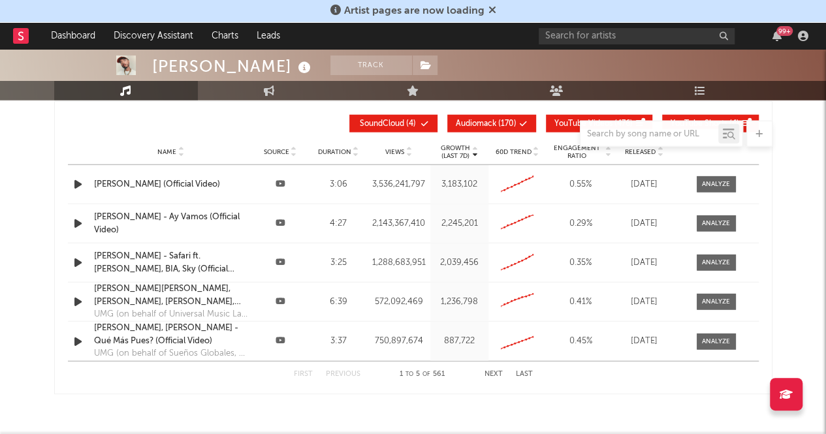
click at [535, 152] on icon at bounding box center [536, 154] width 7 height 5
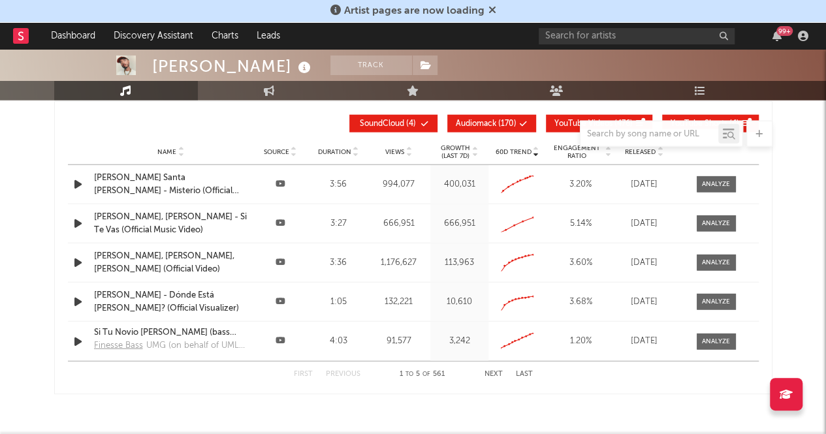
click at [535, 152] on icon at bounding box center [536, 154] width 7 height 5
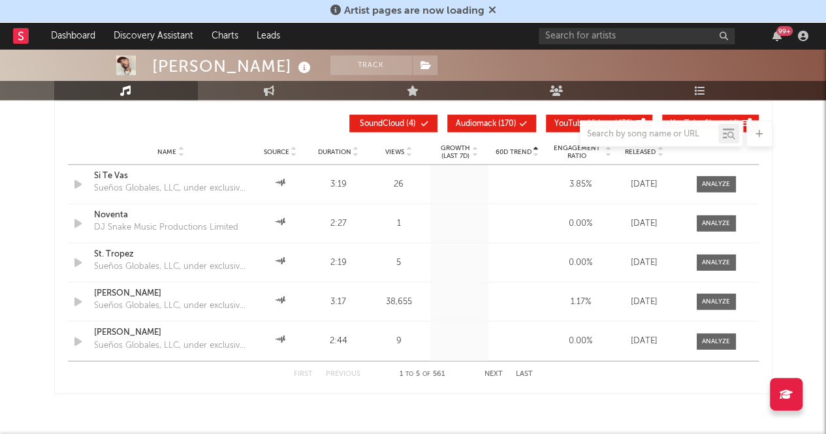
click at [535, 152] on icon at bounding box center [536, 154] width 7 height 5
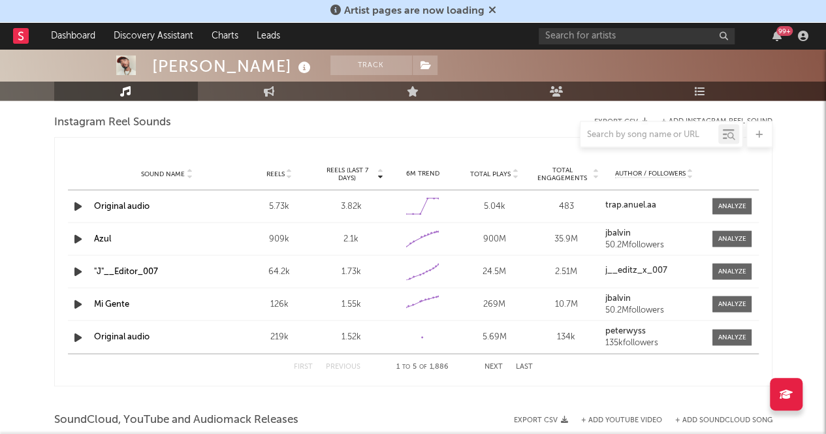
scroll to position [1189, 0]
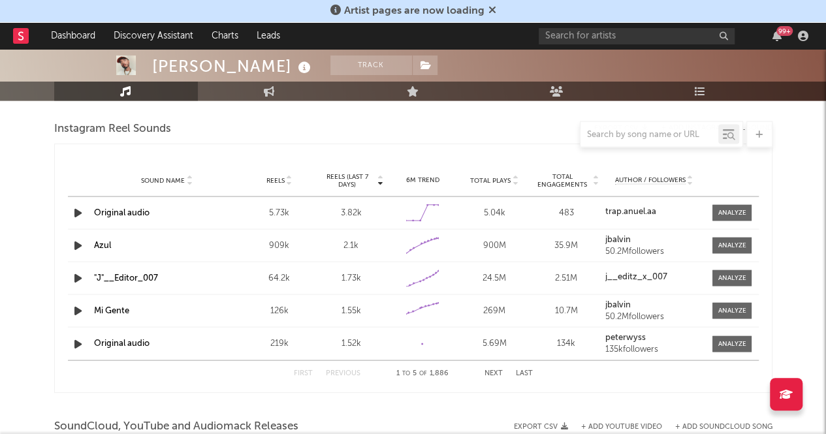
click at [287, 182] on icon at bounding box center [289, 182] width 7 height 5
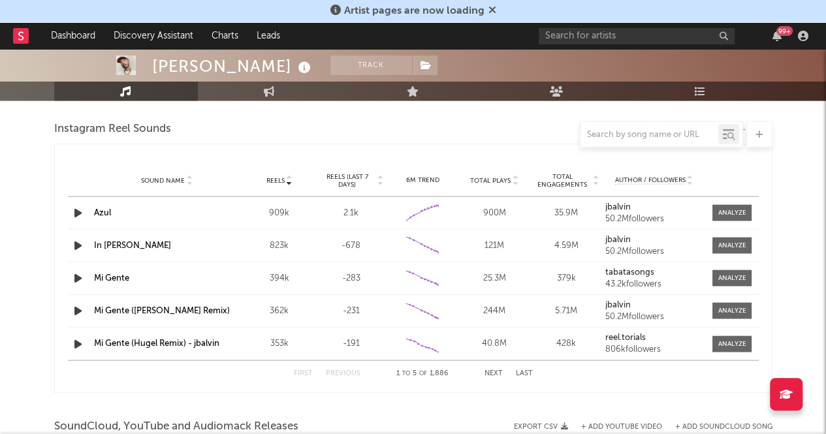
click at [285, 182] on div at bounding box center [289, 180] width 8 height 10
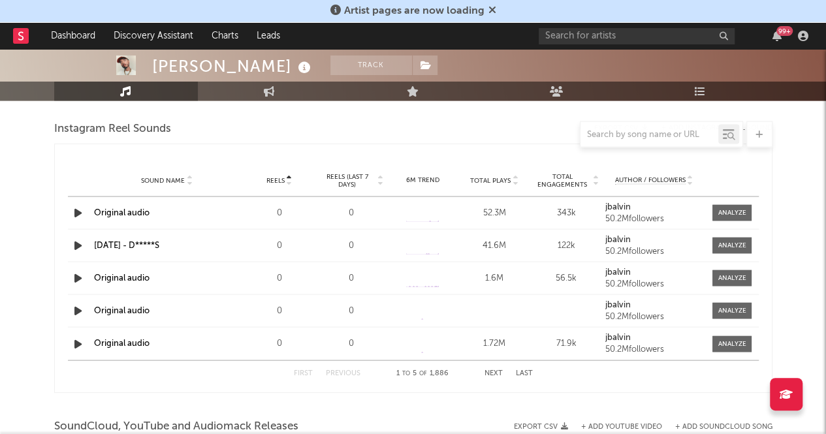
click at [360, 180] on span "Reels (last 7 days)" at bounding box center [347, 180] width 57 height 16
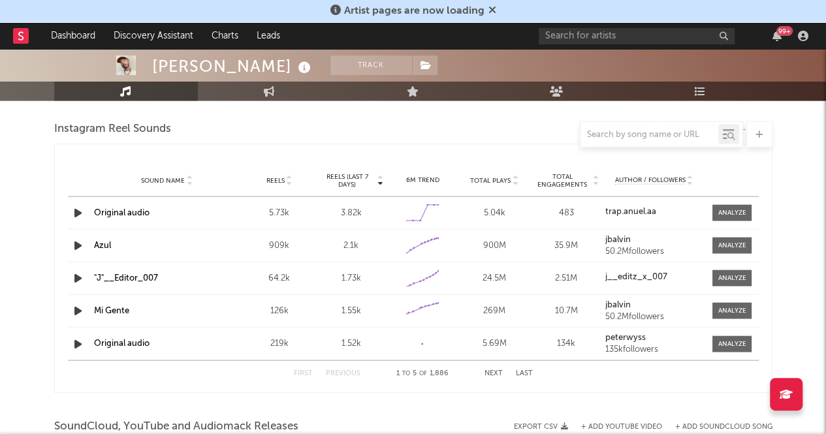
click at [360, 180] on span "Reels (last 7 days)" at bounding box center [347, 180] width 57 height 16
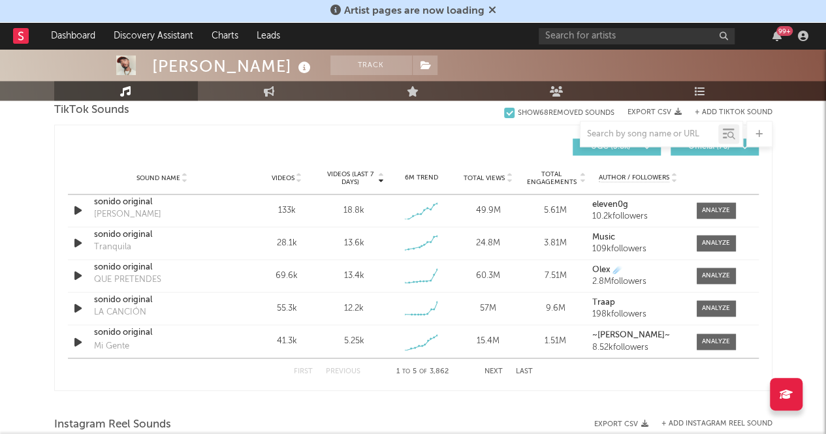
scroll to position [894, 0]
click at [421, 179] on div "6M Trend" at bounding box center [421, 177] width 61 height 10
click at [370, 174] on span "Videos (last 7 days)" at bounding box center [349, 178] width 53 height 16
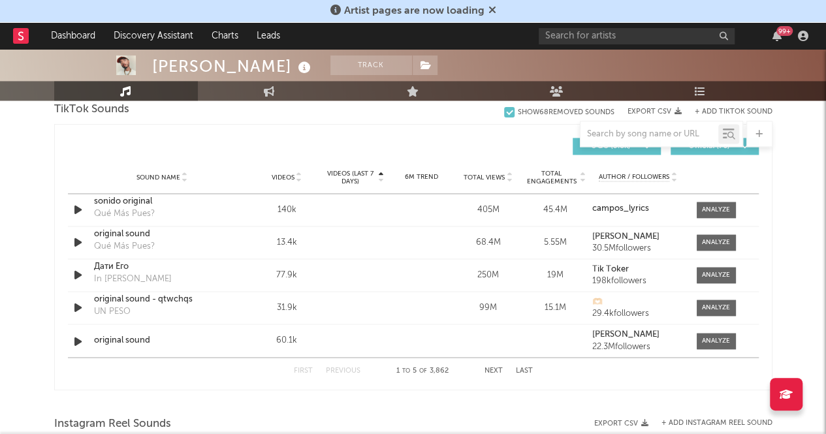
click at [370, 174] on span "Videos (last 7 days)" at bounding box center [349, 178] width 53 height 16
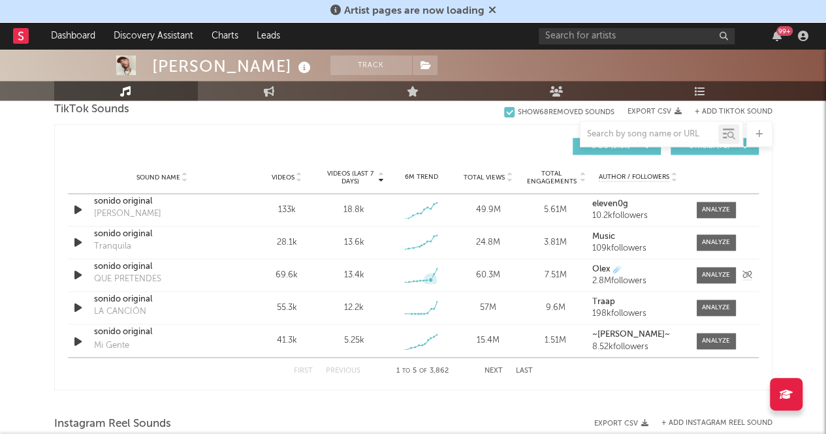
click at [430, 280] on icon at bounding box center [430, 280] width 5 height 5
click at [562, 38] on input "text" at bounding box center [637, 36] width 196 height 16
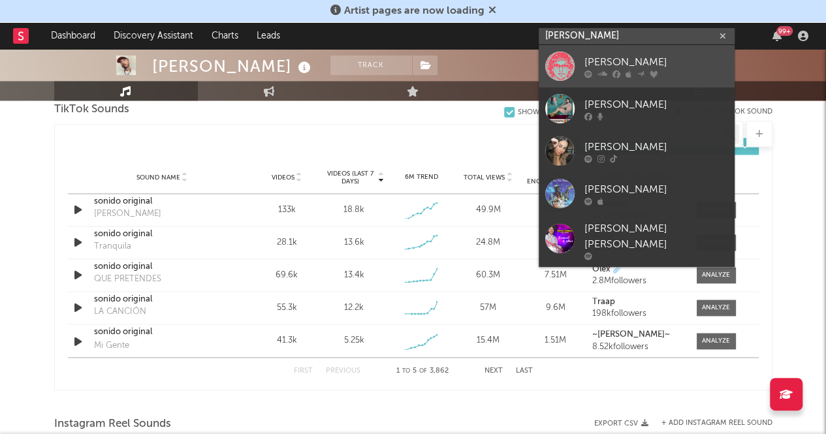
type input "leon larr"
click at [557, 69] on div at bounding box center [559, 66] width 29 height 29
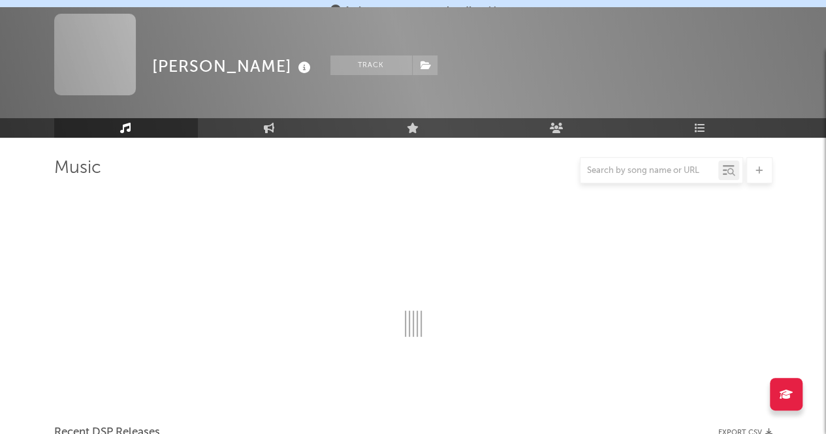
scroll to position [894, 0]
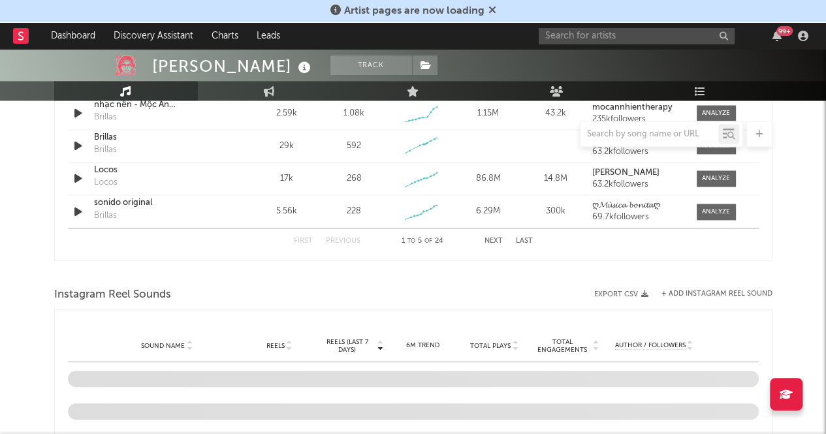
select select "6m"
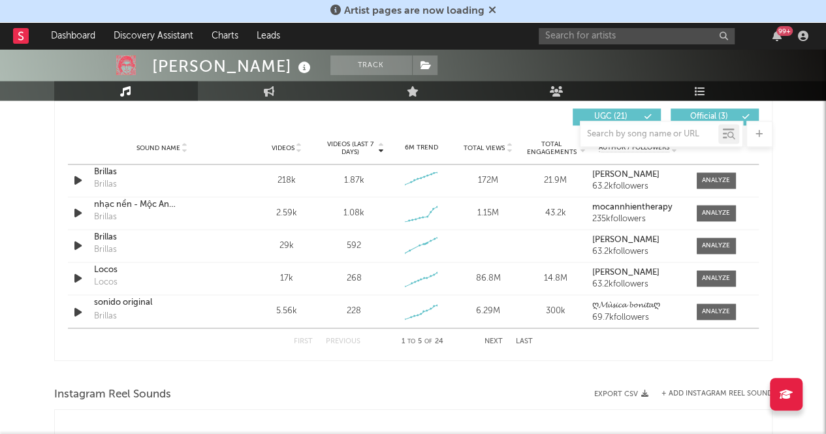
scroll to position [925, 0]
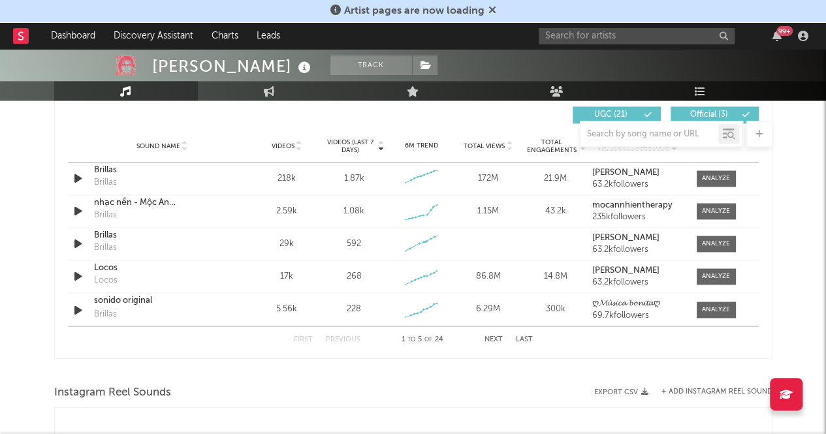
click at [350, 146] on div at bounding box center [413, 134] width 718 height 26
click at [347, 155] on div "Sound Name Videos Videos (last 7 days) Weekly Growth % 6M Trend Total Views Tot…" at bounding box center [413, 146] width 691 height 33
click at [351, 150] on span "Videos (last 7 days)" at bounding box center [349, 146] width 53 height 16
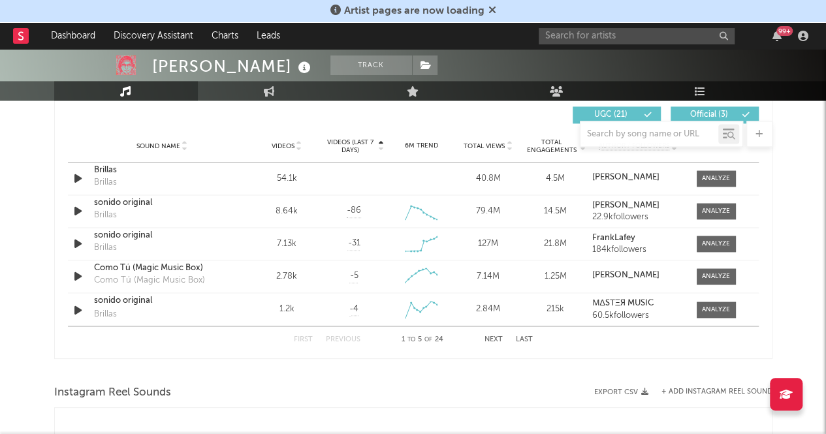
click at [351, 150] on span "Videos (last 7 days)" at bounding box center [349, 146] width 53 height 16
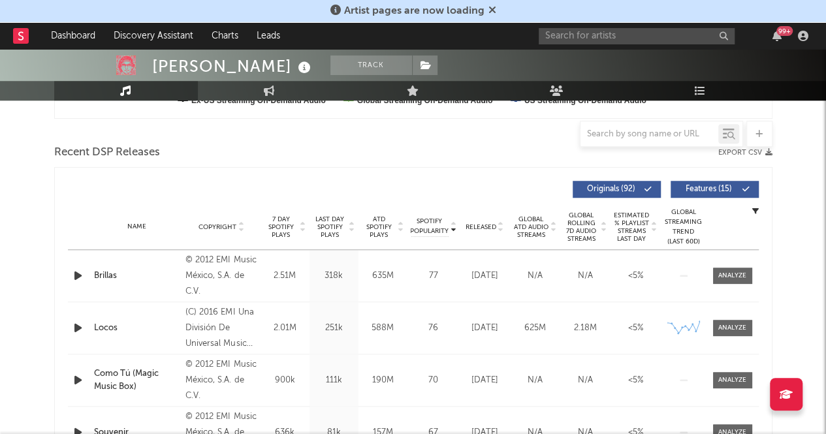
scroll to position [424, 0]
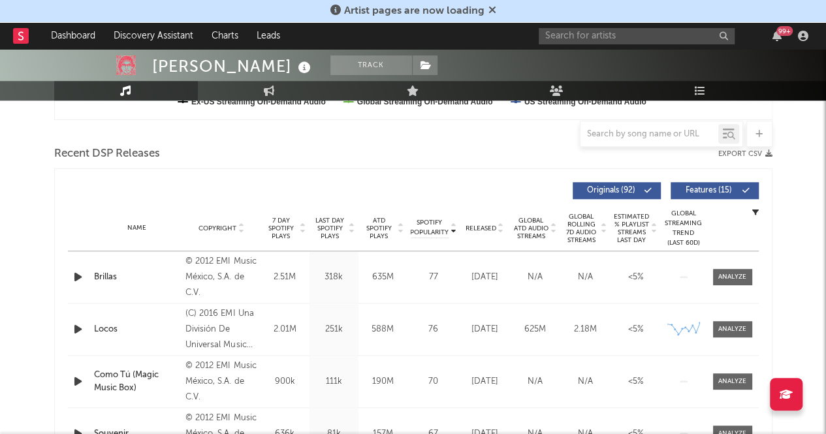
click at [372, 278] on div "635M" at bounding box center [383, 277] width 42 height 13
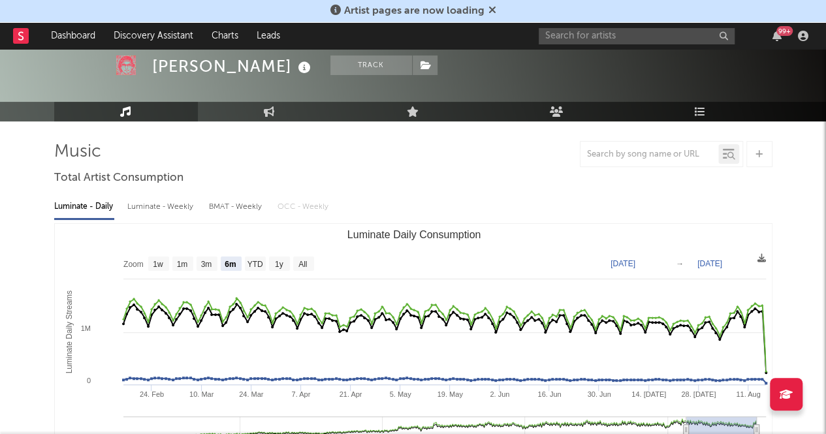
scroll to position [0, 0]
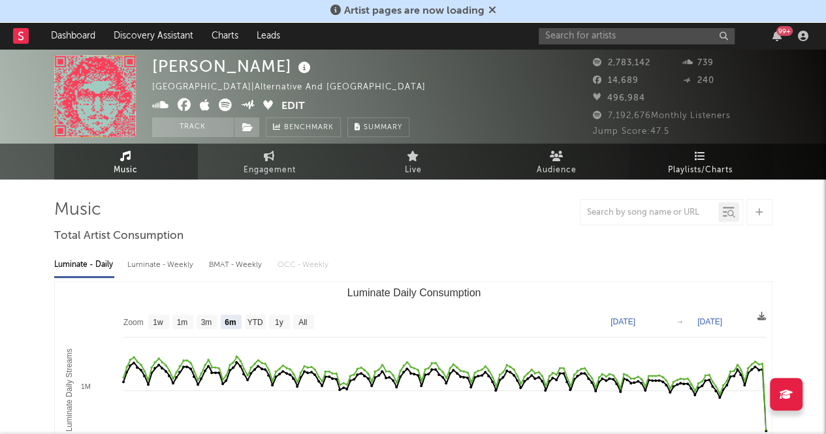
click at [679, 168] on span "Playlists/Charts" at bounding box center [700, 171] width 65 height 16
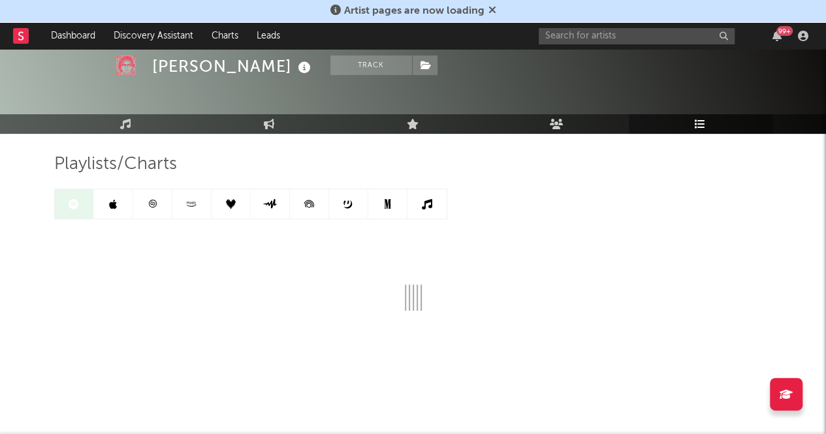
scroll to position [45, 0]
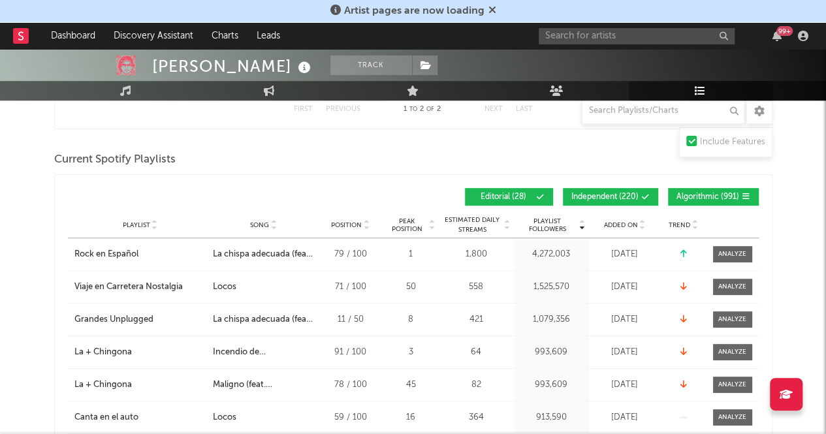
scroll to position [348, 0]
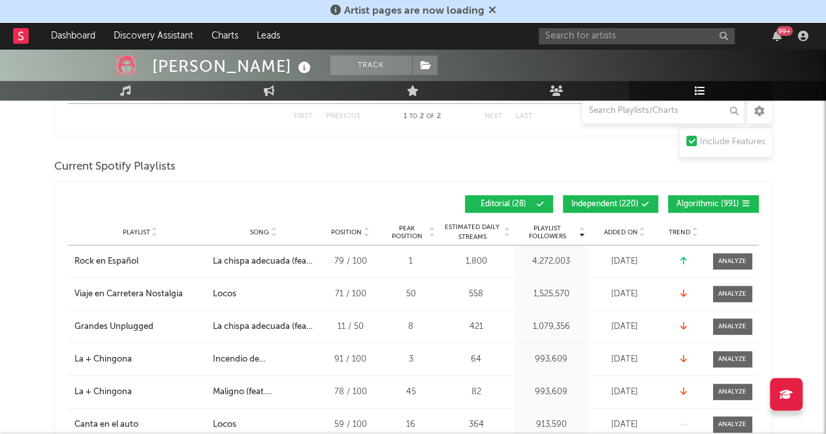
click at [613, 229] on span "Added On" at bounding box center [621, 233] width 34 height 8
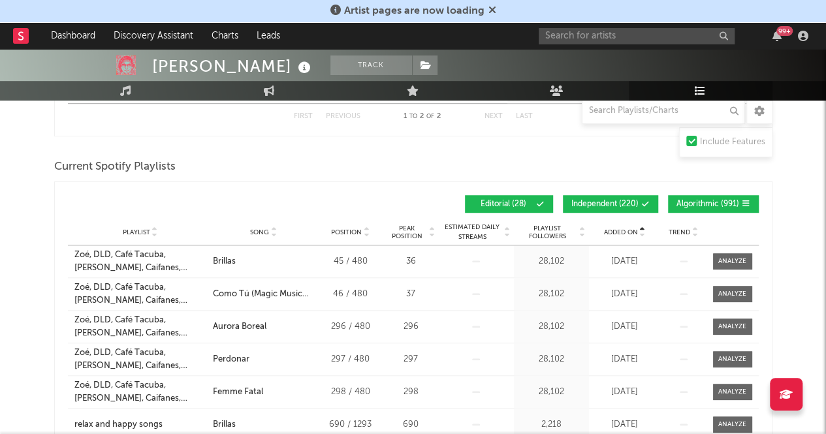
click at [613, 229] on span "Added On" at bounding box center [621, 233] width 34 height 8
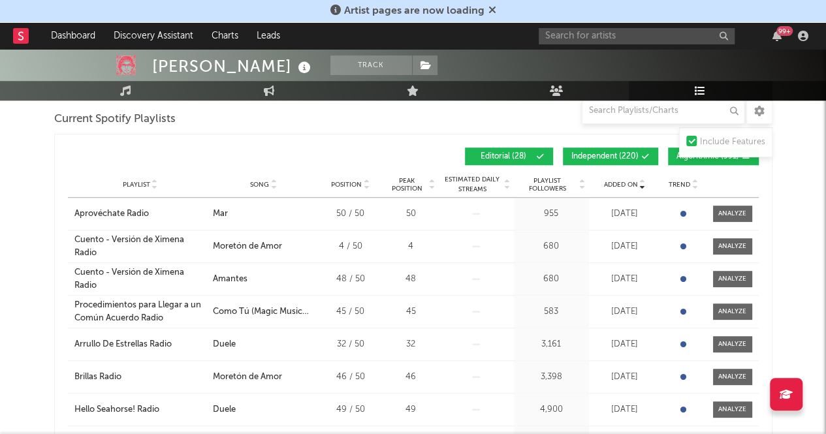
scroll to position [385, 0]
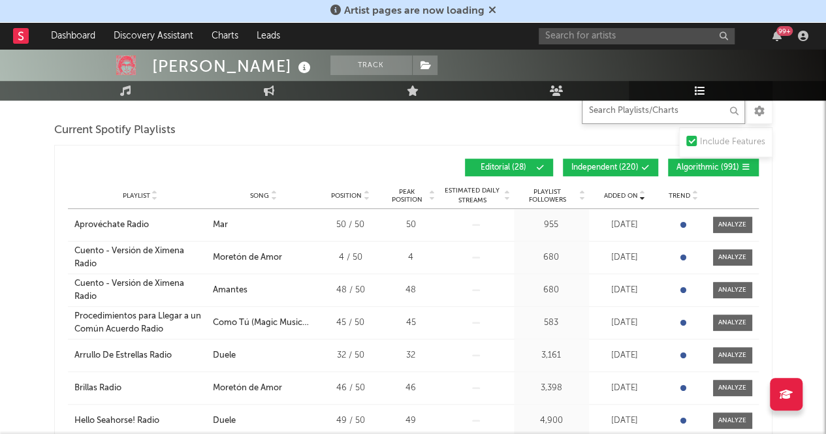
click at [614, 112] on input "text" at bounding box center [663, 111] width 163 height 26
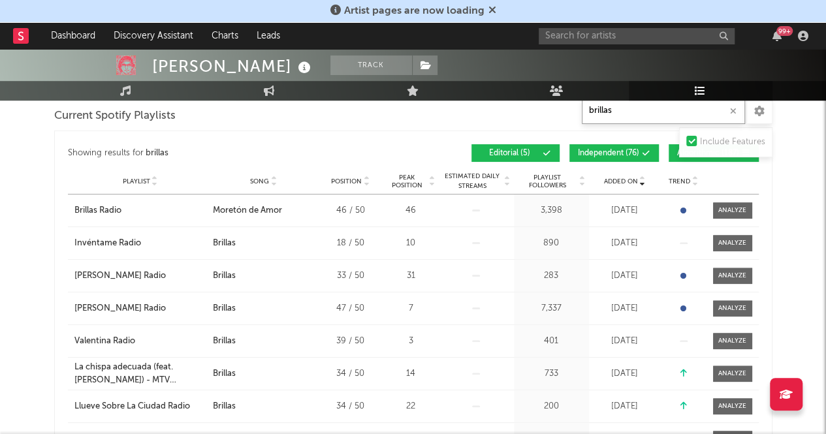
scroll to position [362, 0]
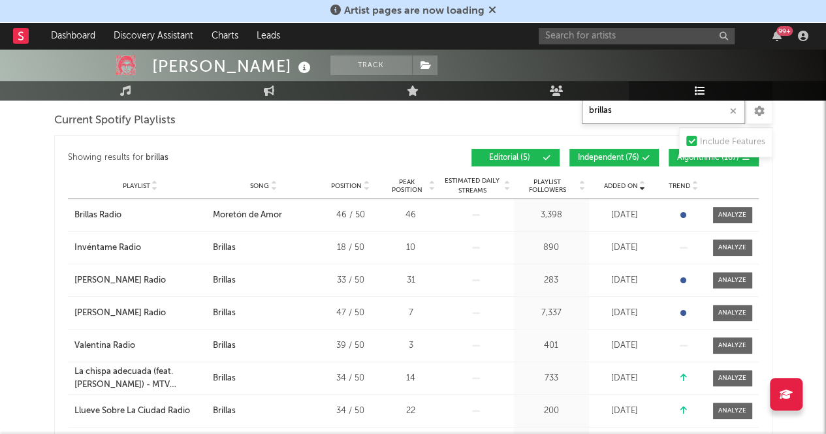
type input "brillas"
click at [606, 175] on div "Playlist City Song Position Peak Position Estimated Daily Streams Playlist Foll…" at bounding box center [413, 186] width 691 height 26
click at [609, 186] on span "Added On" at bounding box center [621, 186] width 34 height 8
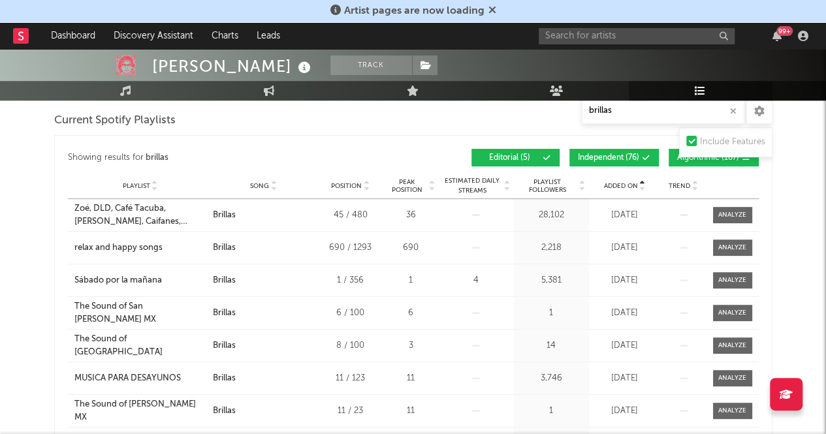
click at [609, 186] on span "Added On" at bounding box center [621, 186] width 34 height 8
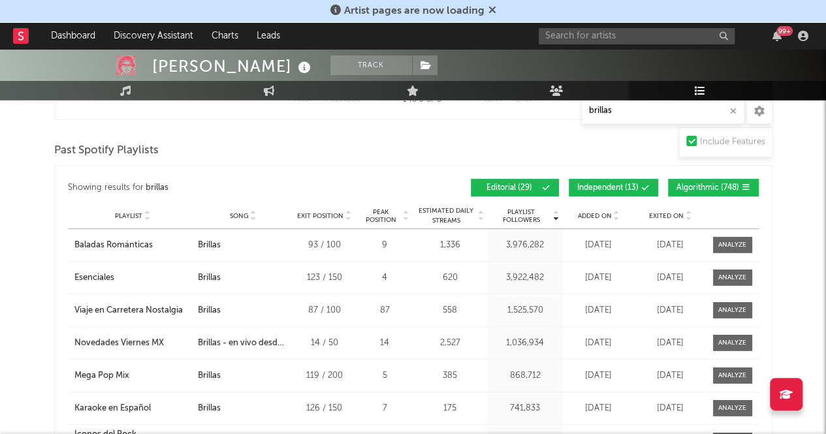
scroll to position [1669, 0]
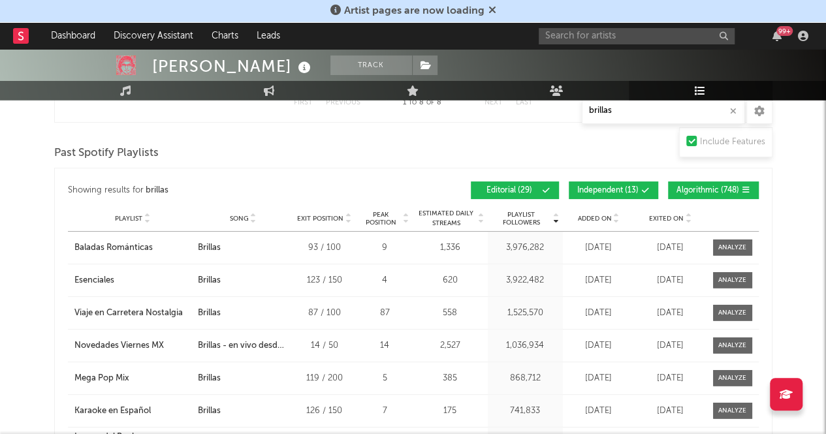
click at [609, 215] on span "Added On" at bounding box center [595, 219] width 34 height 8
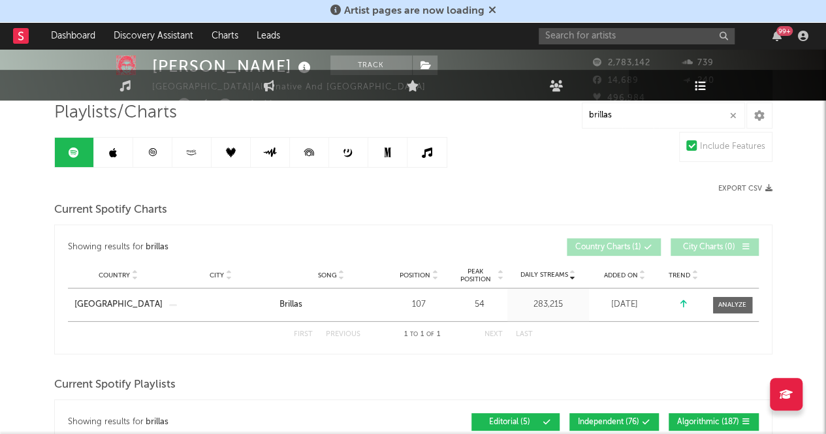
scroll to position [0, 0]
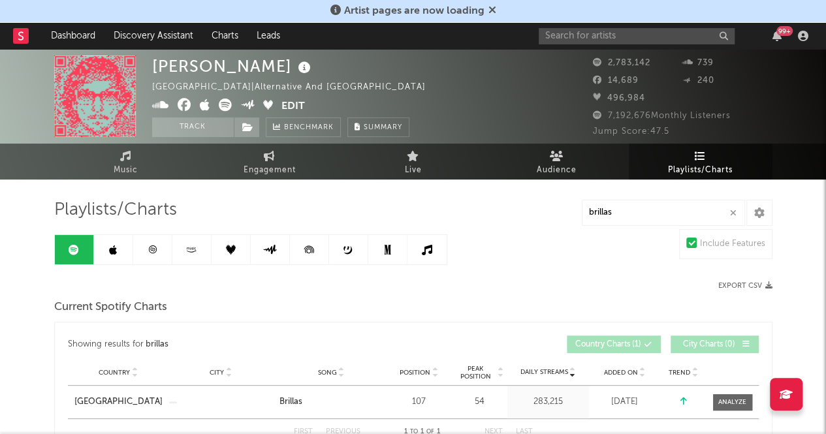
click at [123, 146] on link "Music" at bounding box center [126, 162] width 144 height 36
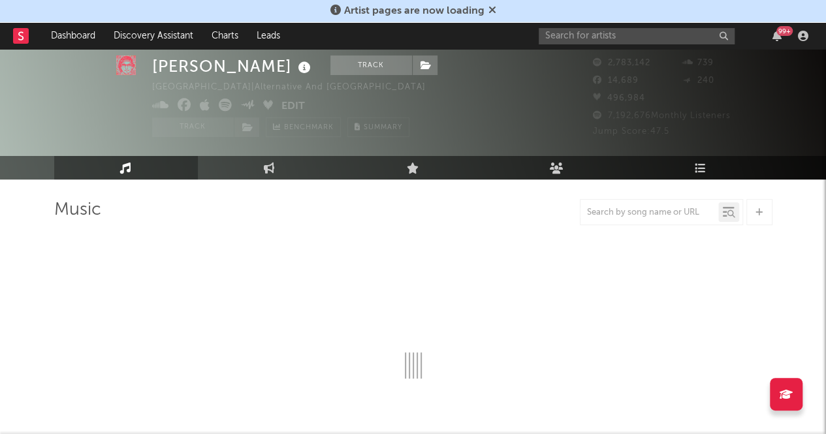
select select "6m"
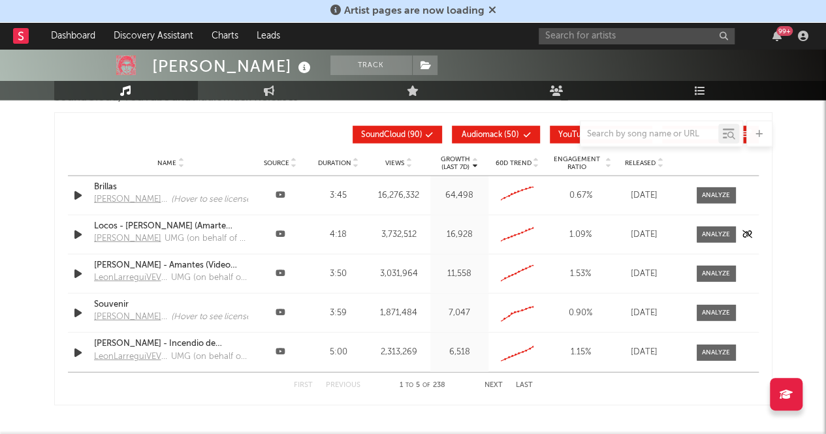
scroll to position [1519, 0]
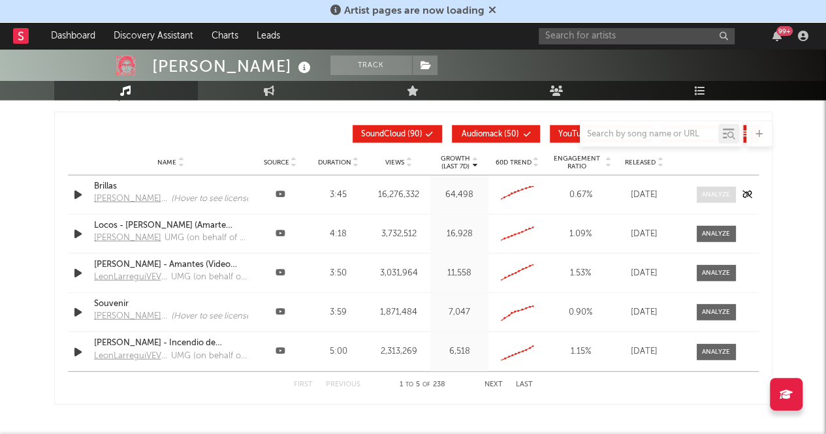
click at [709, 193] on div at bounding box center [716, 195] width 28 height 10
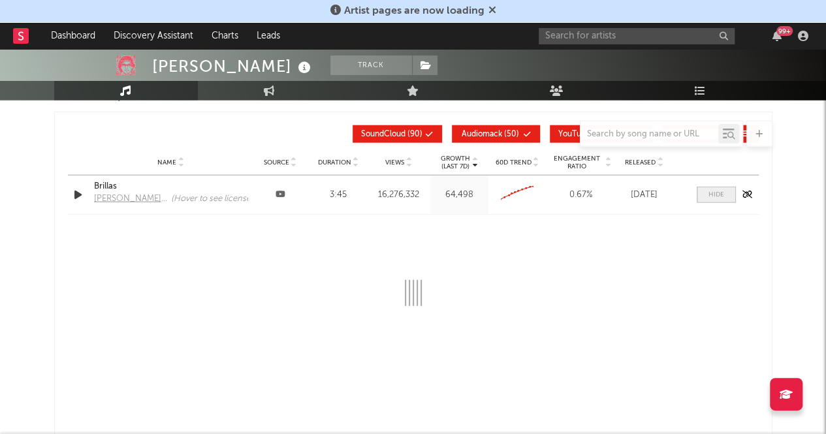
select select "6m"
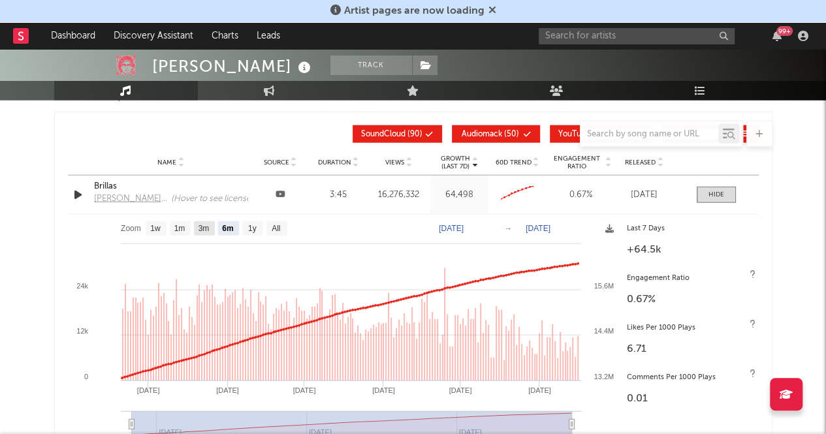
click at [199, 227] on text "3m" at bounding box center [203, 229] width 11 height 9
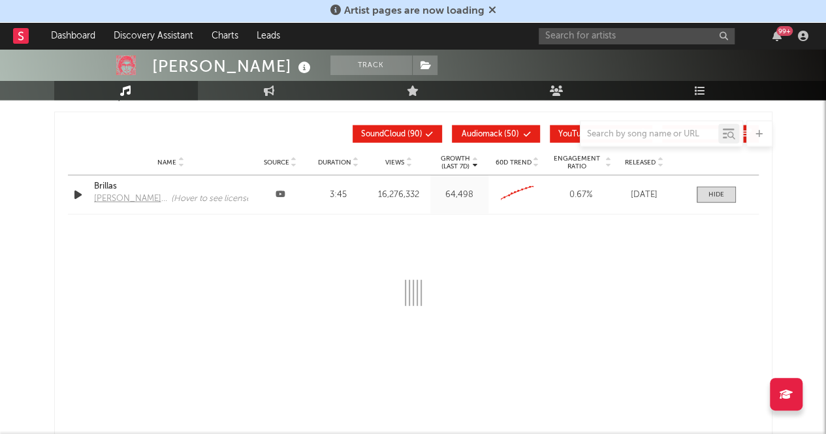
select select "3m"
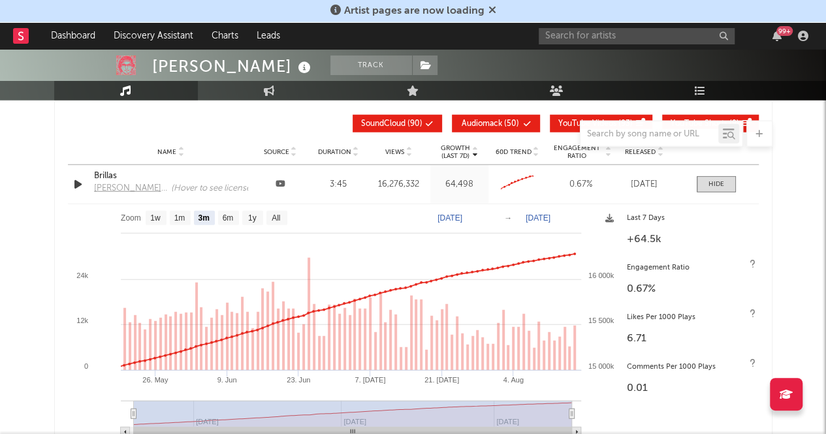
scroll to position [1530, 0]
click at [278, 182] on icon at bounding box center [281, 183] width 10 height 8
click at [278, 174] on div "Name Brillas León Larregui - Topic (Hover to see licensed songs) Source Duratio…" at bounding box center [413, 184] width 691 height 39
click at [78, 178] on icon "button" at bounding box center [78, 184] width 14 height 16
click at [573, 36] on input "text" at bounding box center [637, 36] width 196 height 16
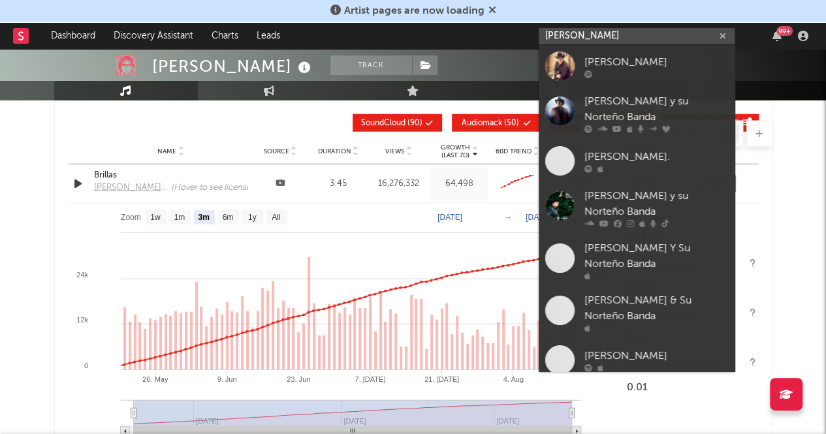
click at [618, 41] on input "julion alvarez" at bounding box center [637, 36] width 196 height 16
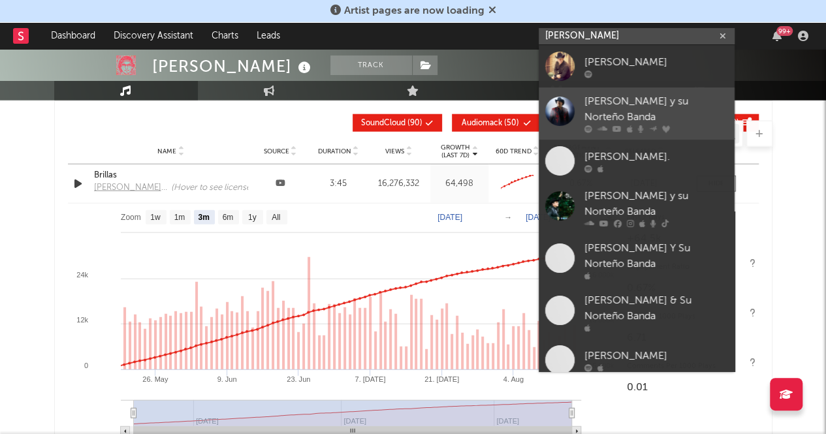
type input "julion alvarez"
click at [555, 105] on div at bounding box center [559, 110] width 29 height 29
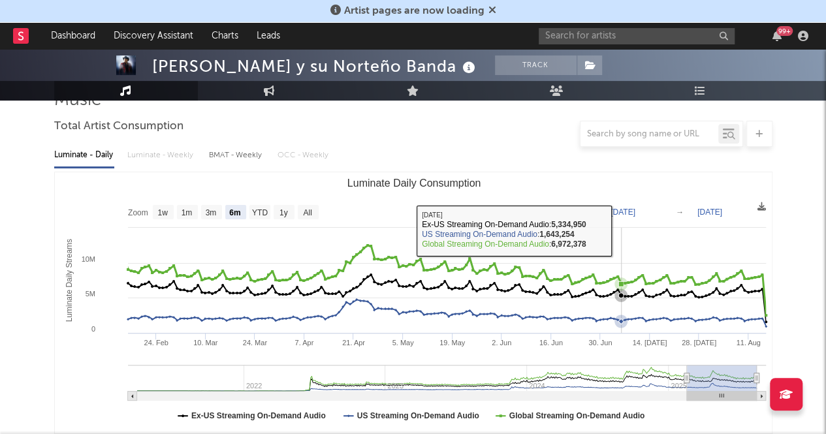
scroll to position [63, 0]
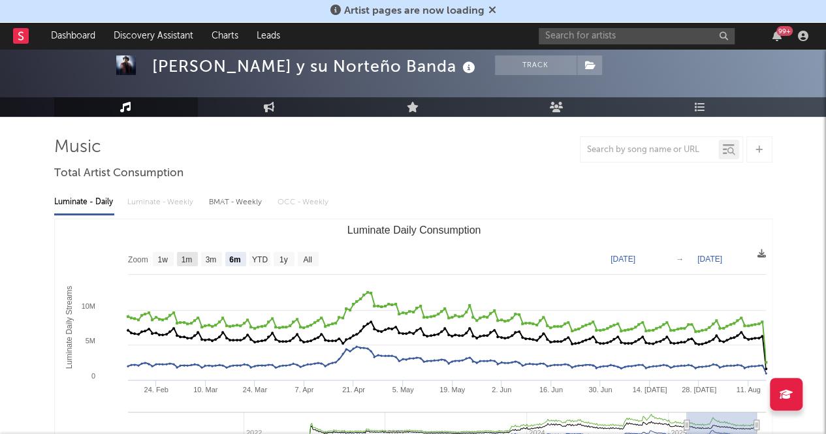
click at [187, 257] on text "1m" at bounding box center [186, 259] width 11 height 9
select select "1m"
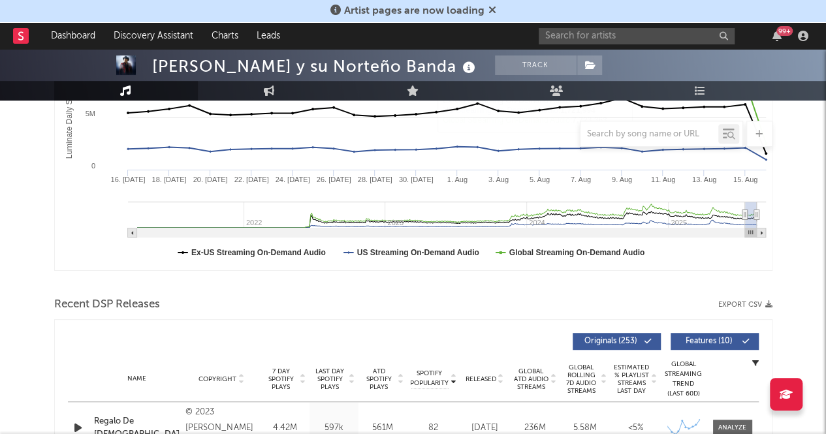
scroll to position [238, 0]
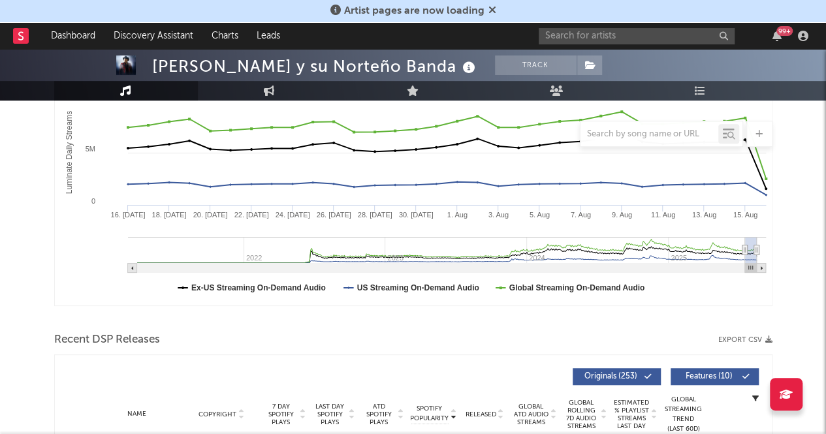
type input "2025-07-10"
type input "2025-08-10"
type input "2025-05-31"
type input "2025-07-01"
type input "2025-04-04"
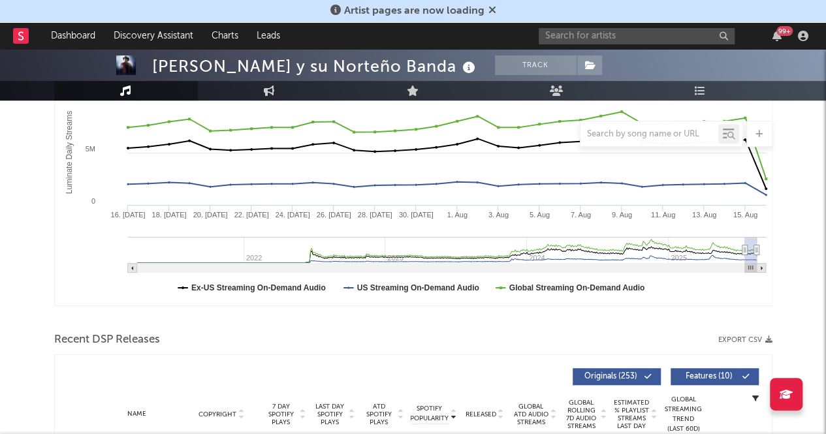
type input "2025-05-05"
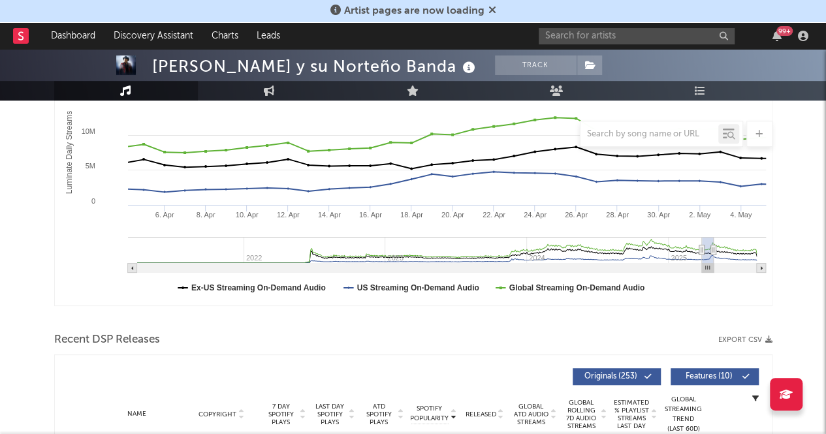
type input "2025-03-20"
type input "2025-04-20"
type input "2025-03-18"
type input "2025-04-18"
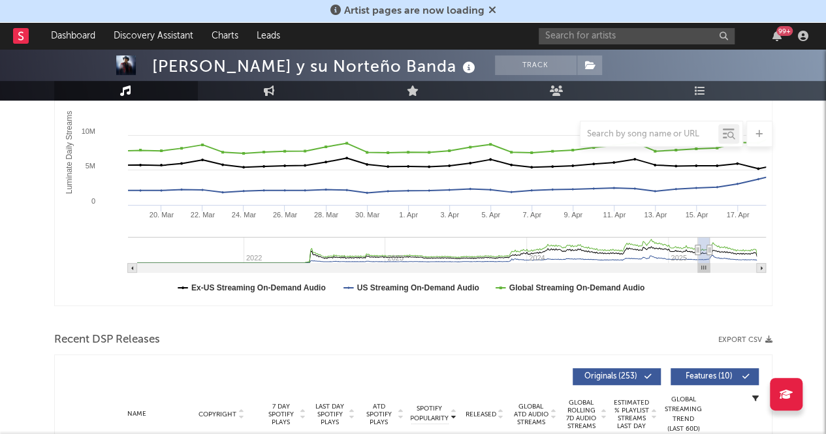
type input "2025-03-16"
type input "2025-04-16"
type input "2025-03-22"
type input "2025-04-22"
type input "2025-03-11"
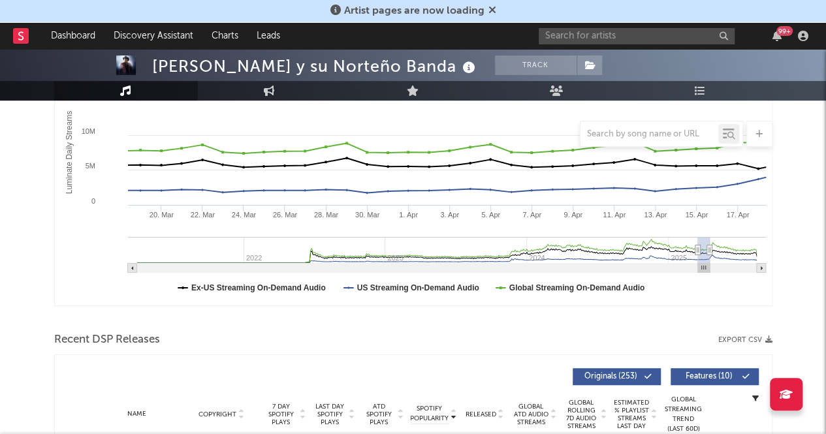
type input "2025-04-11"
type input "2025-03-26"
type input "2025-04-26"
type input "2025-03-13"
type input "2025-04-13"
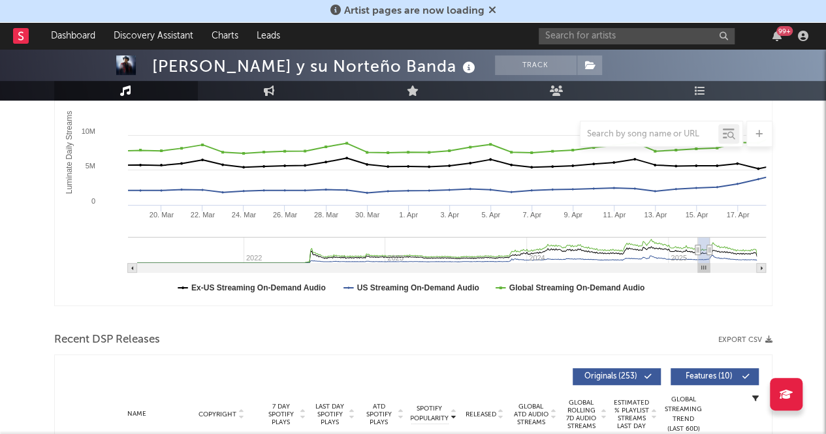
type input "2025-03-27"
type input "2025-04-27"
type input "2025-03-16"
type input "2025-04-16"
type input "2025-03-18"
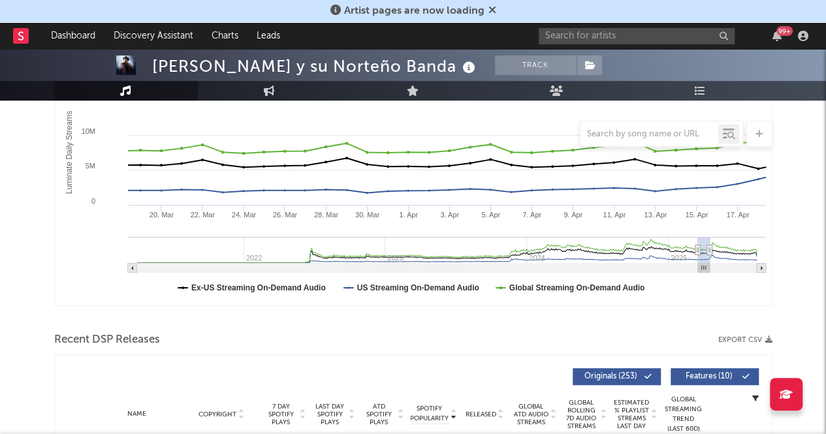
type input "2025-04-18"
type input "2025-03-20"
type input "2025-04-20"
type input "2025-03-28"
type input "2025-04-28"
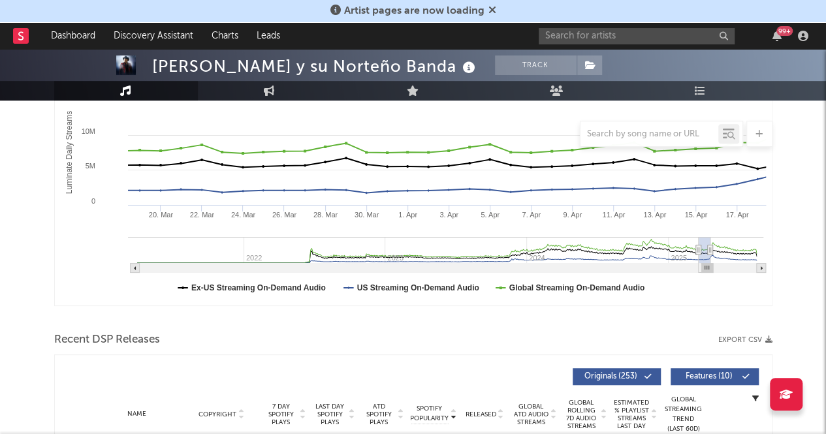
type input "2025-03-30"
type input "2025-04-30"
type input "2025-03-31"
type input "2025-05-01"
type input "2025-04-02"
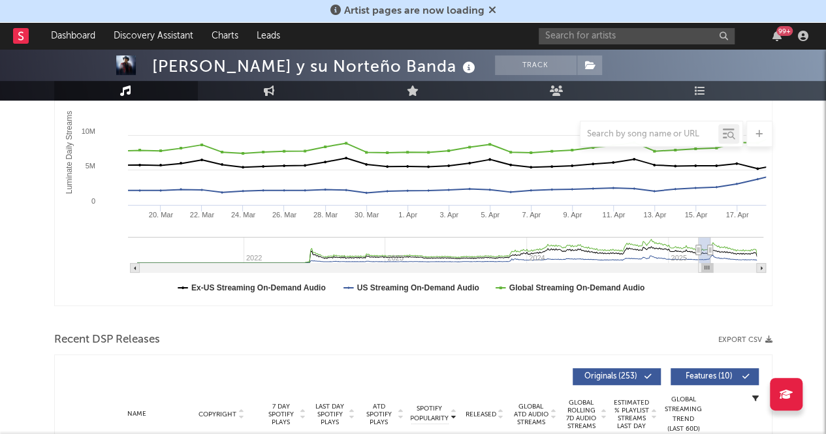
type input "2025-05-03"
type input "2025-04-05"
type input "2025-05-06"
type input "2025-04-10"
type input "2025-05-11"
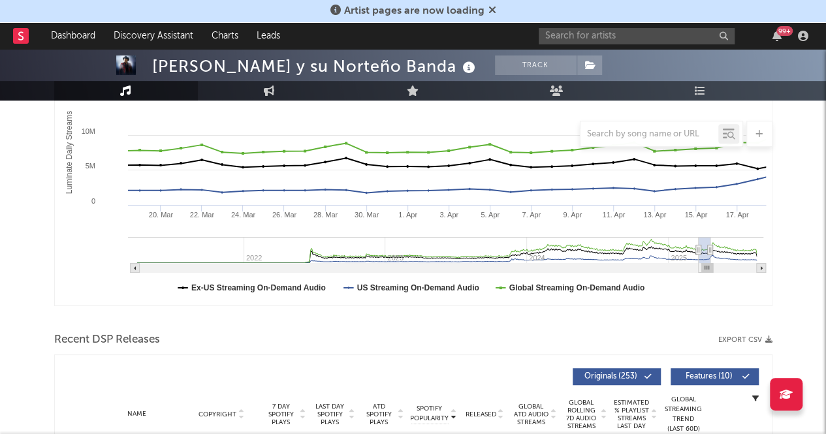
type input "2025-04-22"
type input "2025-05-23"
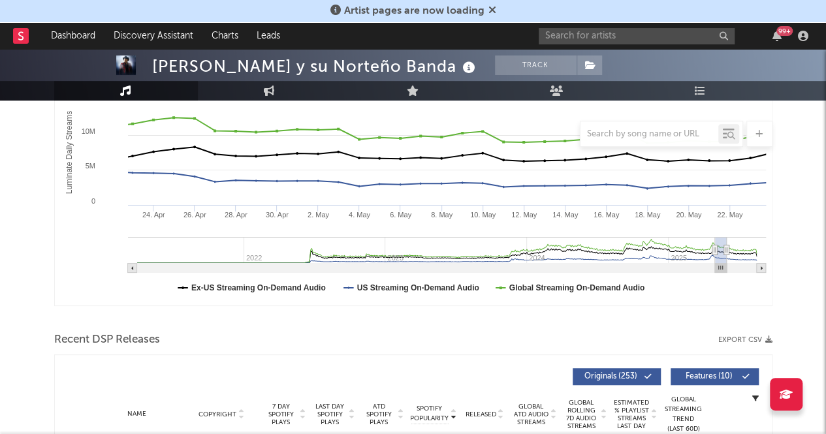
type input "2025-05-19"
type input "2025-06-19"
type input "2025-06-08"
type input "2025-07-09"
type input "2025-07-14"
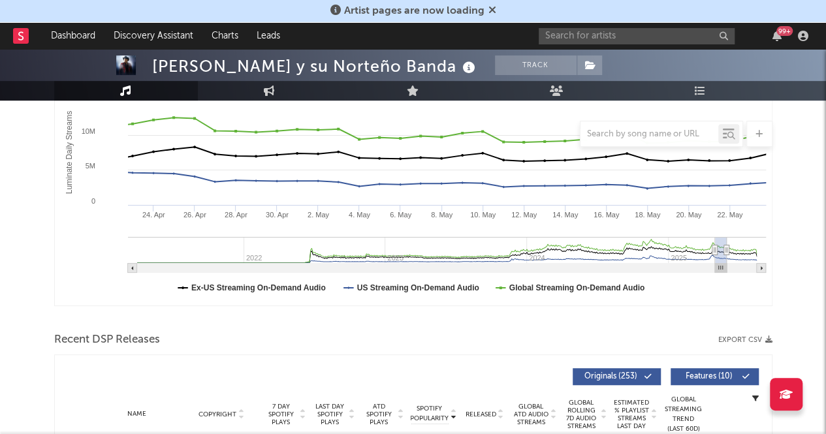
type input "[DATE]"
type input "2025-07-09"
type input "2025-08-09"
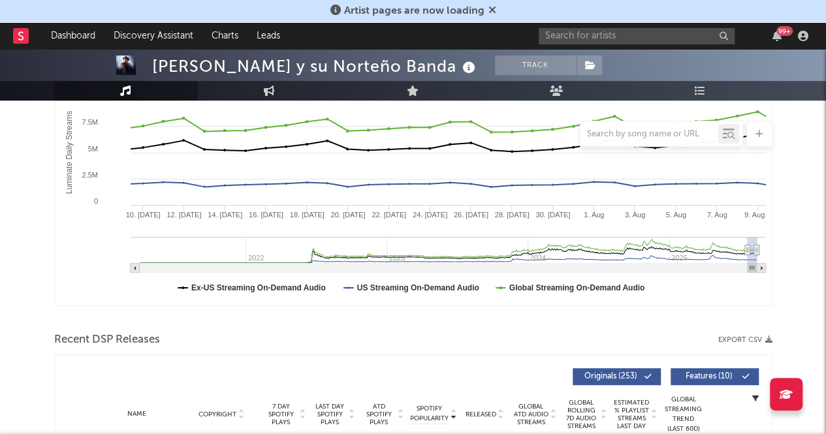
type input "[DATE]"
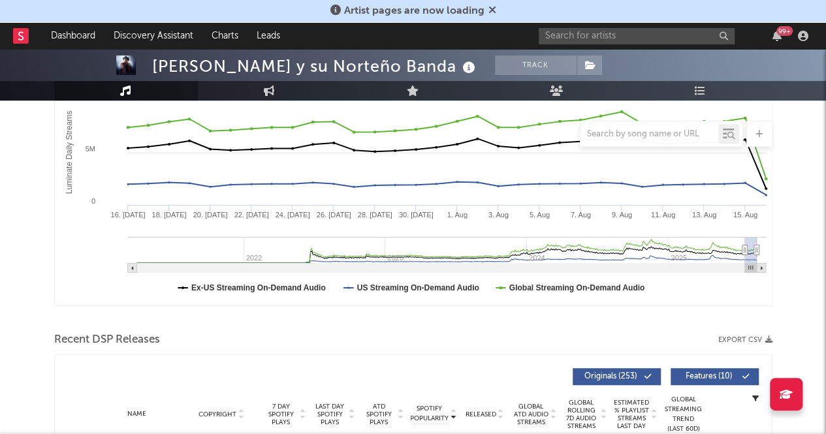
drag, startPoint x: 747, startPoint y: 271, endPoint x: 769, endPoint y: 259, distance: 25.1
click at [769, 259] on icon "Created with Highcharts 10.3.3 Luminate Daily Streams Luminate Daily Consumptio…" at bounding box center [414, 174] width 718 height 261
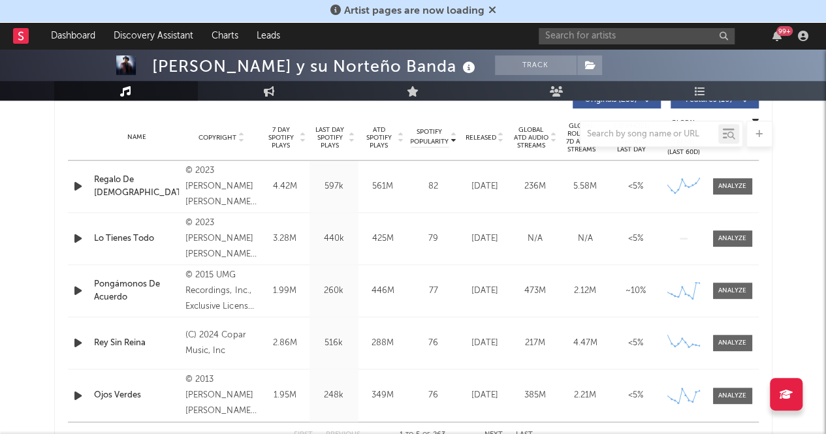
scroll to position [513, 0]
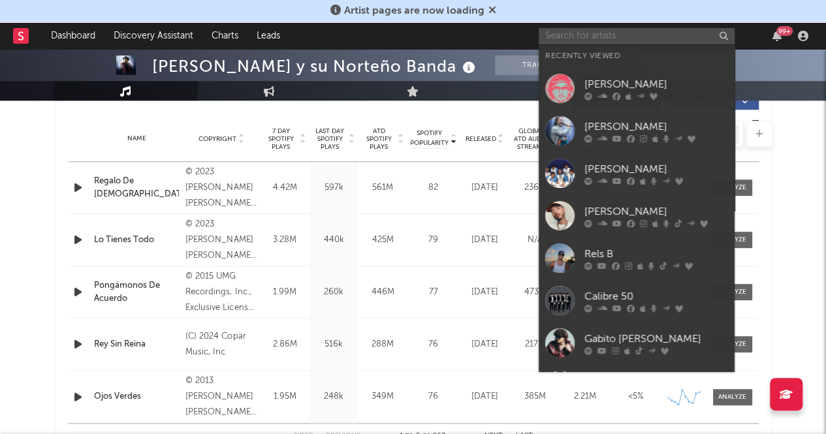
click at [563, 39] on input "text" at bounding box center [637, 36] width 196 height 16
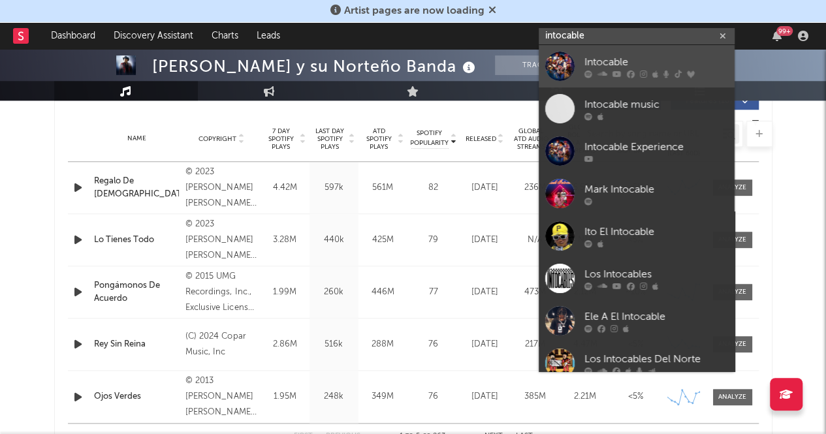
type input "intocable"
click at [555, 59] on div at bounding box center [559, 66] width 29 height 29
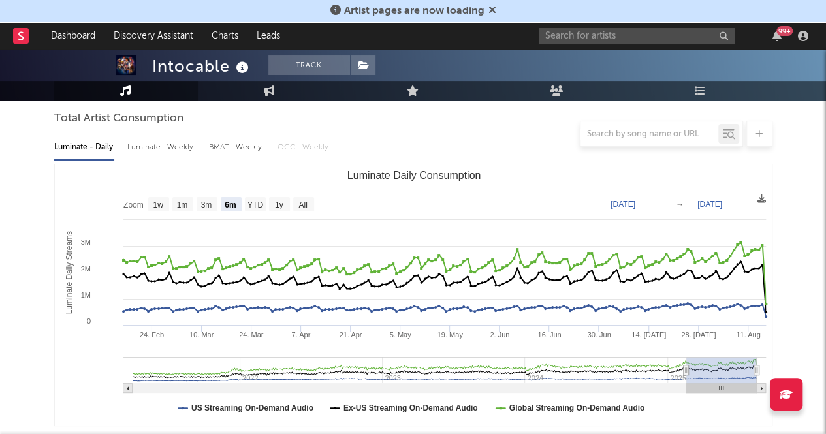
scroll to position [116, 0]
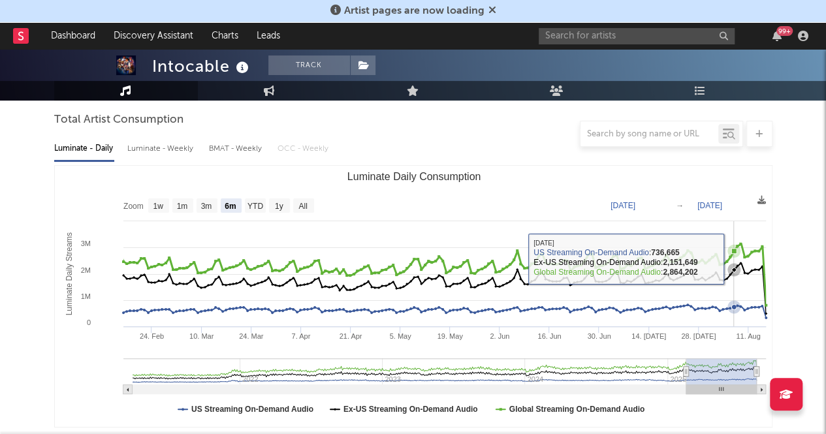
click at [734, 259] on icon "Luminate Daily Consumption" at bounding box center [443, 274] width 646 height 61
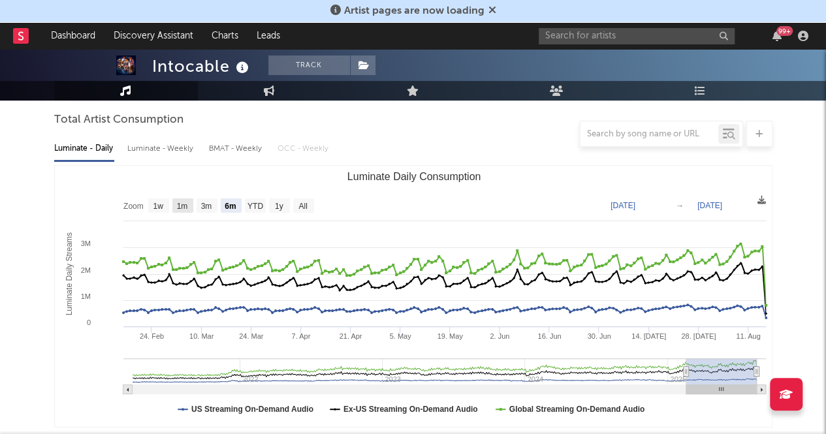
click at [189, 206] on rect "Luminate Daily Consumption" at bounding box center [182, 206] width 21 height 14
select select "1m"
type input "[DATE]"
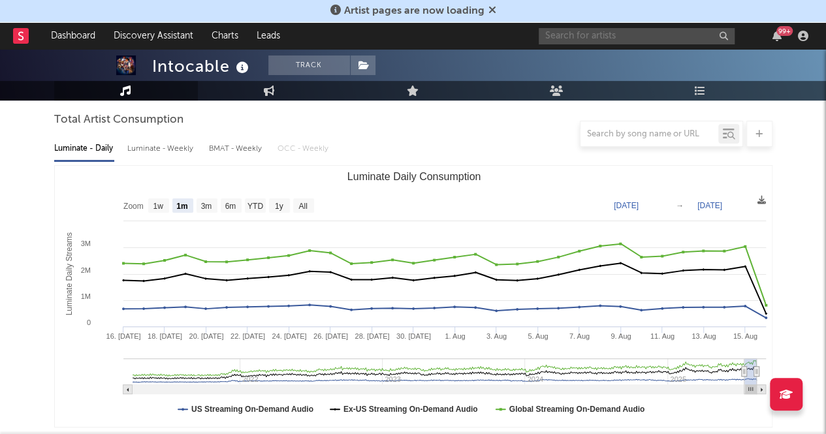
click at [603, 33] on input "text" at bounding box center [637, 36] width 196 height 16
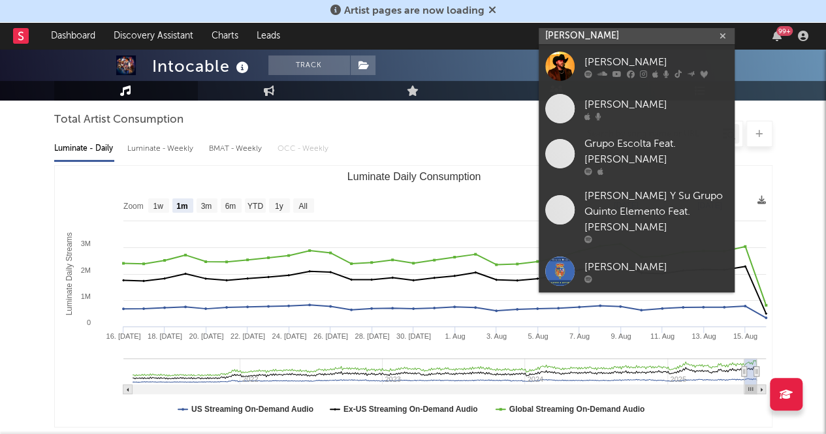
click at [594, 31] on input "gerardo ortiz" at bounding box center [637, 36] width 196 height 16
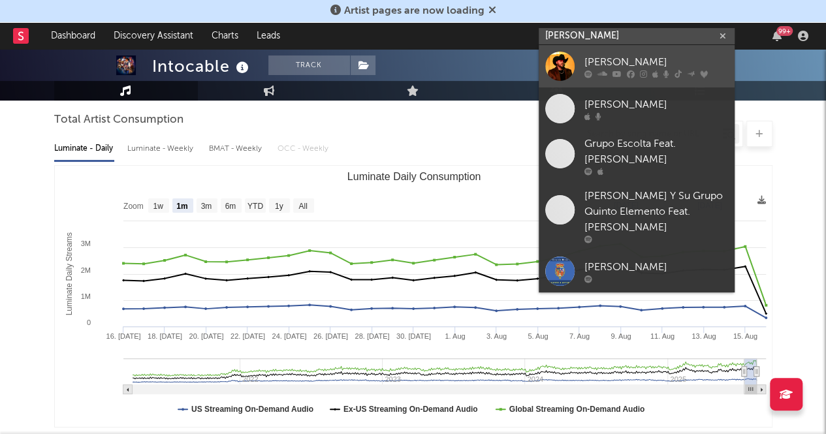
type input "gerardo ortiz"
click at [567, 63] on div at bounding box center [559, 66] width 29 height 29
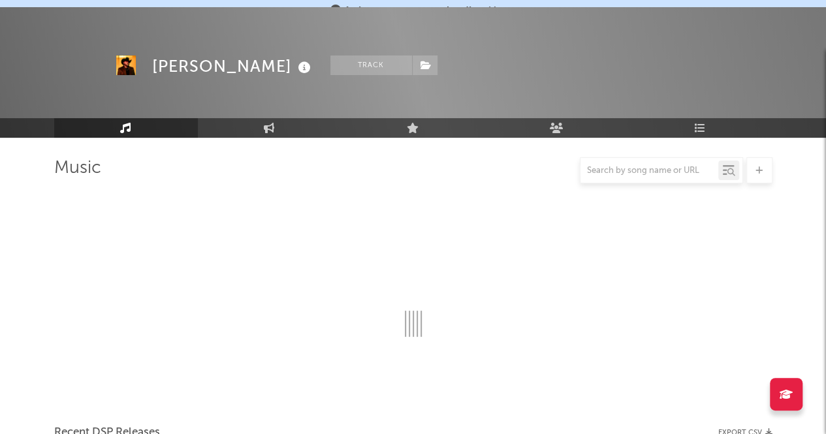
scroll to position [116, 0]
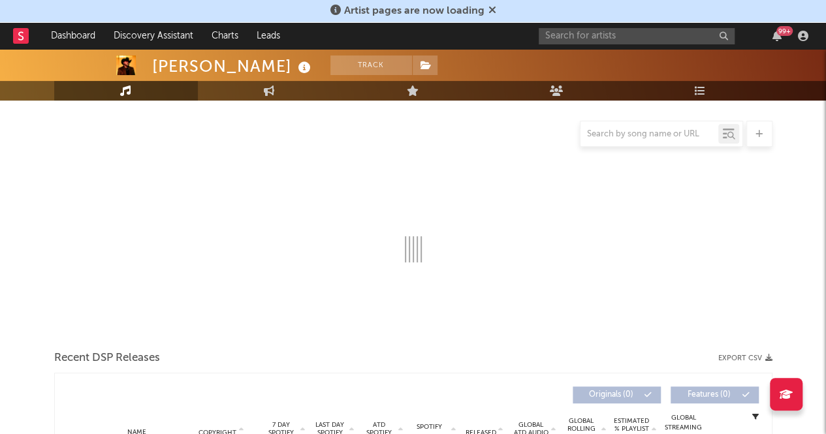
click at [67, 151] on div at bounding box center [413, 185] width 718 height 153
select select "6m"
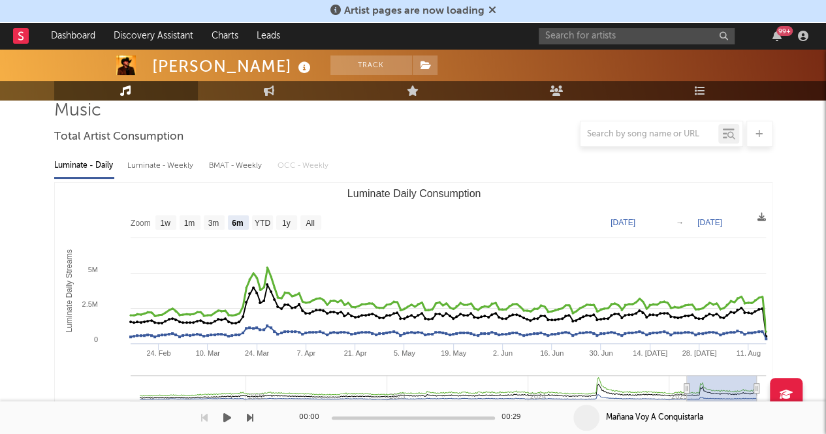
scroll to position [90, 0]
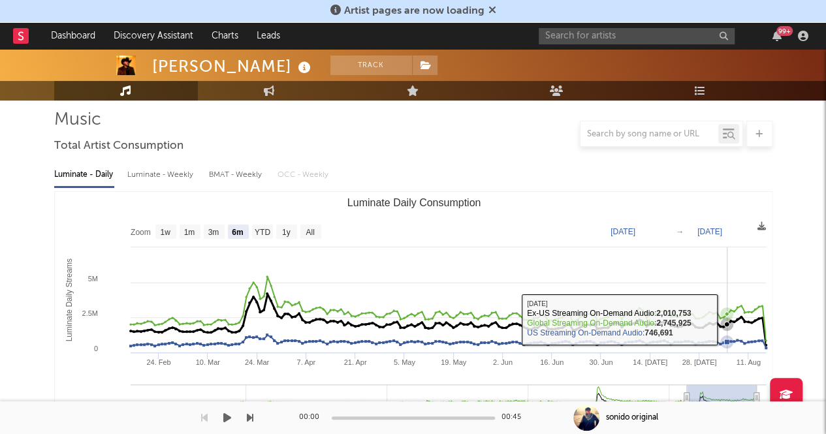
click at [726, 320] on icon "Luminate Daily Consumption" at bounding box center [726, 314] width 13 height 13
